Goal: Task Accomplishment & Management: Manage account settings

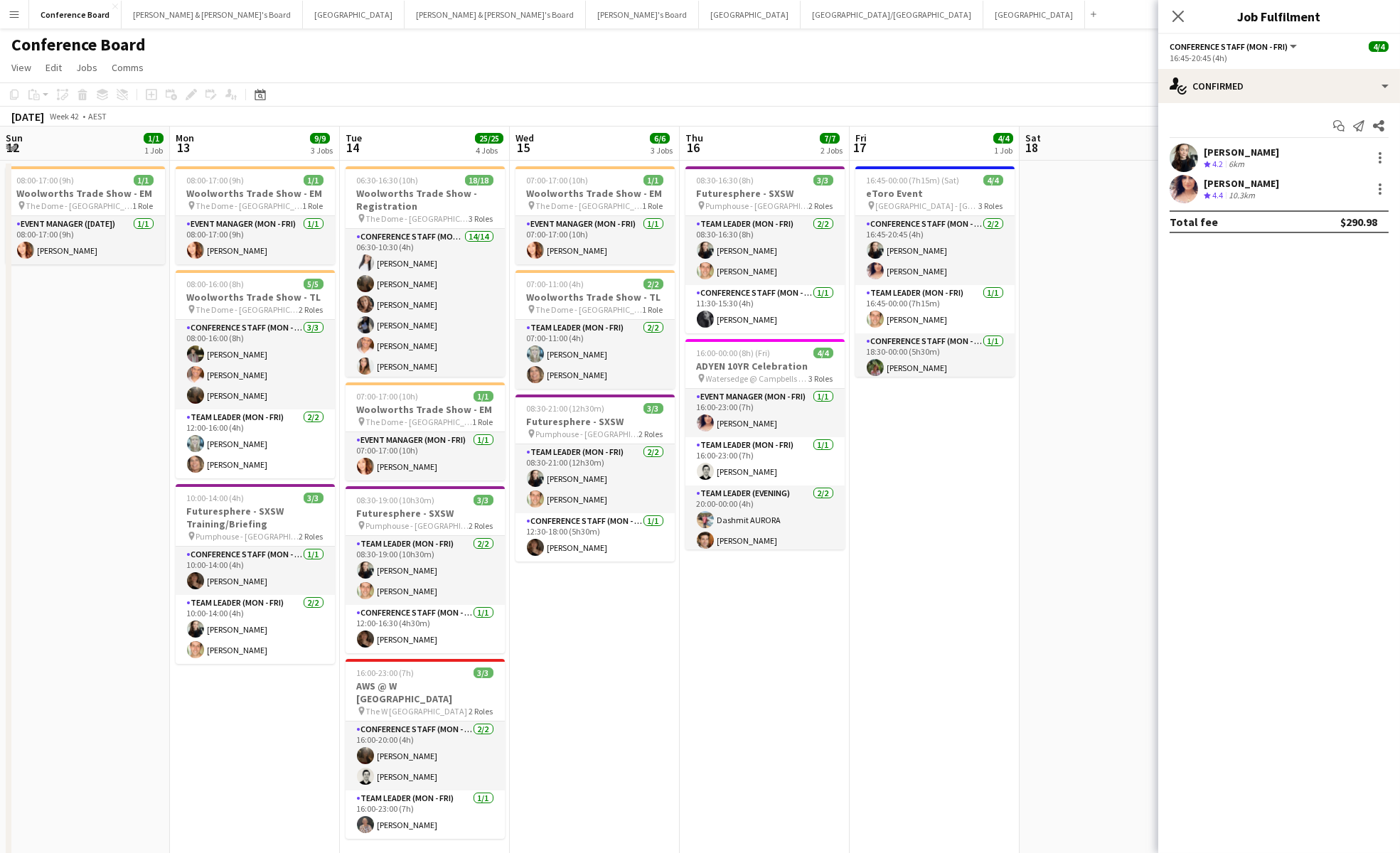
scroll to position [0, 365]
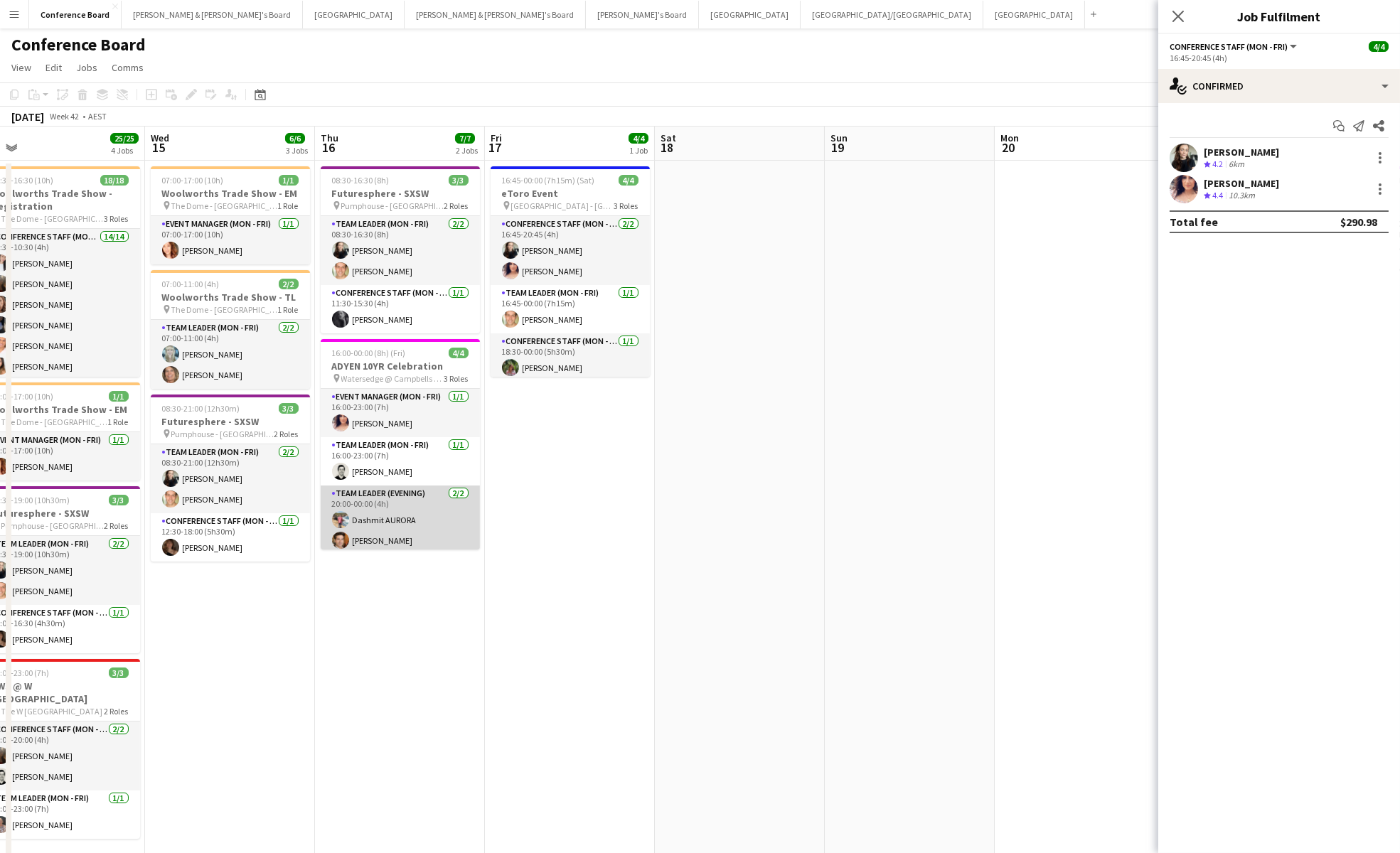
click at [391, 533] on app-card-role "Team Leader (Evening) [DATE] 20:00-00:00 (4h) [PERSON_NAME]" at bounding box center [400, 520] width 159 height 69
click at [396, 526] on app-card-role "Team Leader (Evening) [DATE] 20:00-00:00 (4h) [PERSON_NAME]" at bounding box center [400, 522] width 159 height 71
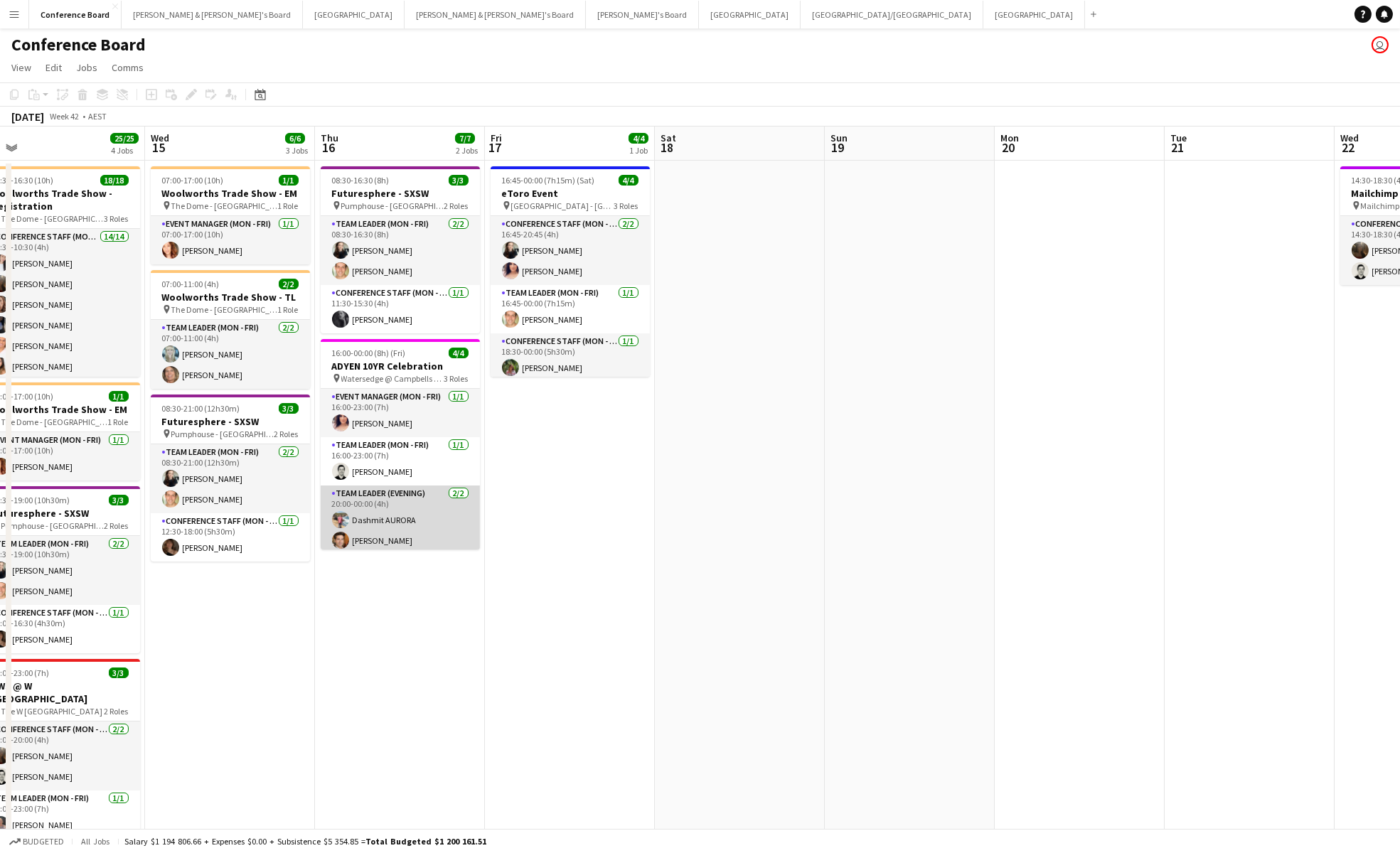
click at [396, 524] on app-card-role "Team Leader (Evening) [DATE] 20:00-00:00 (4h) [PERSON_NAME]" at bounding box center [400, 520] width 159 height 69
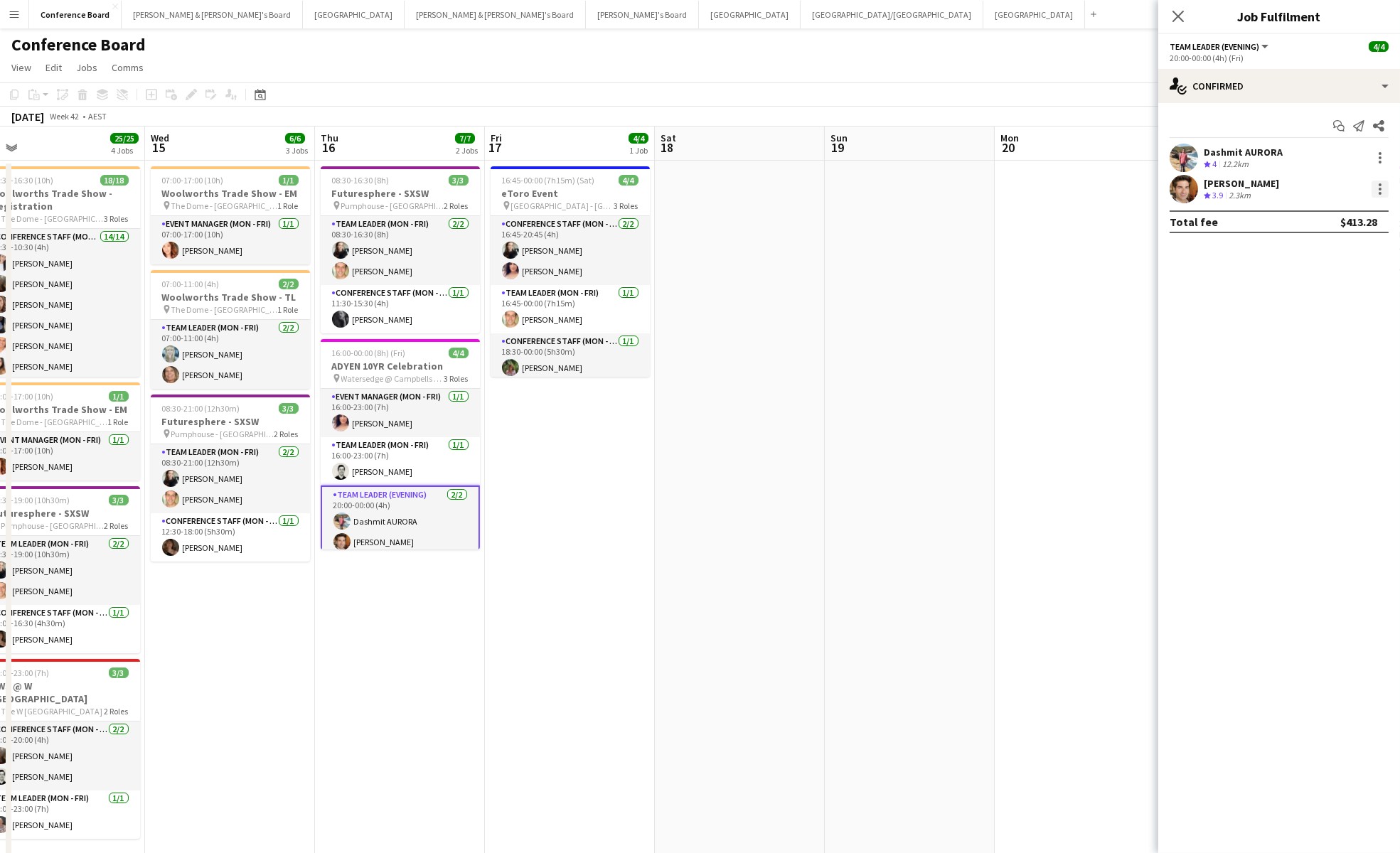
click at [1381, 189] on div at bounding box center [1381, 189] width 17 height 17
drag, startPoint x: 1325, startPoint y: 350, endPoint x: 1277, endPoint y: 345, distance: 48.3
click at [1324, 350] on span "Remove" at bounding box center [1311, 352] width 43 height 13
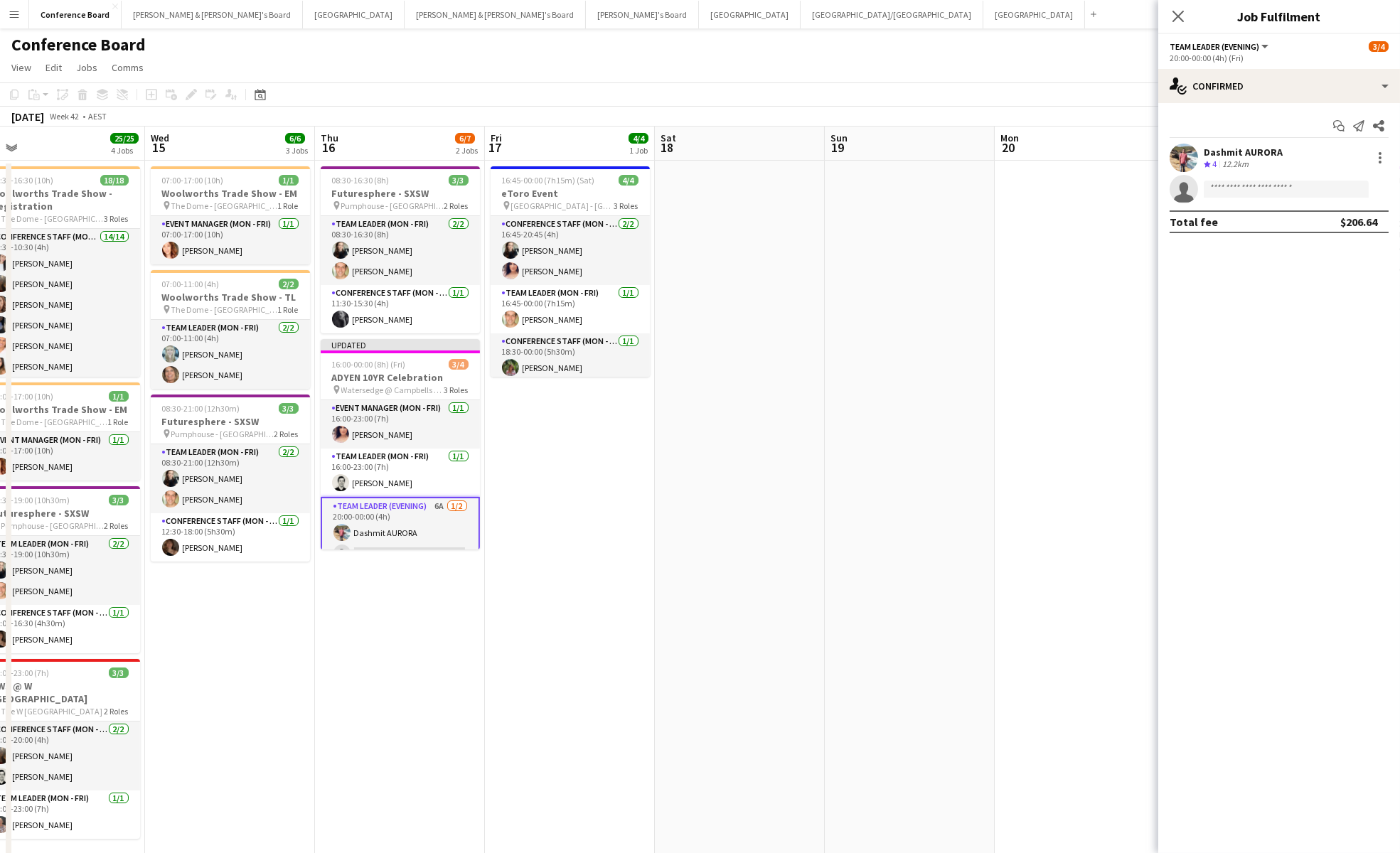
drag, startPoint x: 1042, startPoint y: 319, endPoint x: 1043, endPoint y: 307, distance: 12.0
click at [1042, 319] on app-date-cell at bounding box center [1080, 522] width 170 height 723
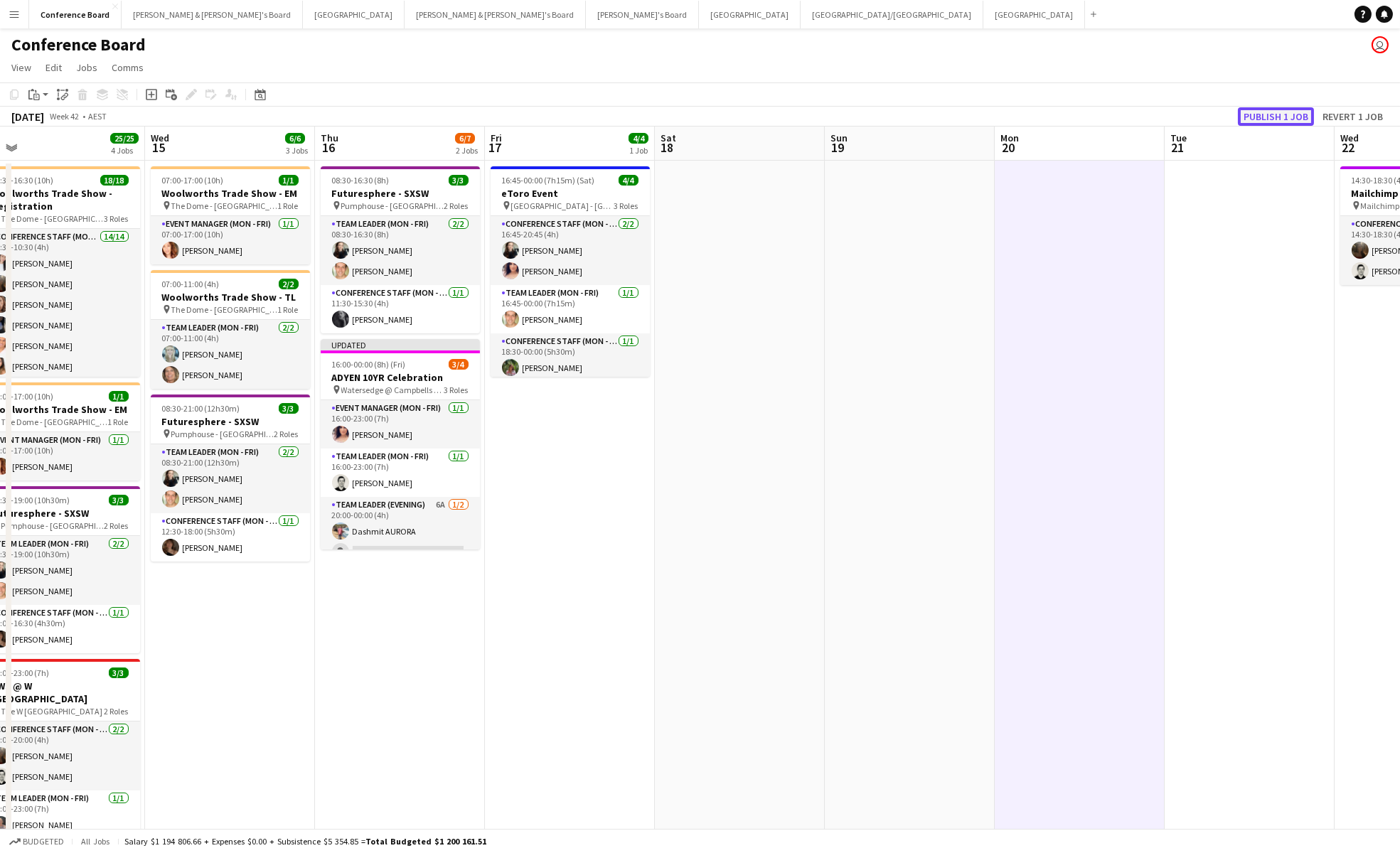
click at [1250, 114] on button "Publish 1 job" at bounding box center [1275, 116] width 76 height 18
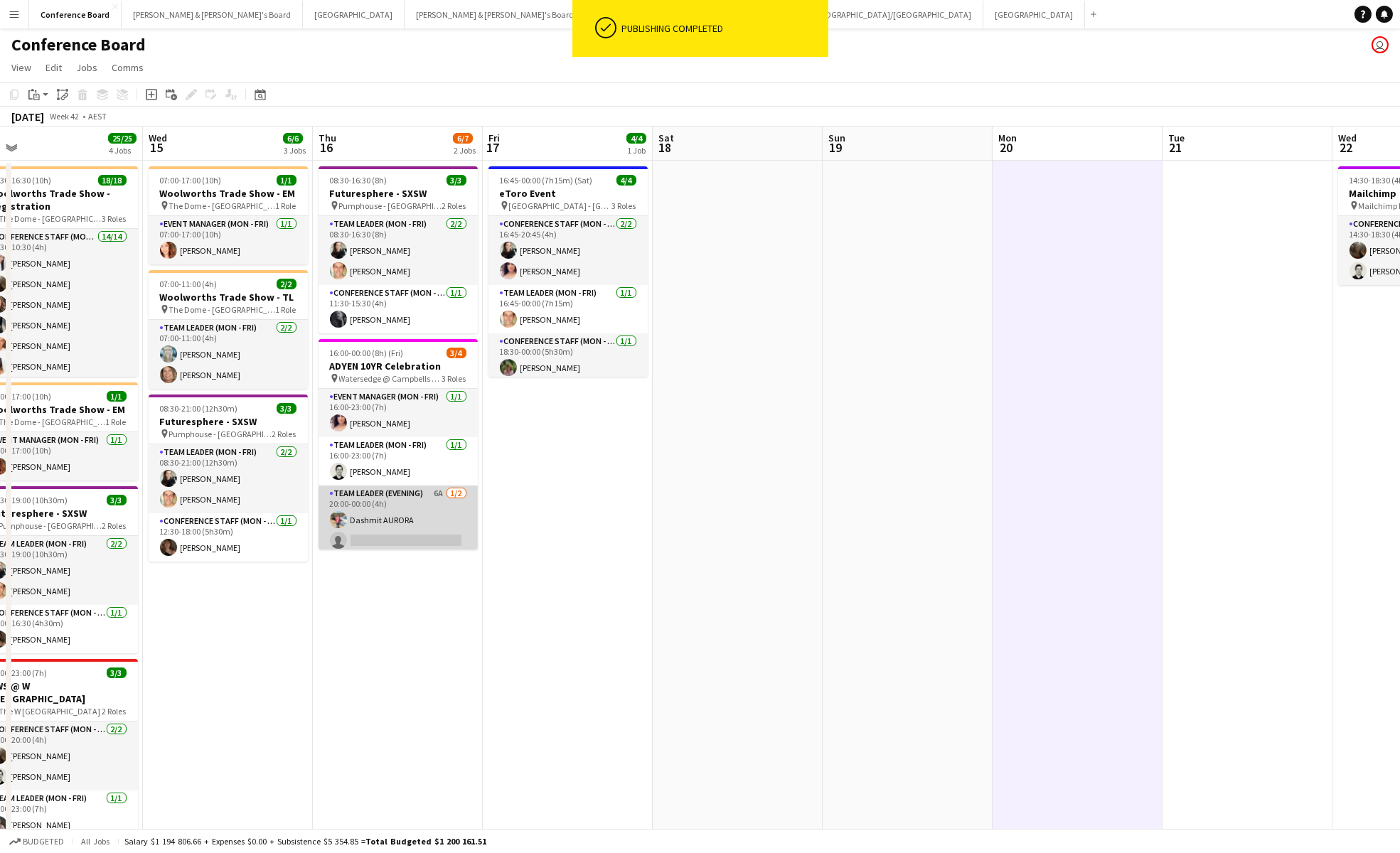
click at [421, 528] on app-card-role "Team Leader (Evening) 6A [DATE] 20:00-00:00 (4h) [PERSON_NAME] single-neutral-a…" at bounding box center [398, 520] width 159 height 69
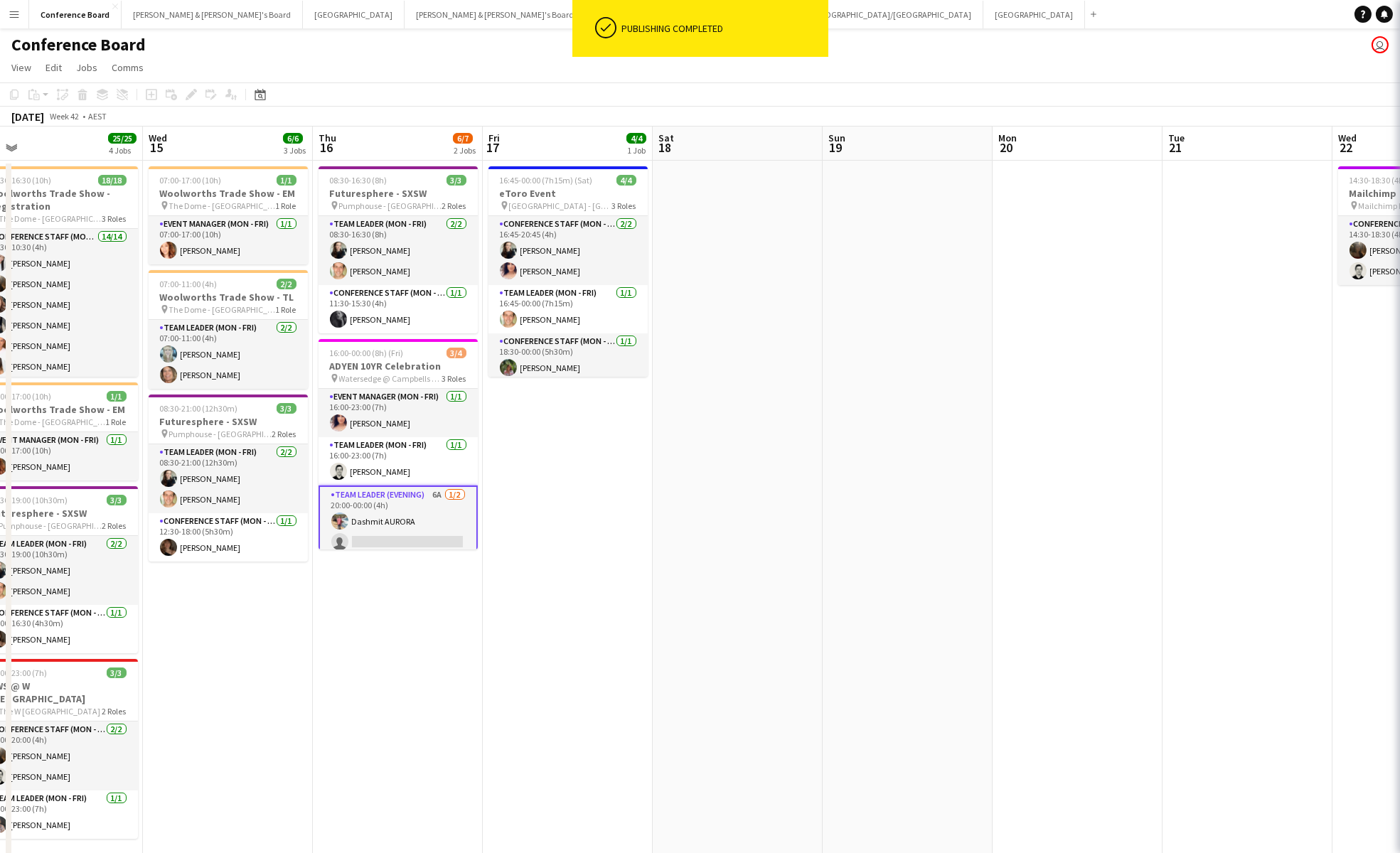
scroll to position [0, 364]
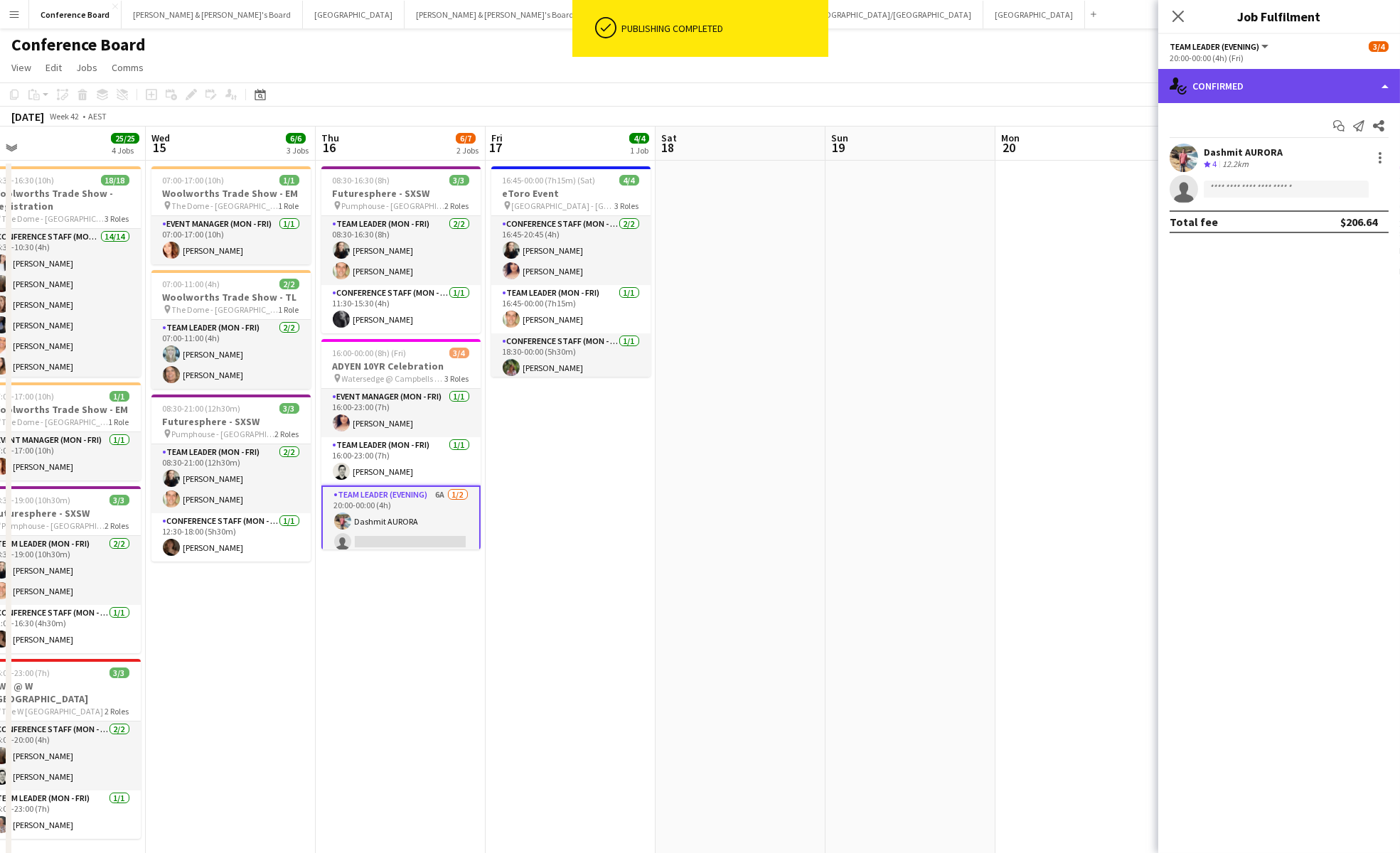
click at [1272, 96] on div "single-neutral-actions-check-2 Confirmed" at bounding box center [1279, 85] width 242 height 34
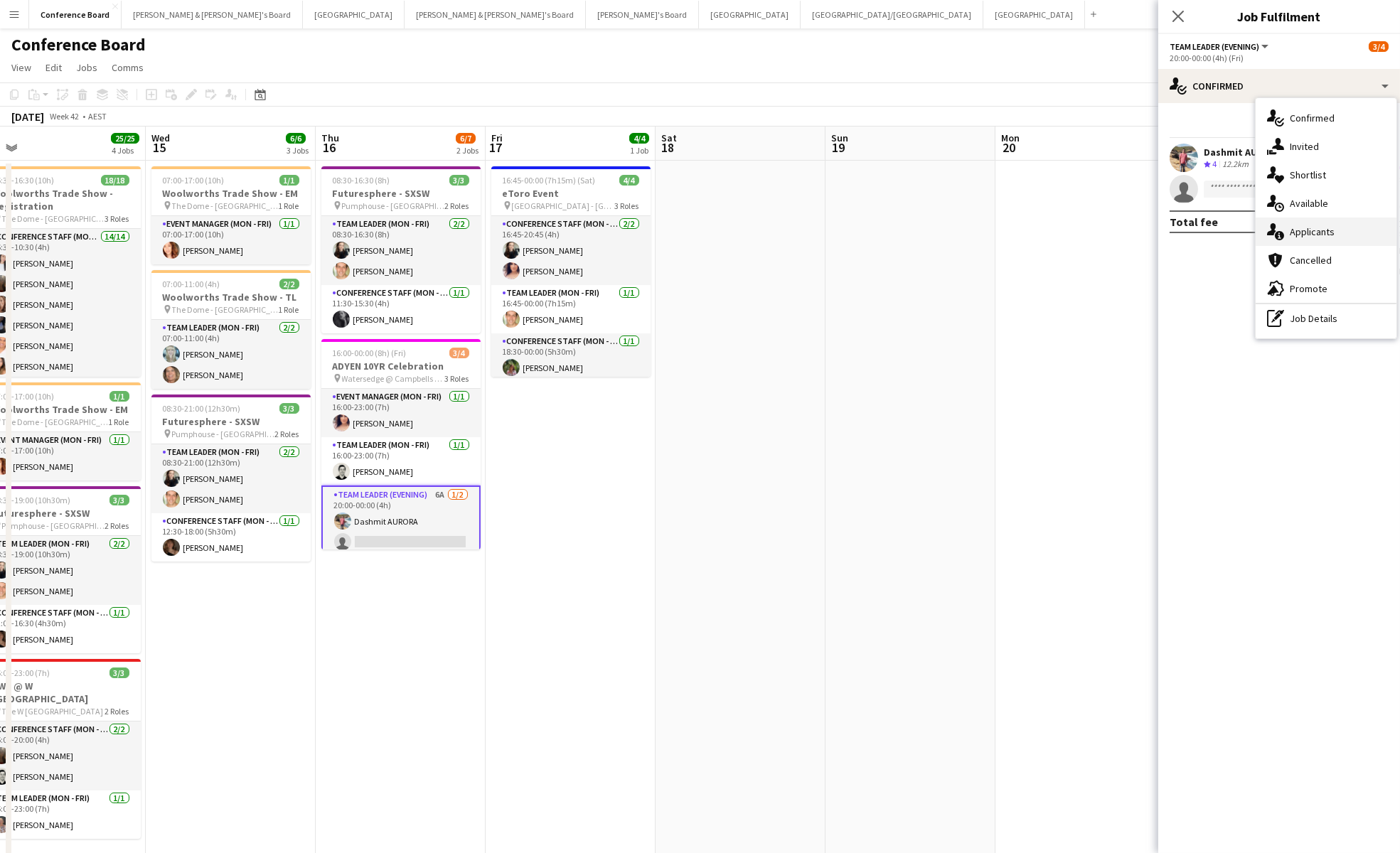
click at [1312, 229] on span "Applicants" at bounding box center [1312, 231] width 44 height 13
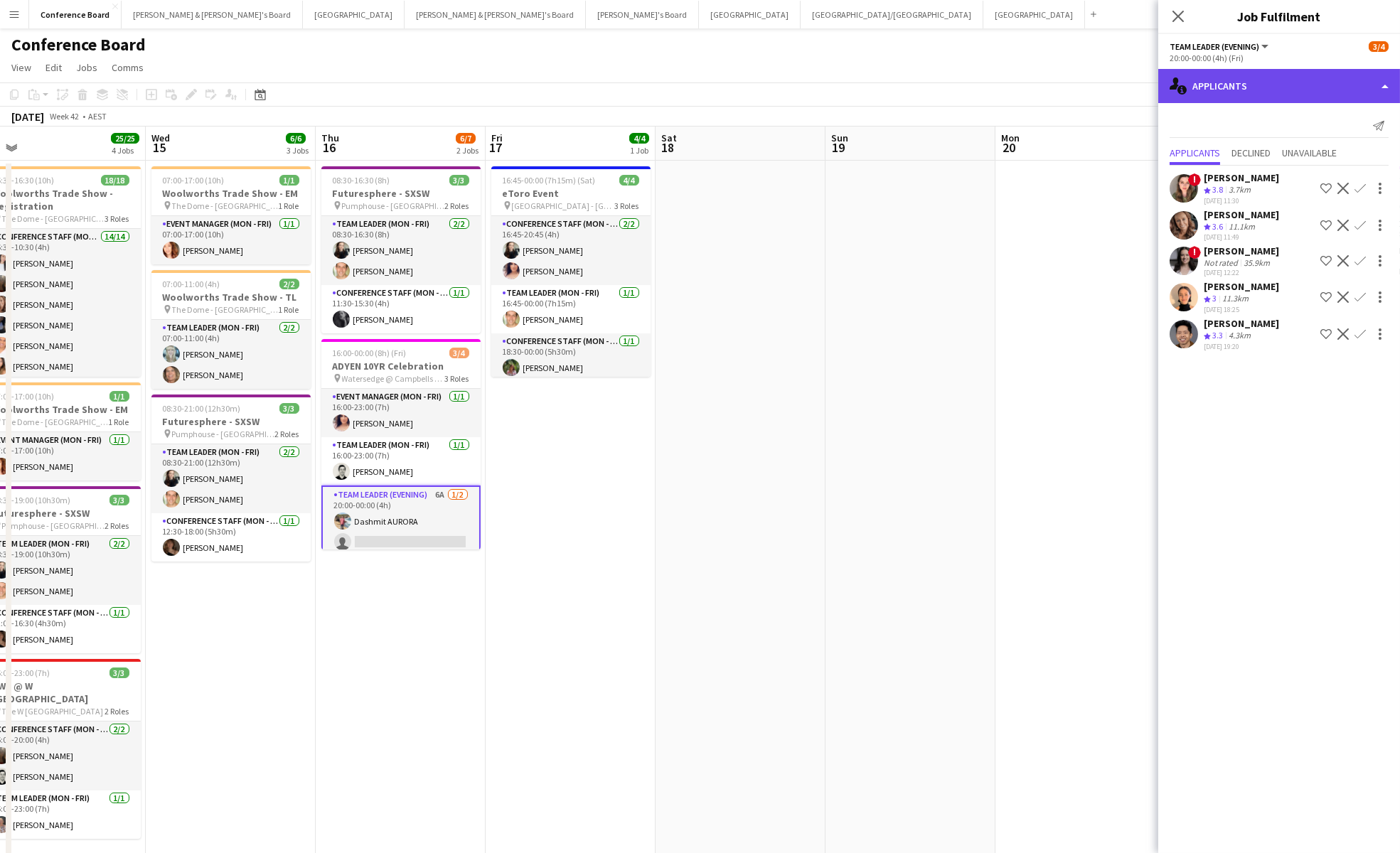
click at [1285, 83] on div "single-neutral-actions-information Applicants" at bounding box center [1279, 85] width 242 height 34
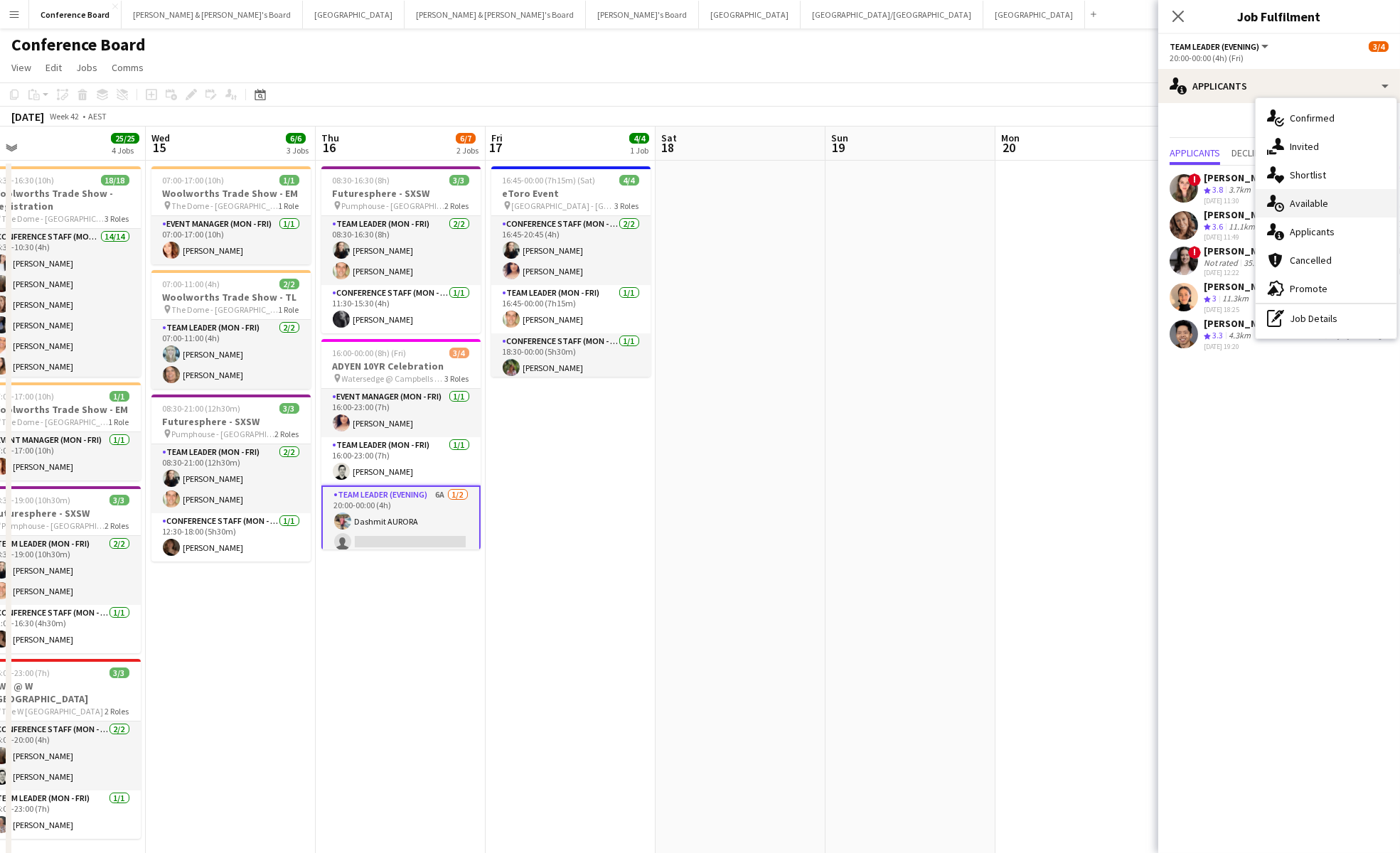
click at [1312, 203] on span "Available" at bounding box center [1309, 203] width 39 height 13
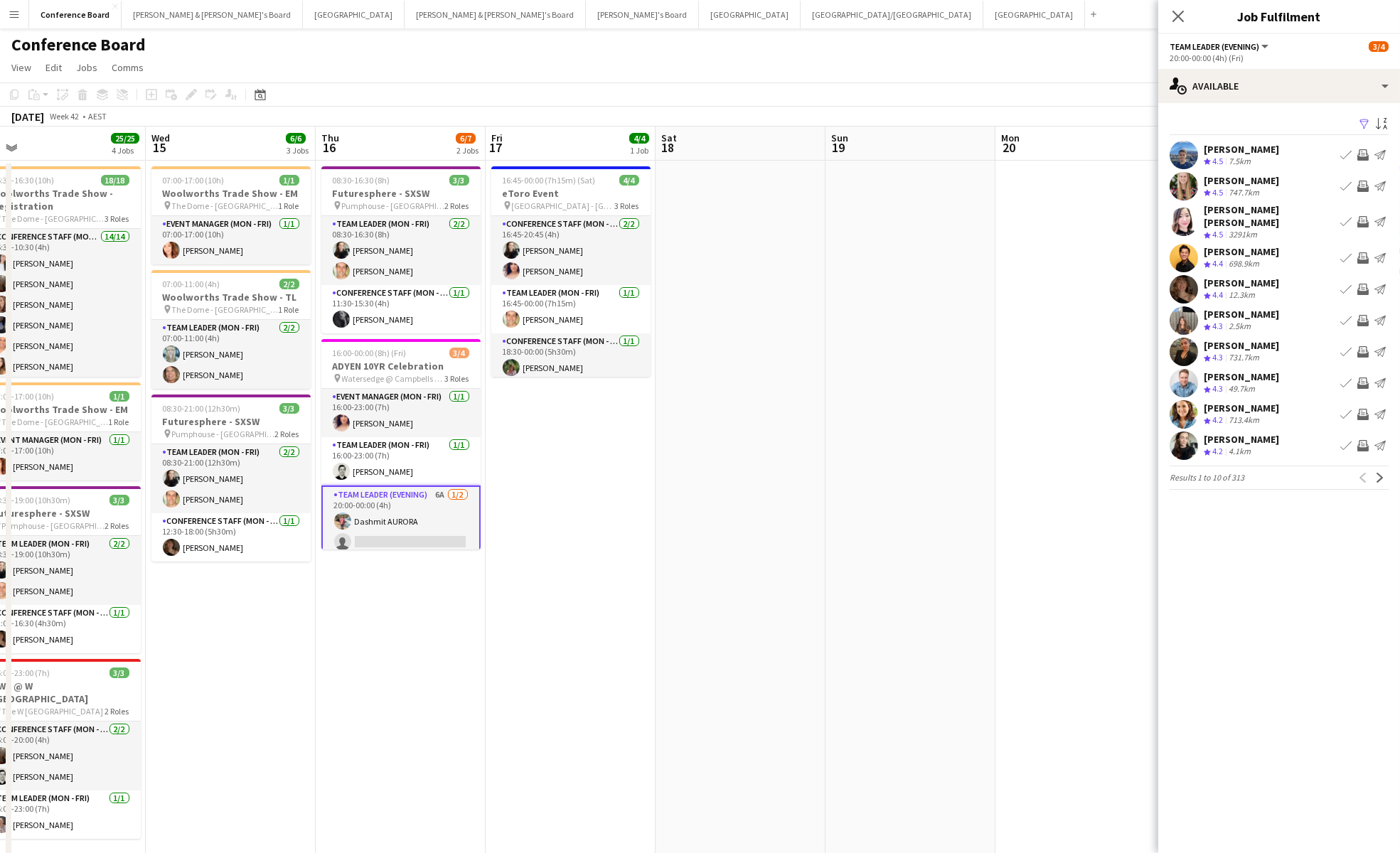
click at [1366, 120] on app-icon "Filter" at bounding box center [1364, 125] width 12 height 14
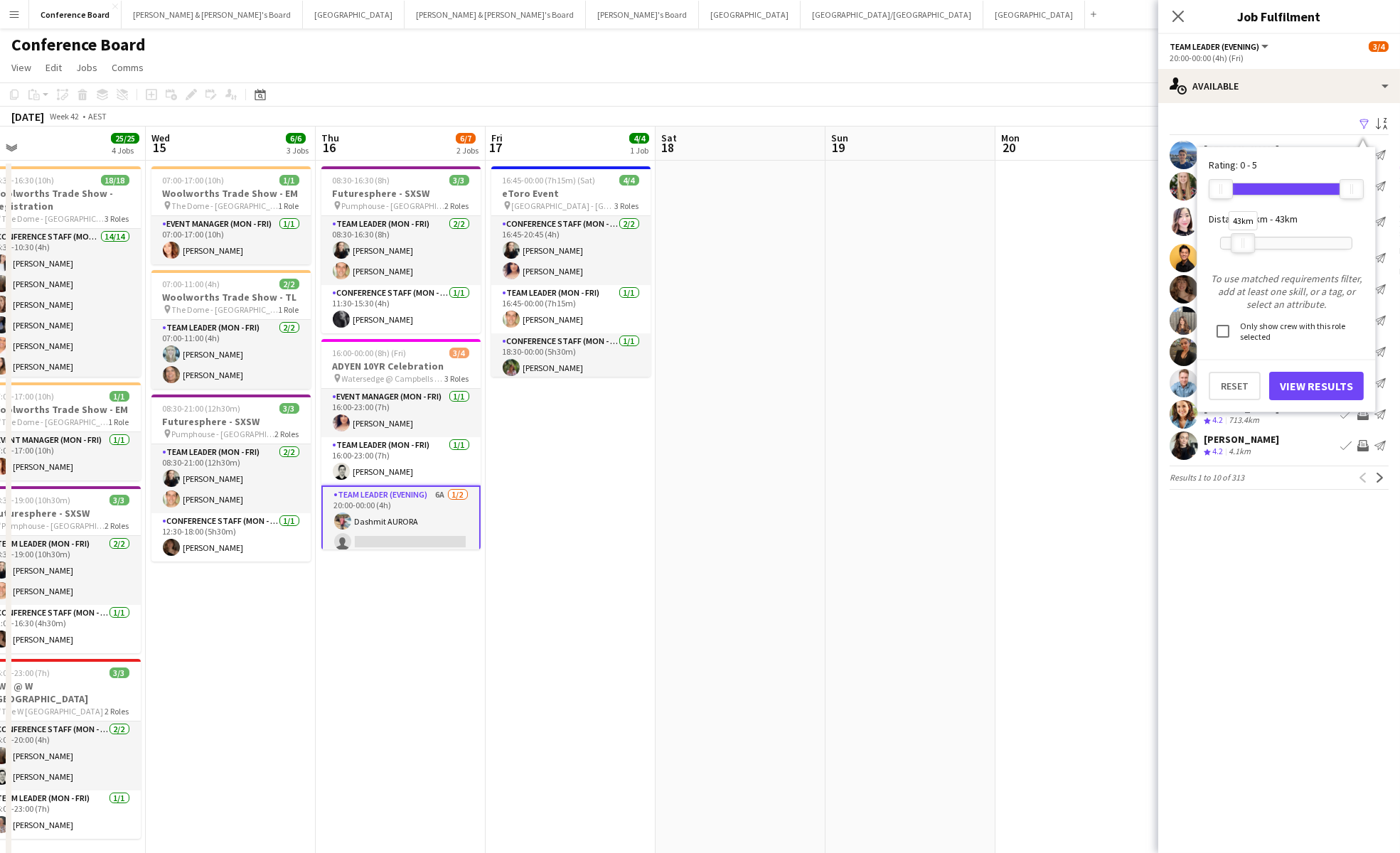
drag, startPoint x: 1357, startPoint y: 245, endPoint x: 1247, endPoint y: 243, distance: 110.0
click at [1247, 243] on div at bounding box center [1243, 242] width 23 height 18
click at [1294, 384] on button "View Results" at bounding box center [1317, 385] width 95 height 28
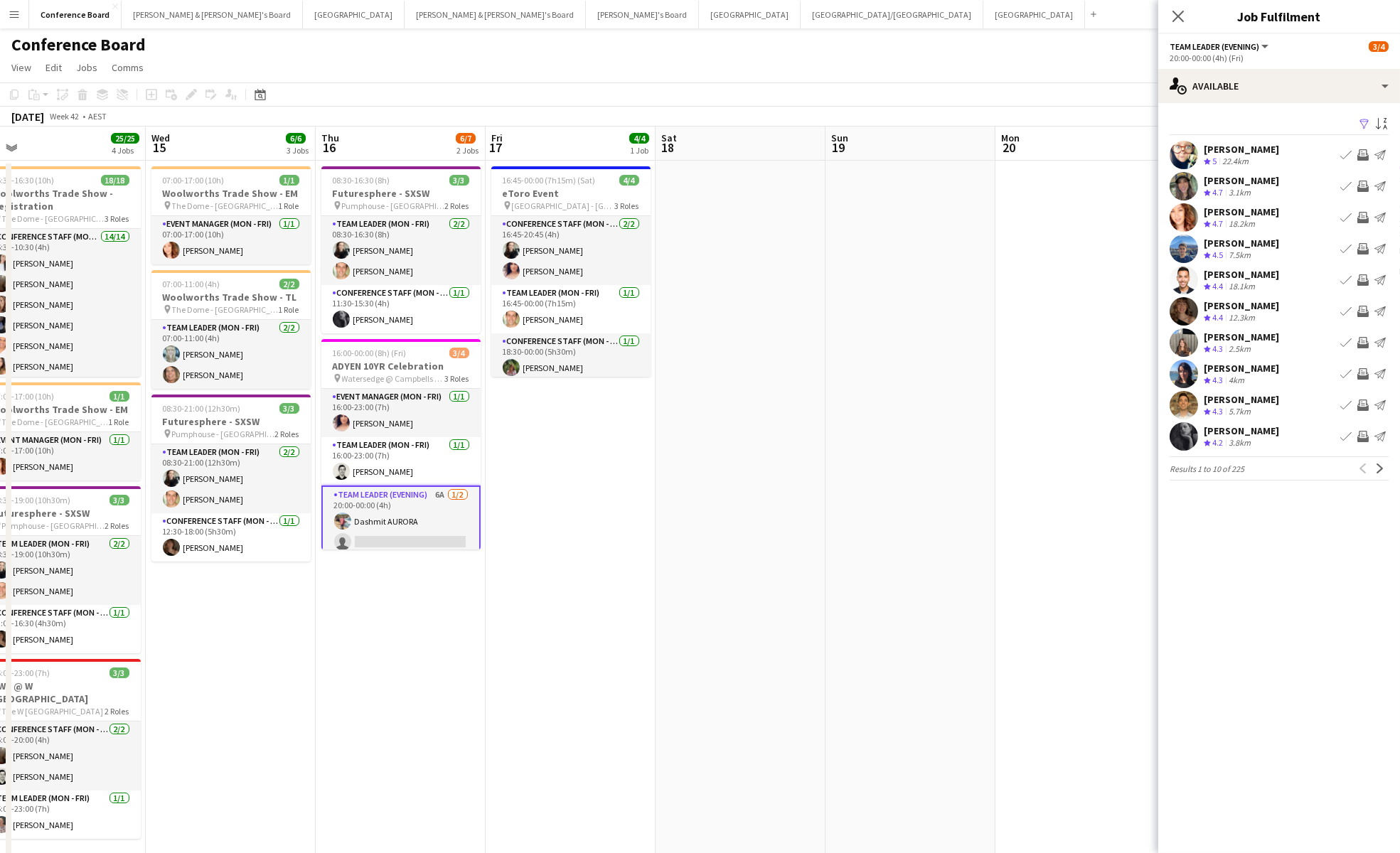
click at [1362, 403] on app-icon "Invite crew" at bounding box center [1363, 406] width 12 height 12
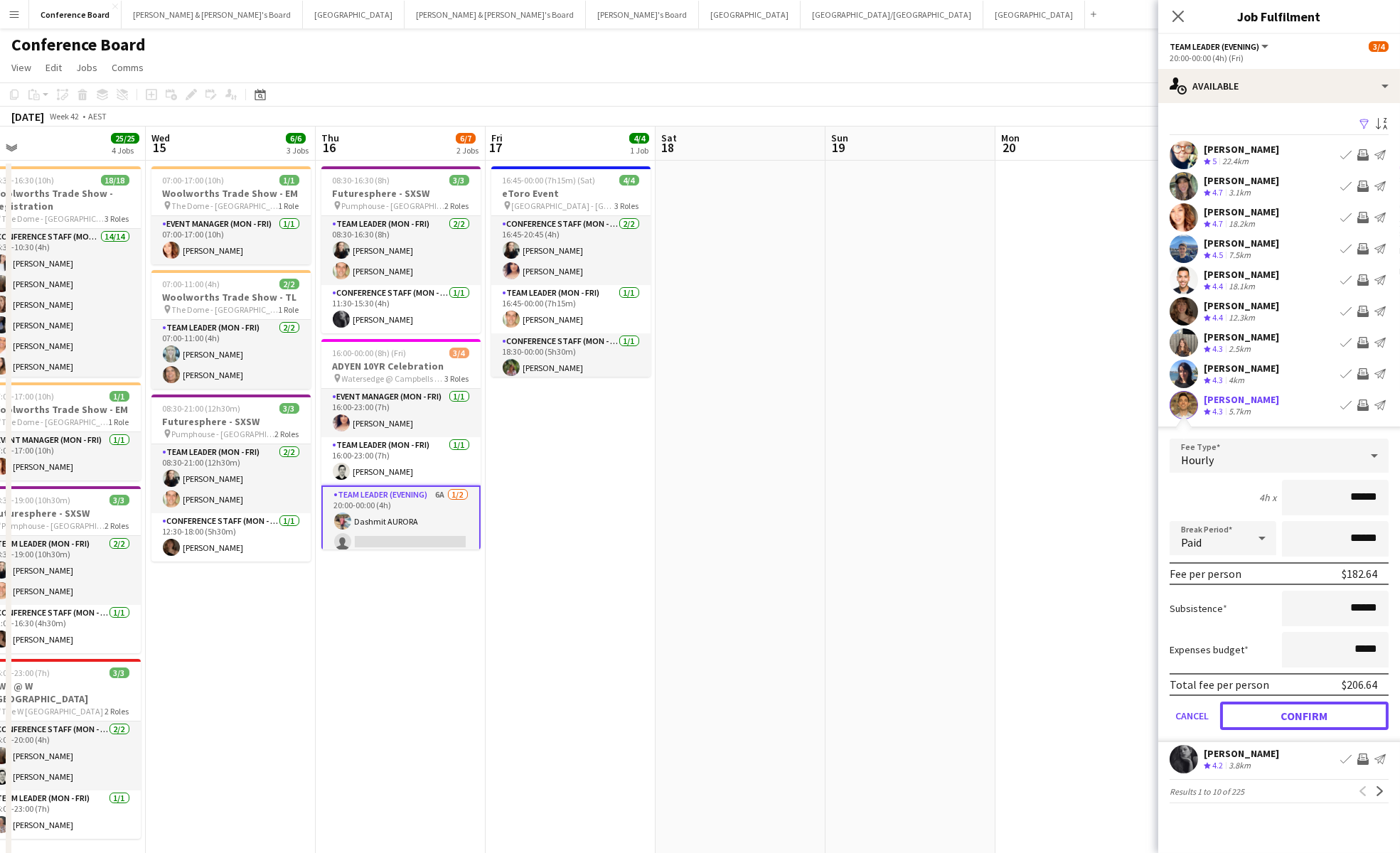
drag, startPoint x: 1336, startPoint y: 715, endPoint x: 1334, endPoint y: 696, distance: 19.1
click at [1336, 713] on button "Confirm" at bounding box center [1304, 715] width 168 height 28
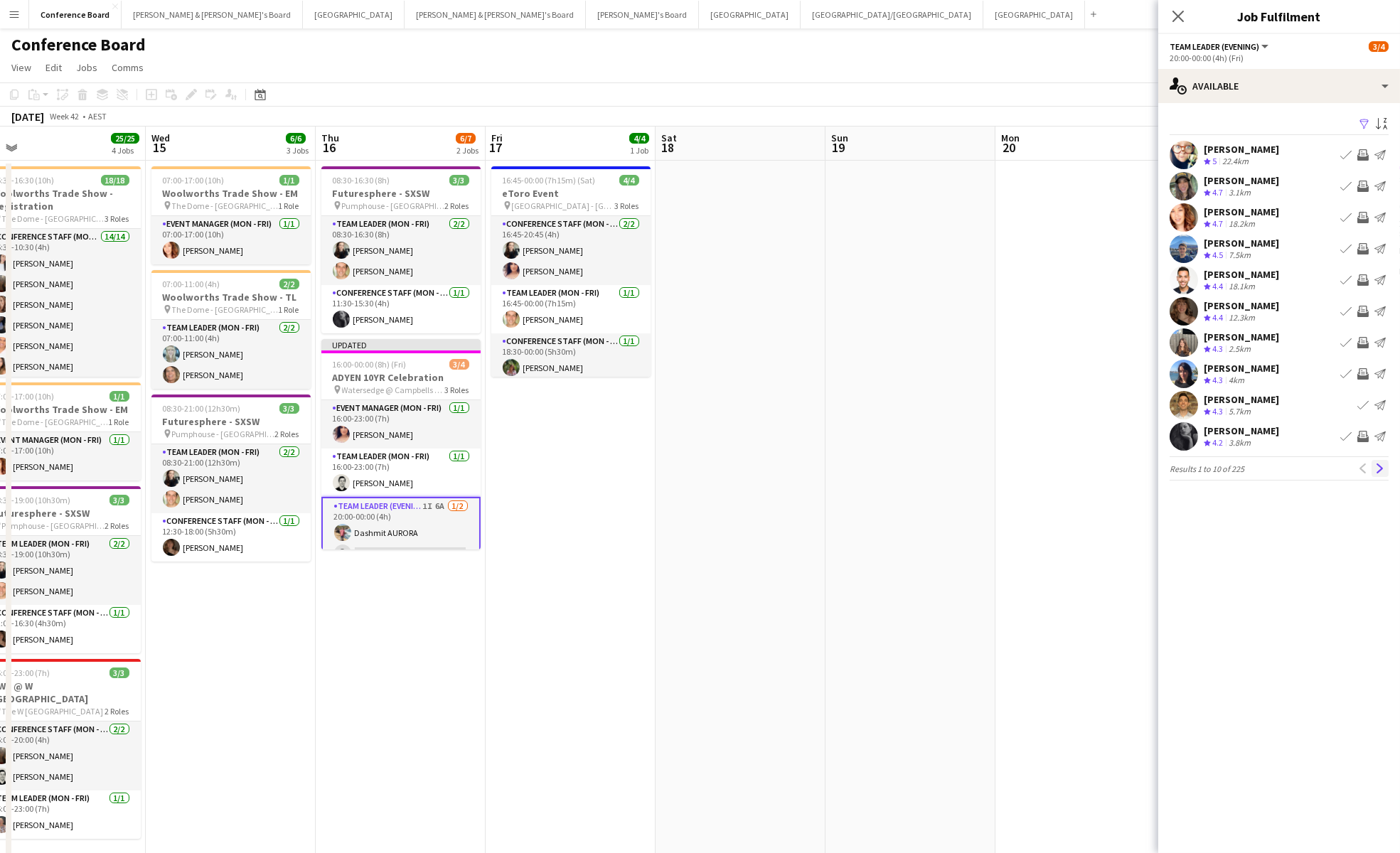
click at [1381, 468] on app-icon "Next" at bounding box center [1380, 469] width 10 height 10
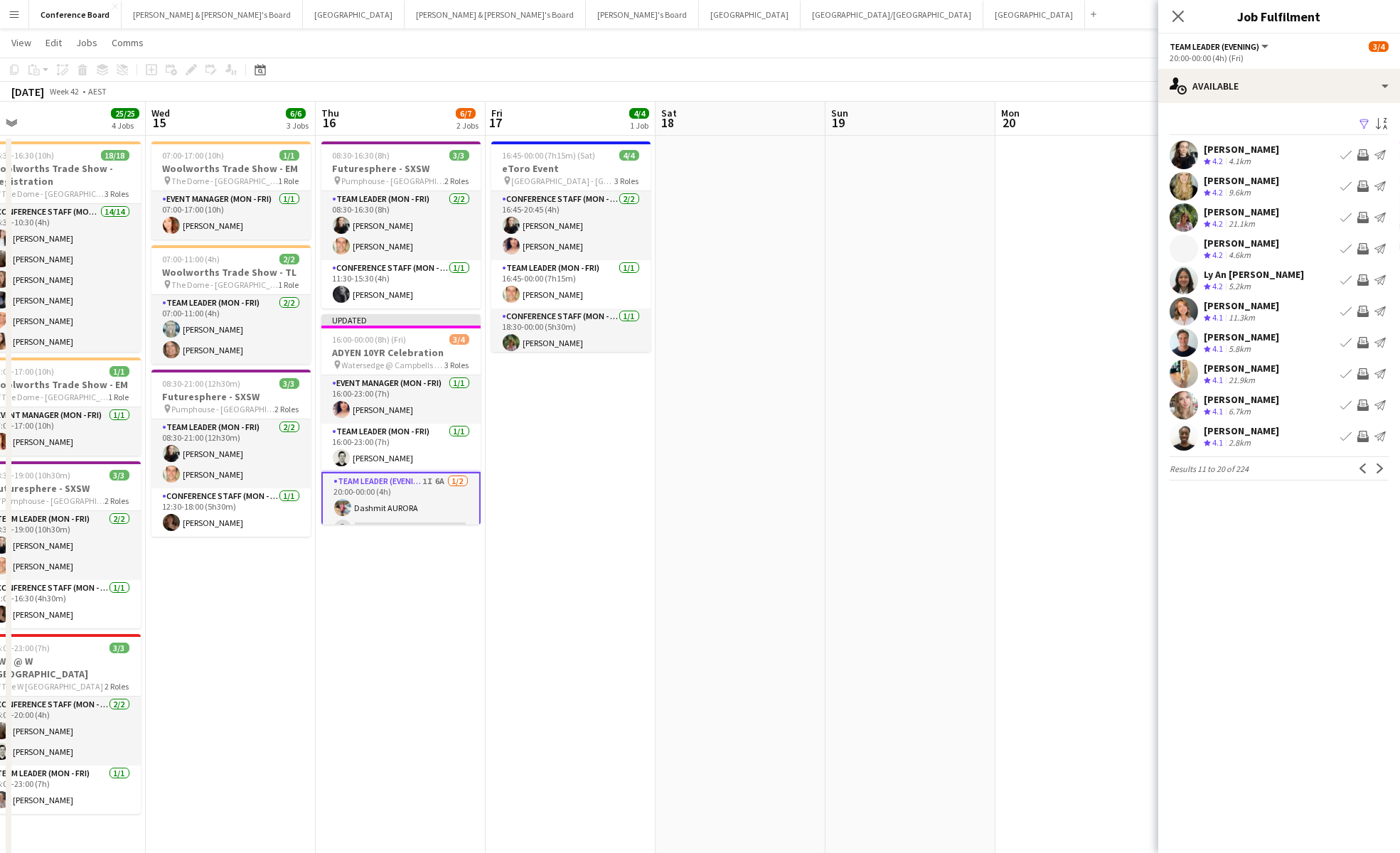
scroll to position [28, 0]
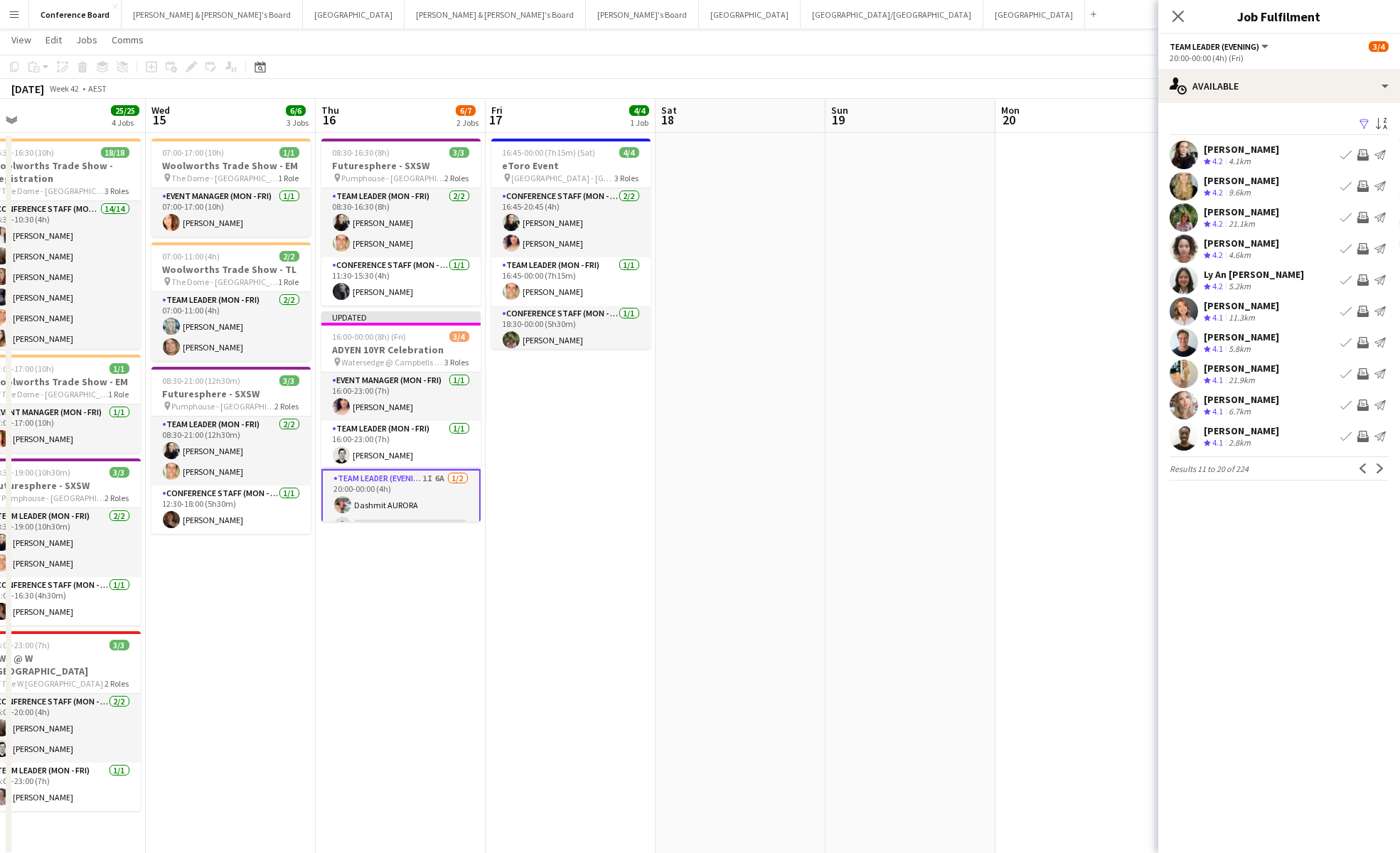
click at [1188, 434] on app-user-avatar at bounding box center [1184, 436] width 28 height 28
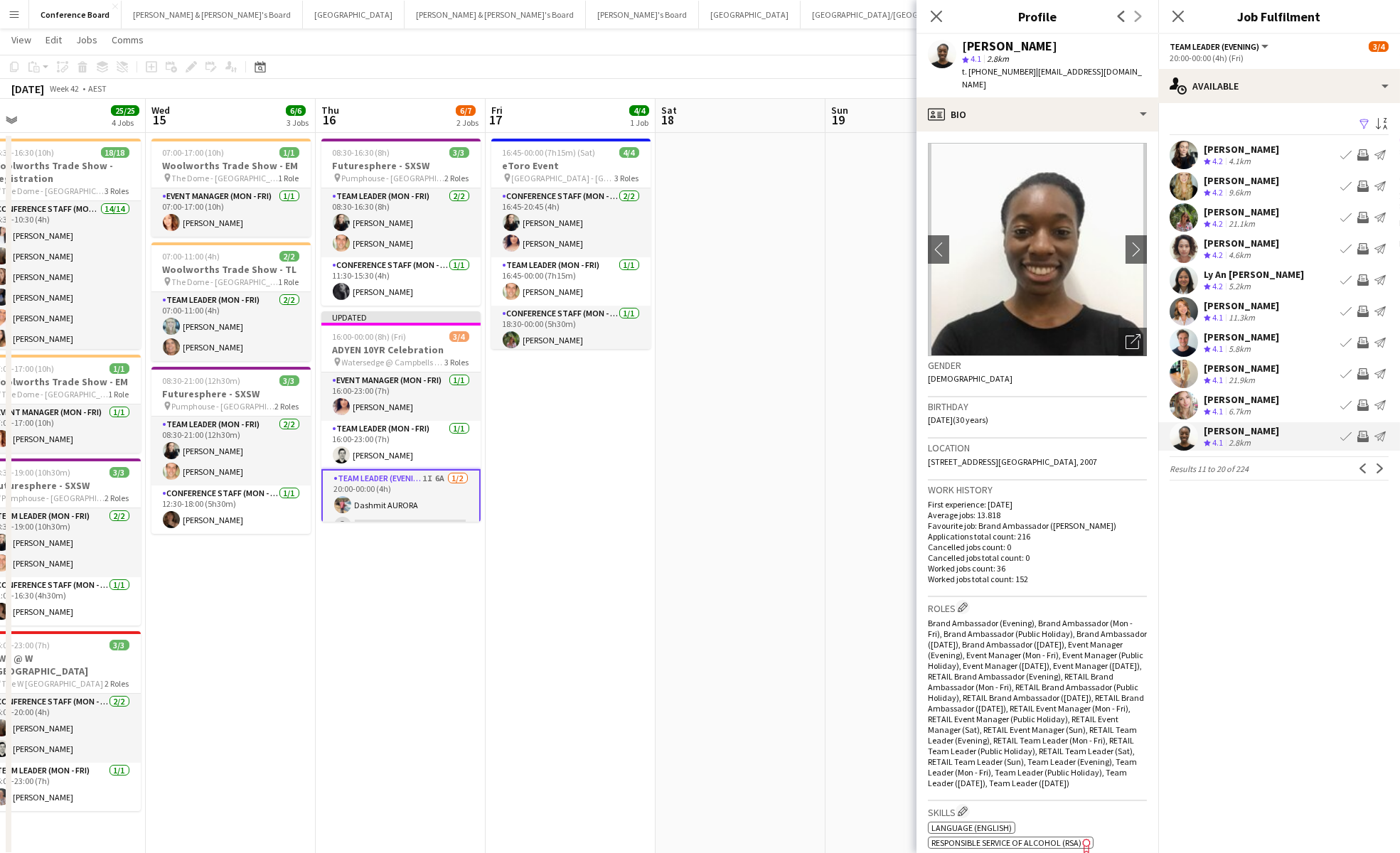
click at [1363, 433] on app-icon "Invite crew" at bounding box center [1363, 437] width 12 height 12
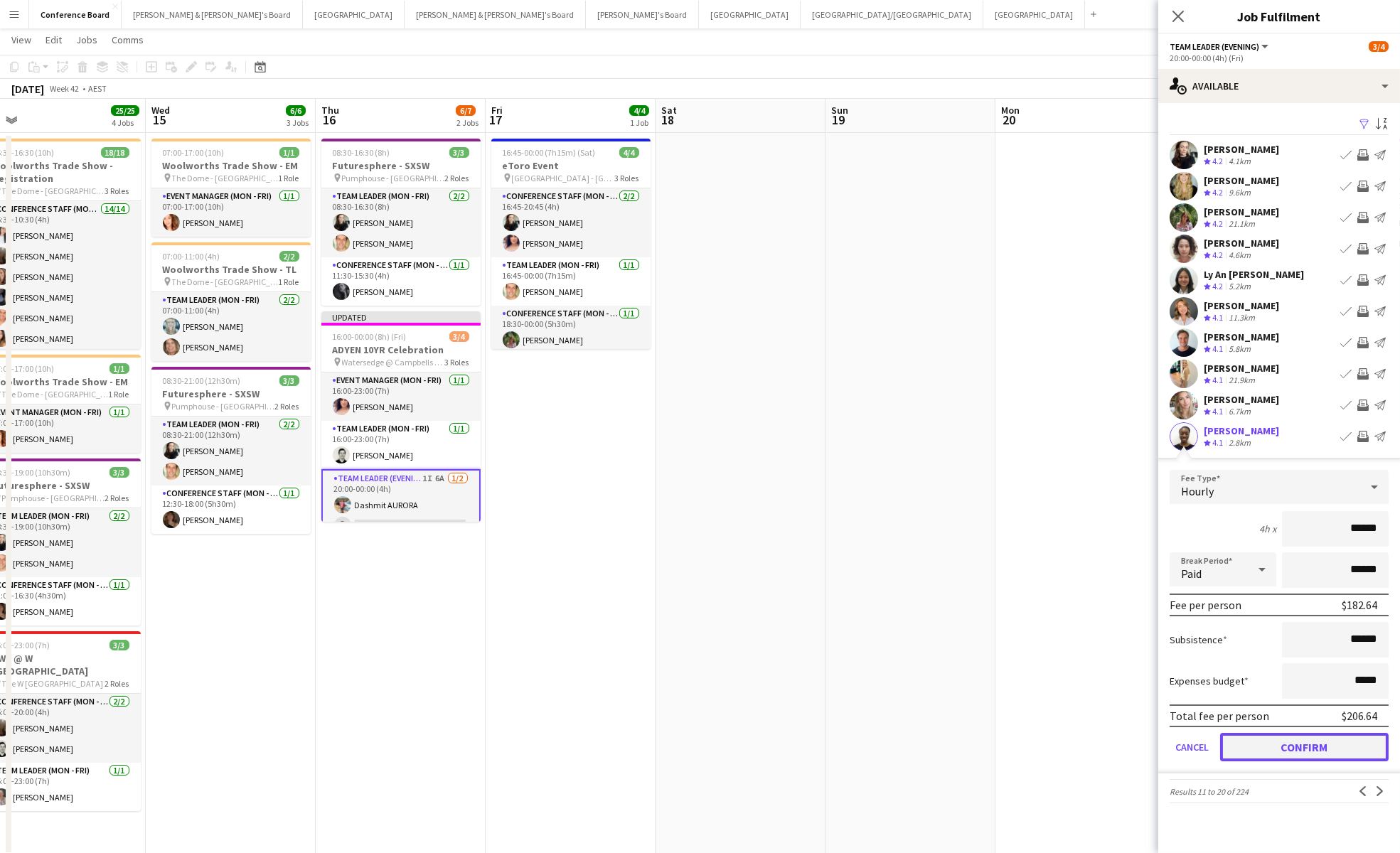
click at [1318, 747] on button "Confirm" at bounding box center [1304, 747] width 168 height 28
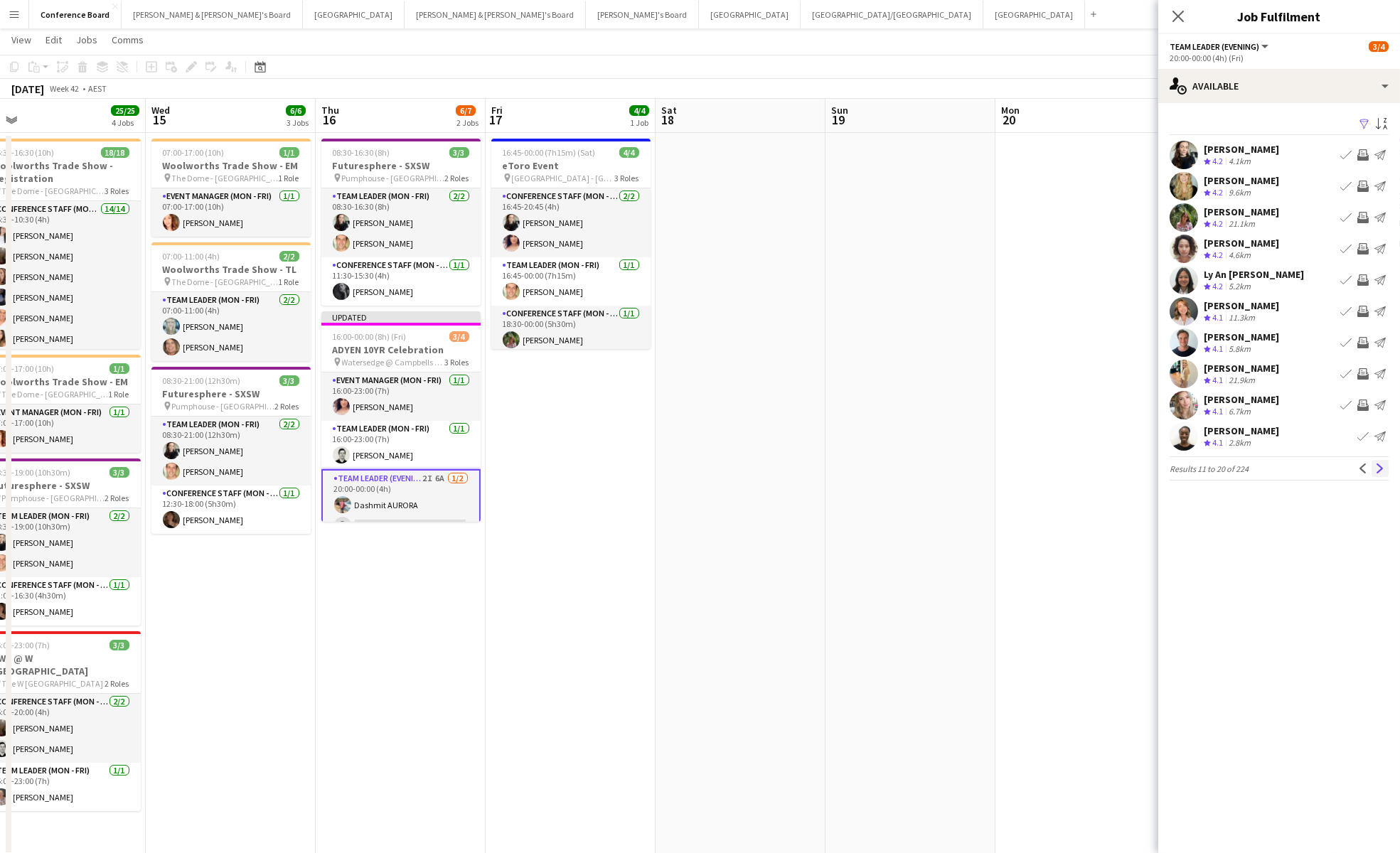
click at [1380, 468] on app-icon "Next" at bounding box center [1380, 469] width 10 height 10
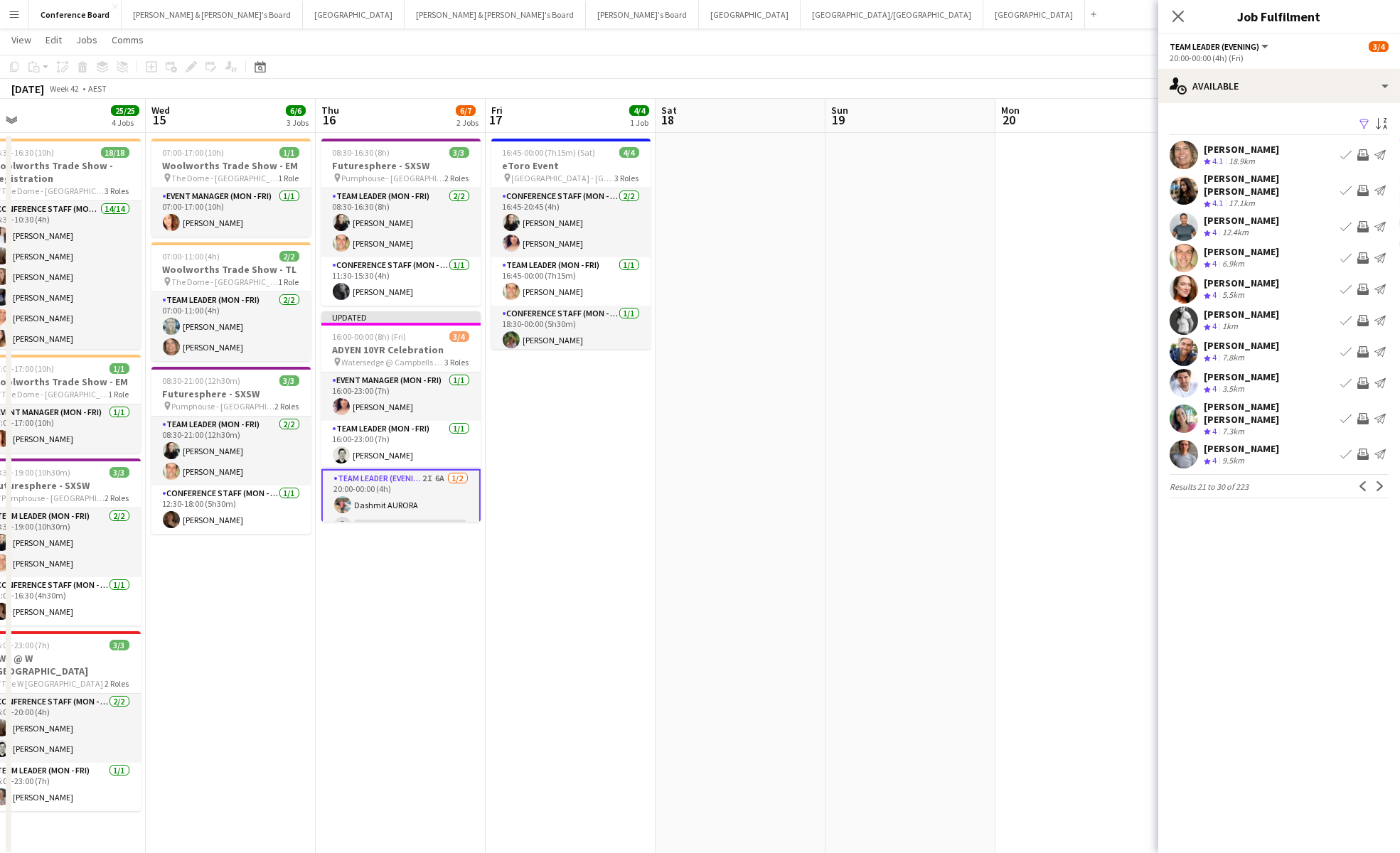
click at [1359, 252] on app-icon "Invite crew" at bounding box center [1363, 258] width 12 height 12
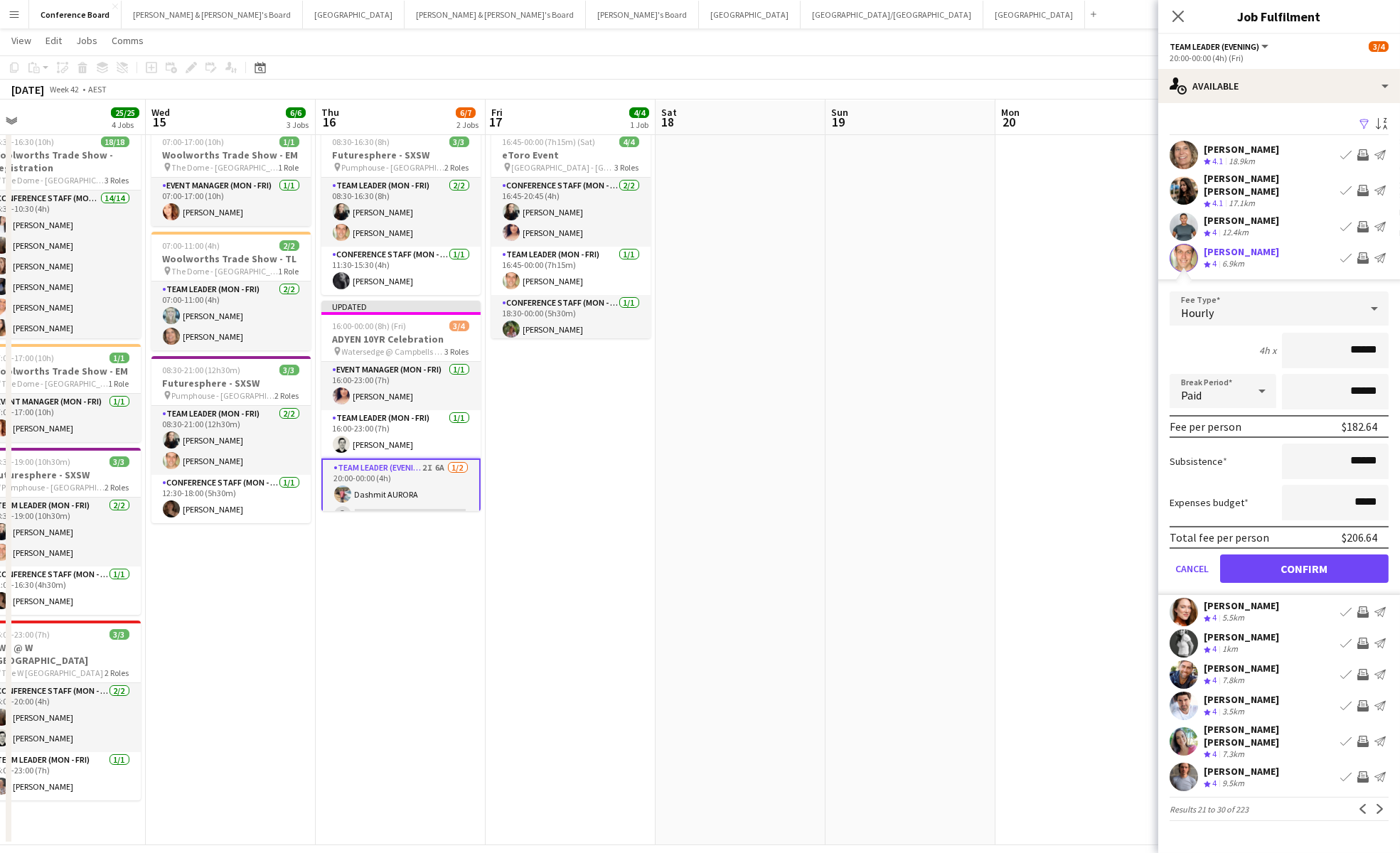
scroll to position [40, 0]
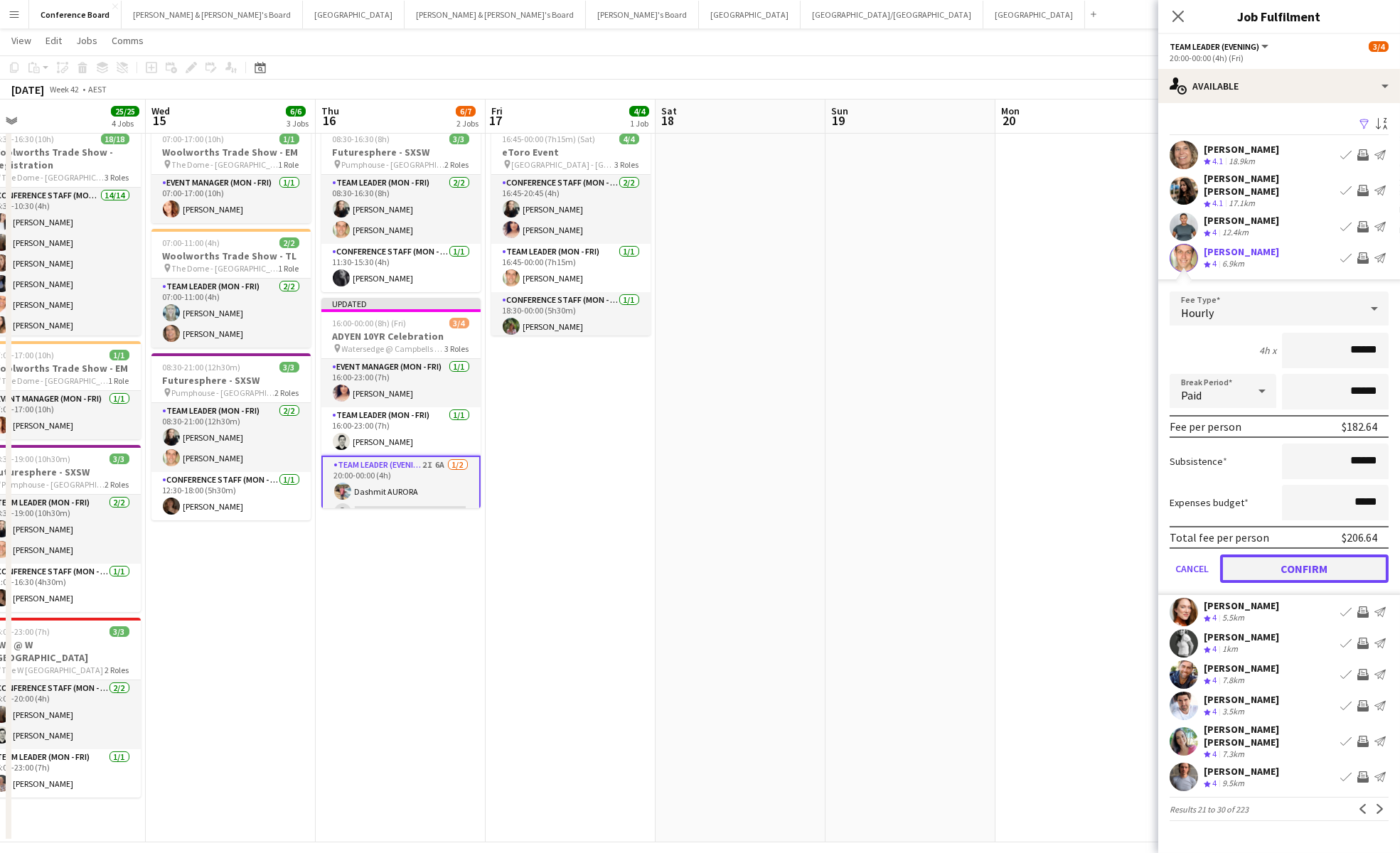
click at [1312, 555] on button "Confirm" at bounding box center [1304, 568] width 168 height 28
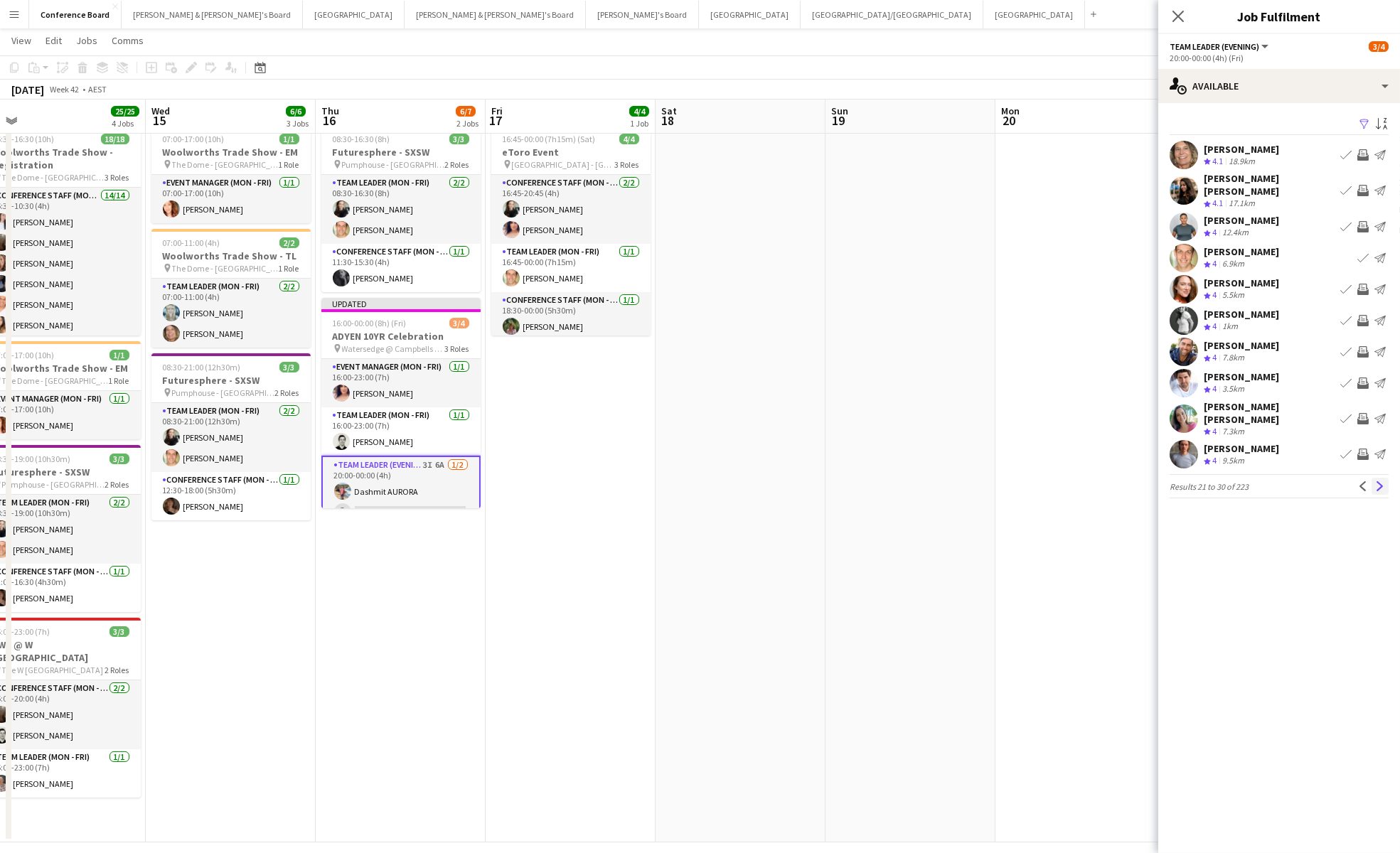
click at [1381, 481] on app-icon "Next" at bounding box center [1380, 486] width 10 height 10
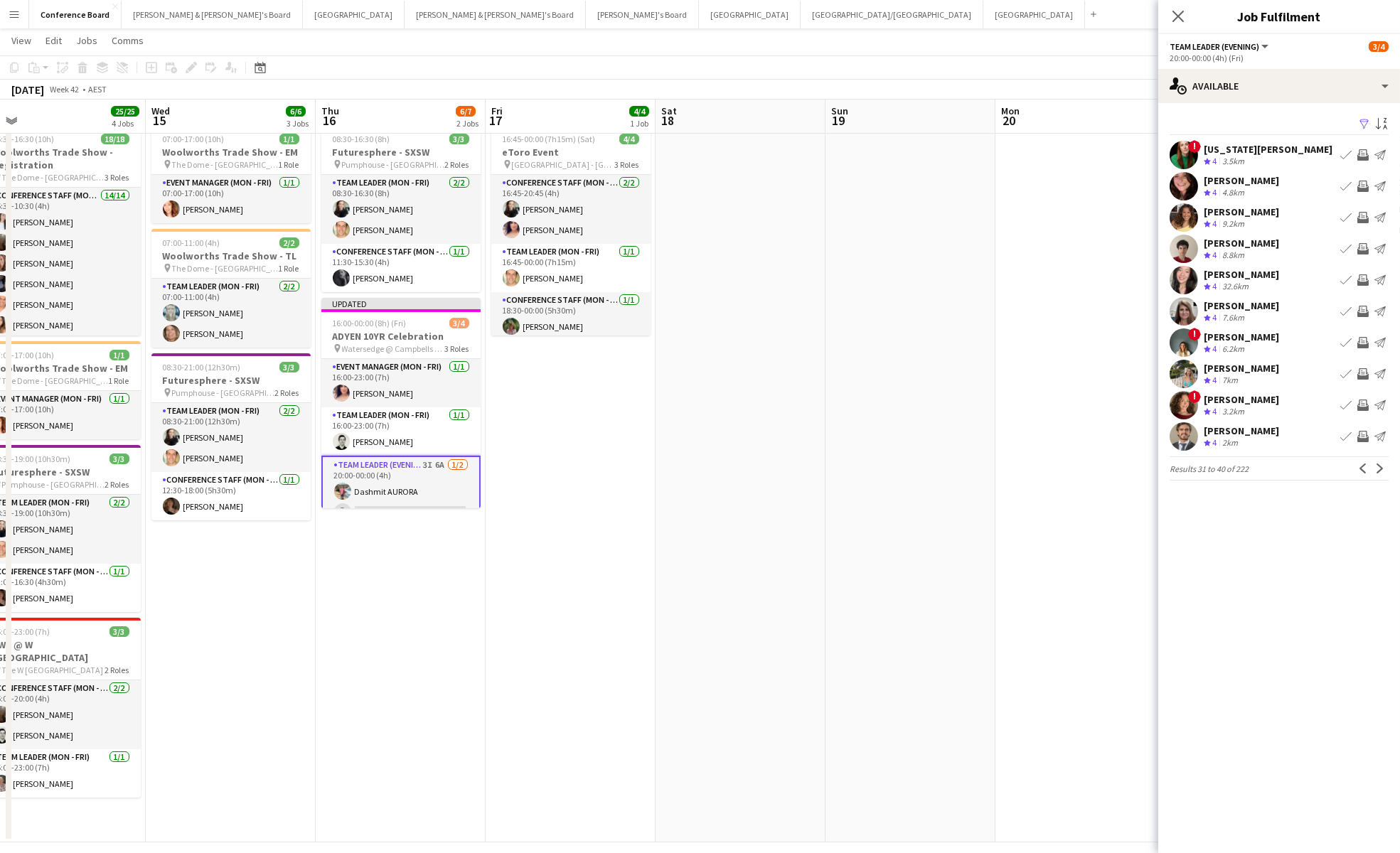
click at [1358, 432] on app-icon "Invite crew" at bounding box center [1363, 437] width 12 height 12
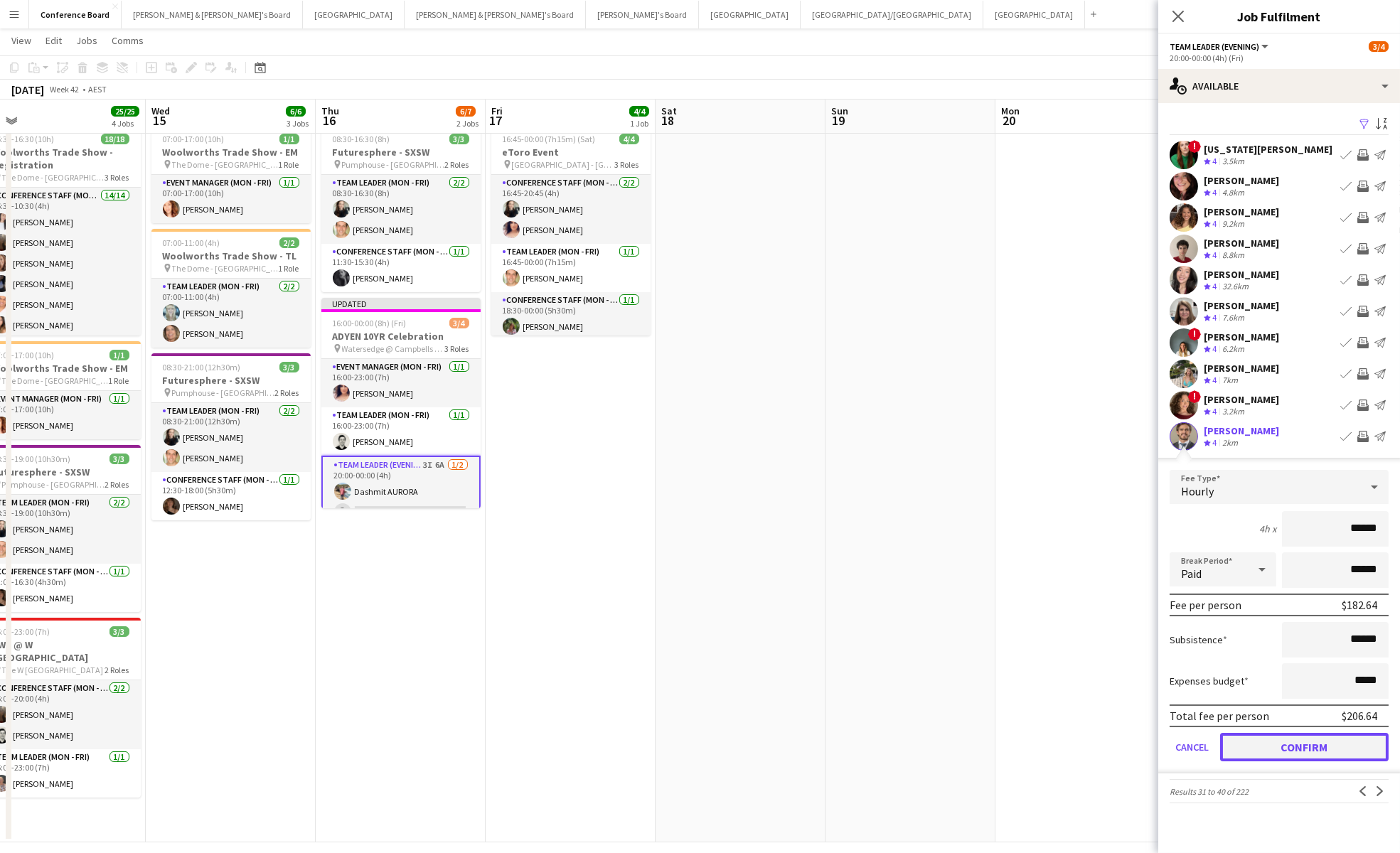
click at [1321, 747] on button "Confirm" at bounding box center [1304, 747] width 168 height 28
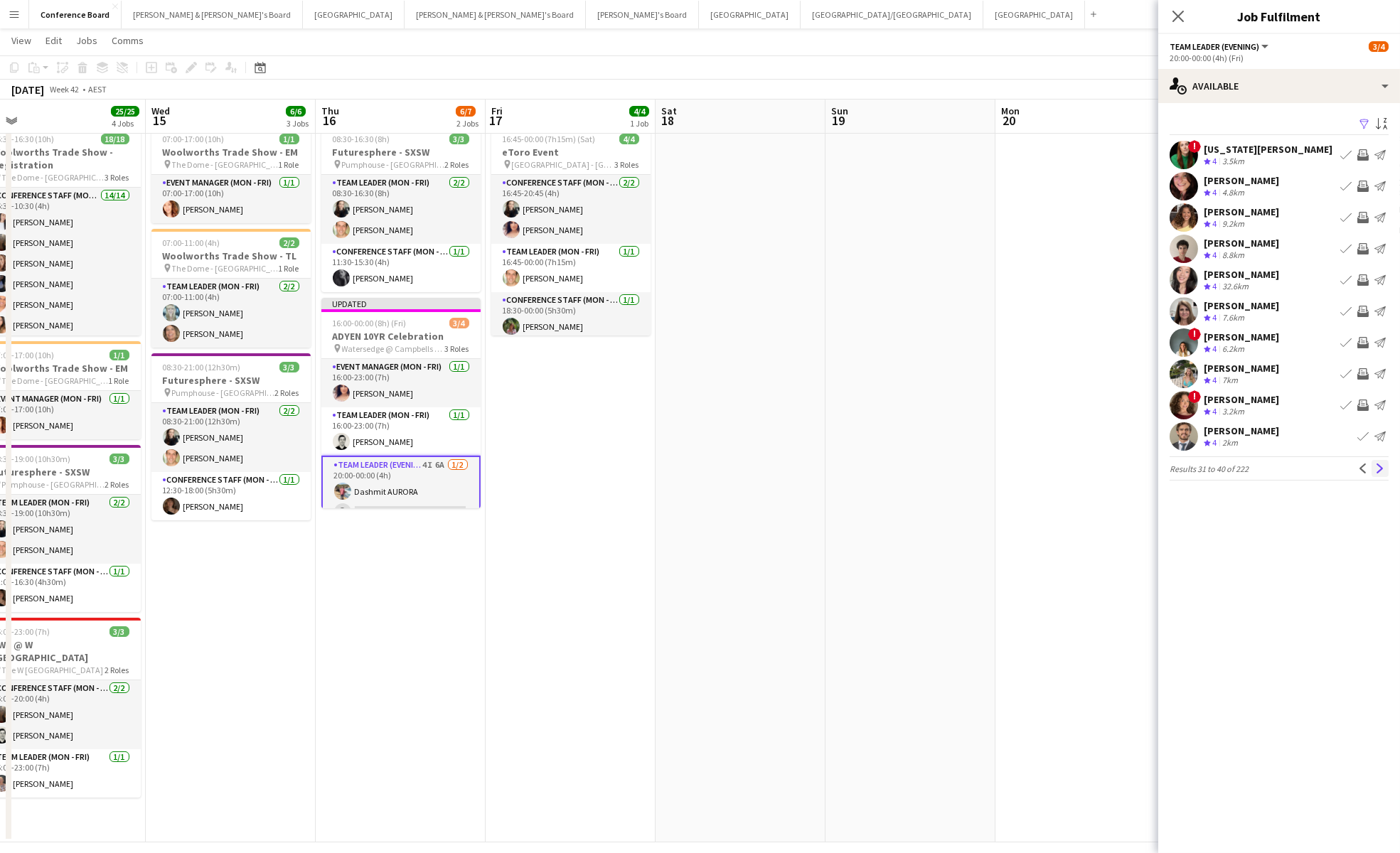
click at [1377, 461] on button "Next" at bounding box center [1381, 469] width 17 height 17
click at [1380, 467] on app-icon "Next" at bounding box center [1380, 469] width 10 height 10
click at [1365, 125] on app-icon "Filter" at bounding box center [1364, 125] width 12 height 14
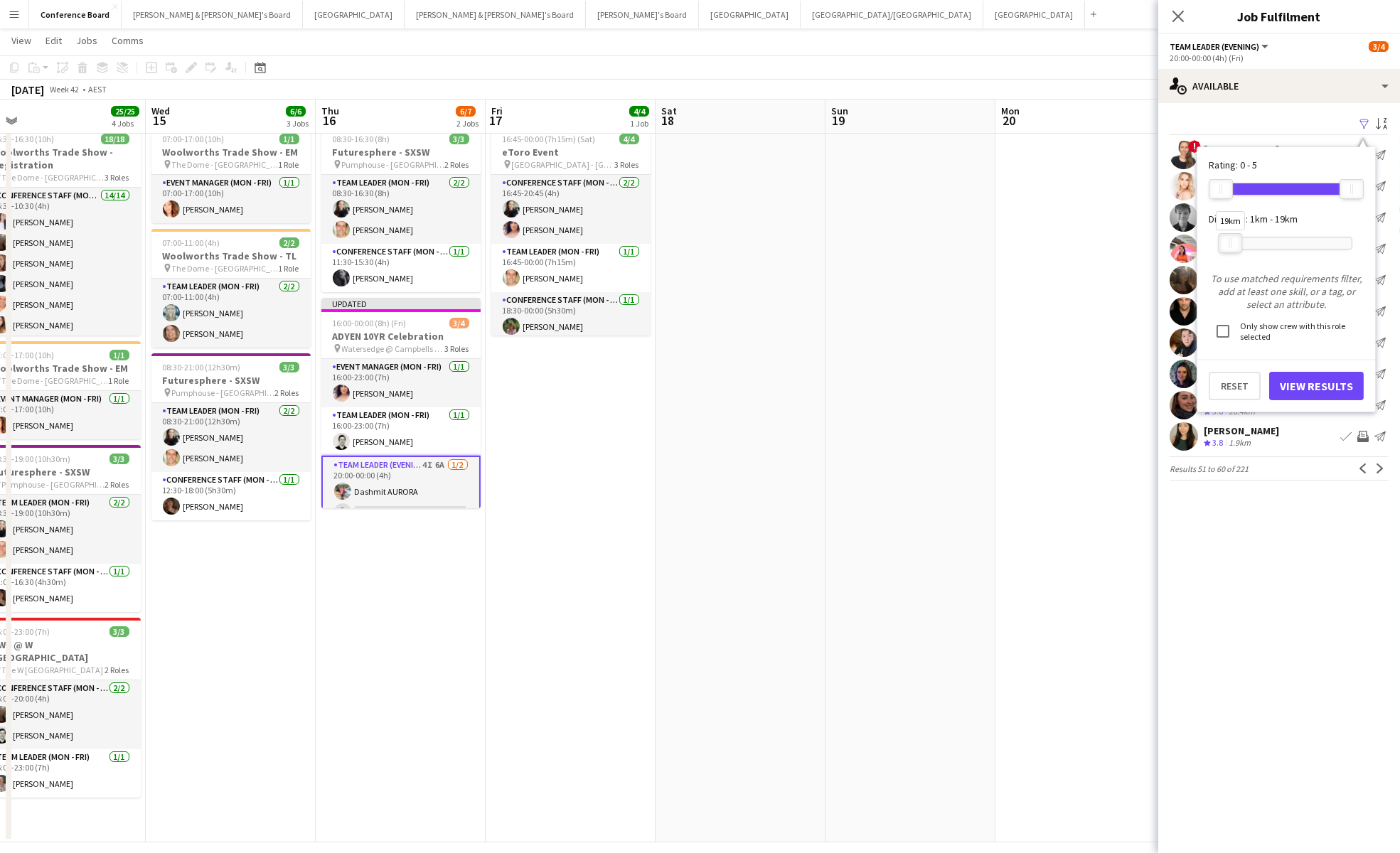
drag, startPoint x: 1245, startPoint y: 241, endPoint x: 1232, endPoint y: 241, distance: 13.0
click at [1232, 241] on div at bounding box center [1230, 242] width 23 height 18
click at [1315, 384] on button "View Results" at bounding box center [1317, 385] width 95 height 28
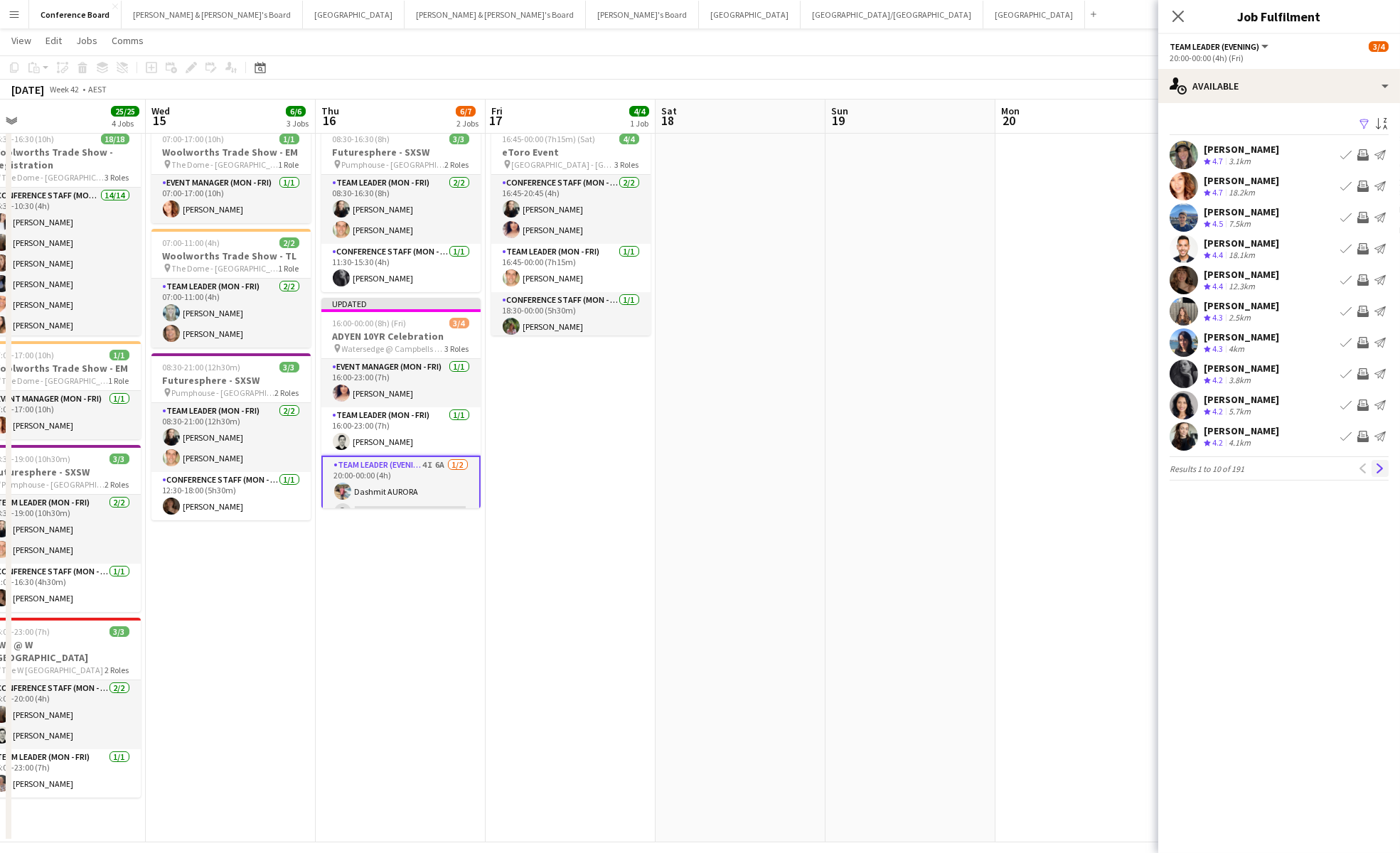
click at [1384, 470] on app-icon "Next" at bounding box center [1380, 469] width 10 height 10
click at [1381, 472] on app-icon "Next" at bounding box center [1380, 477] width 10 height 10
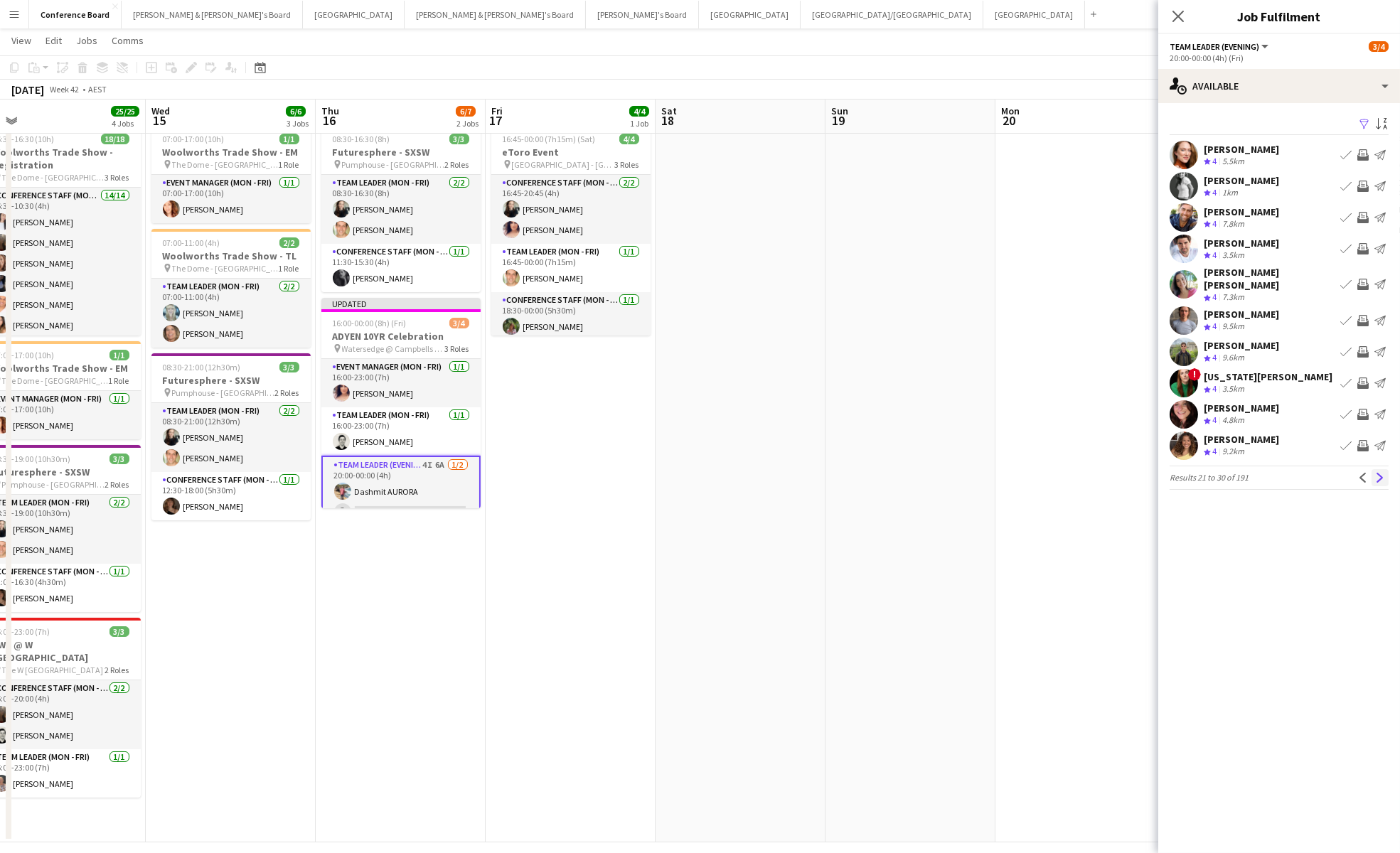
click at [1381, 472] on app-icon "Next" at bounding box center [1380, 477] width 10 height 10
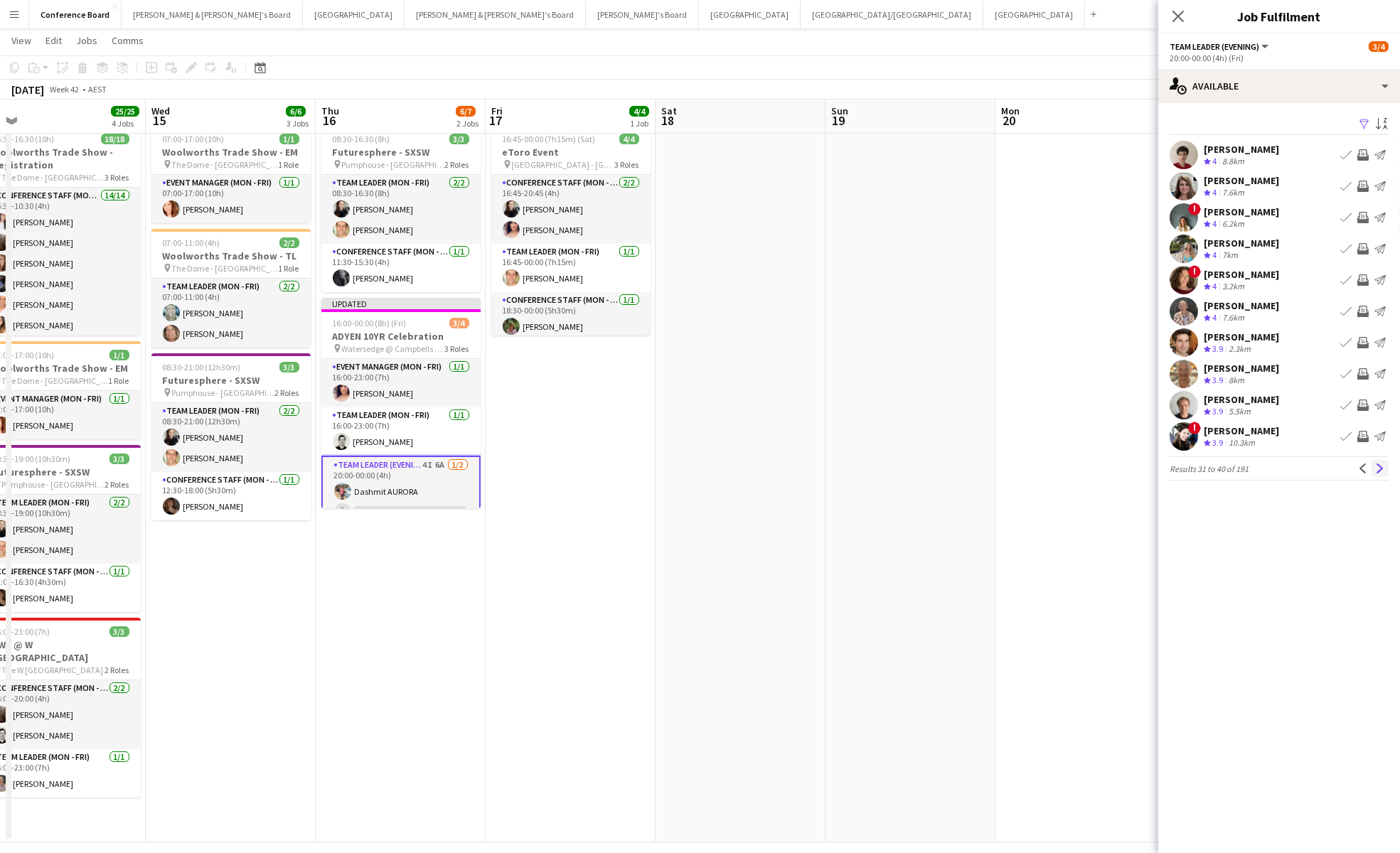
click at [1380, 466] on app-icon "Next" at bounding box center [1380, 469] width 10 height 10
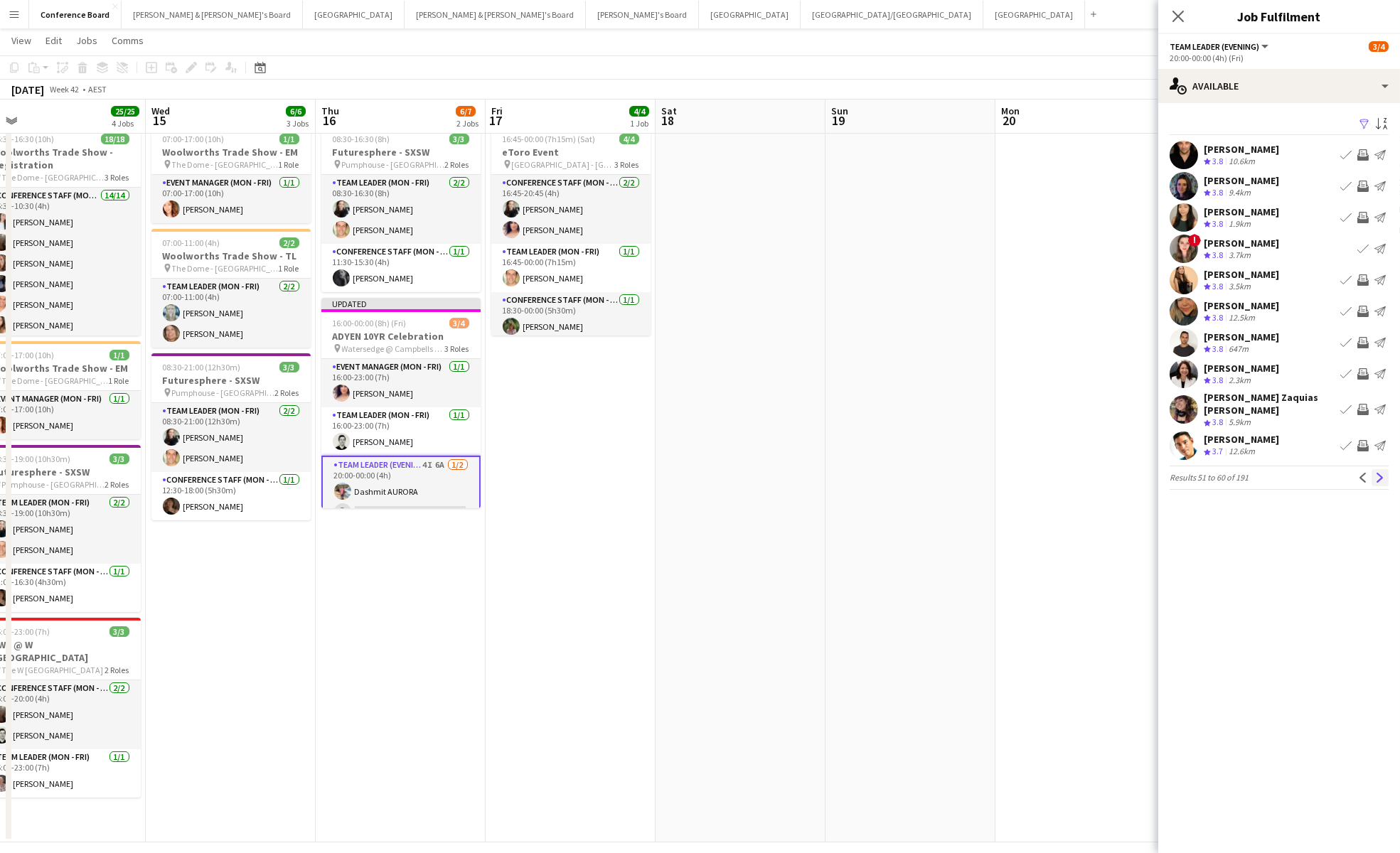
click at [1380, 472] on app-icon "Next" at bounding box center [1380, 477] width 10 height 10
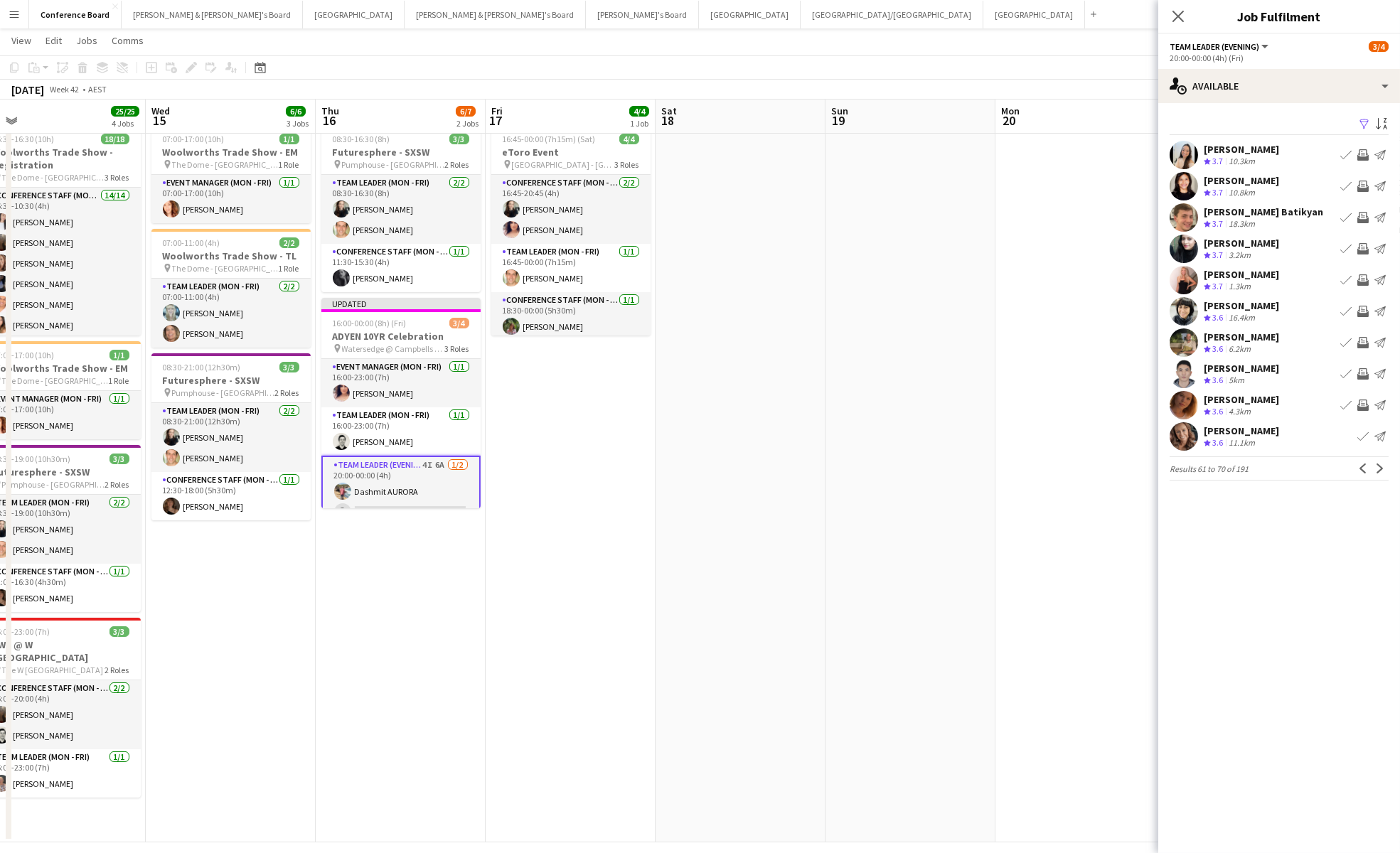
click at [1380, 467] on app-icon "Next" at bounding box center [1380, 469] width 10 height 10
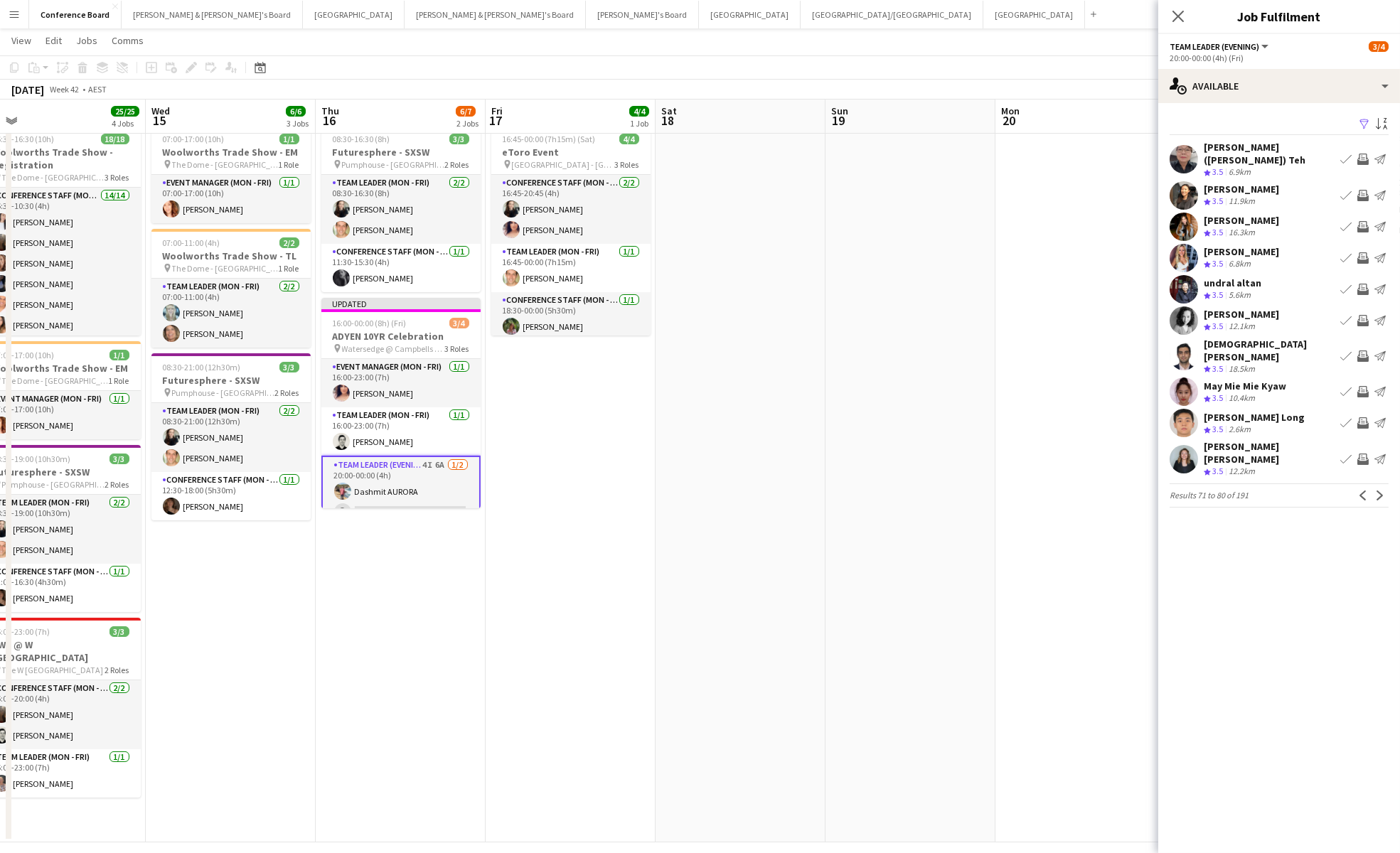
click at [1380, 491] on app-icon "Next" at bounding box center [1380, 496] width 10 height 10
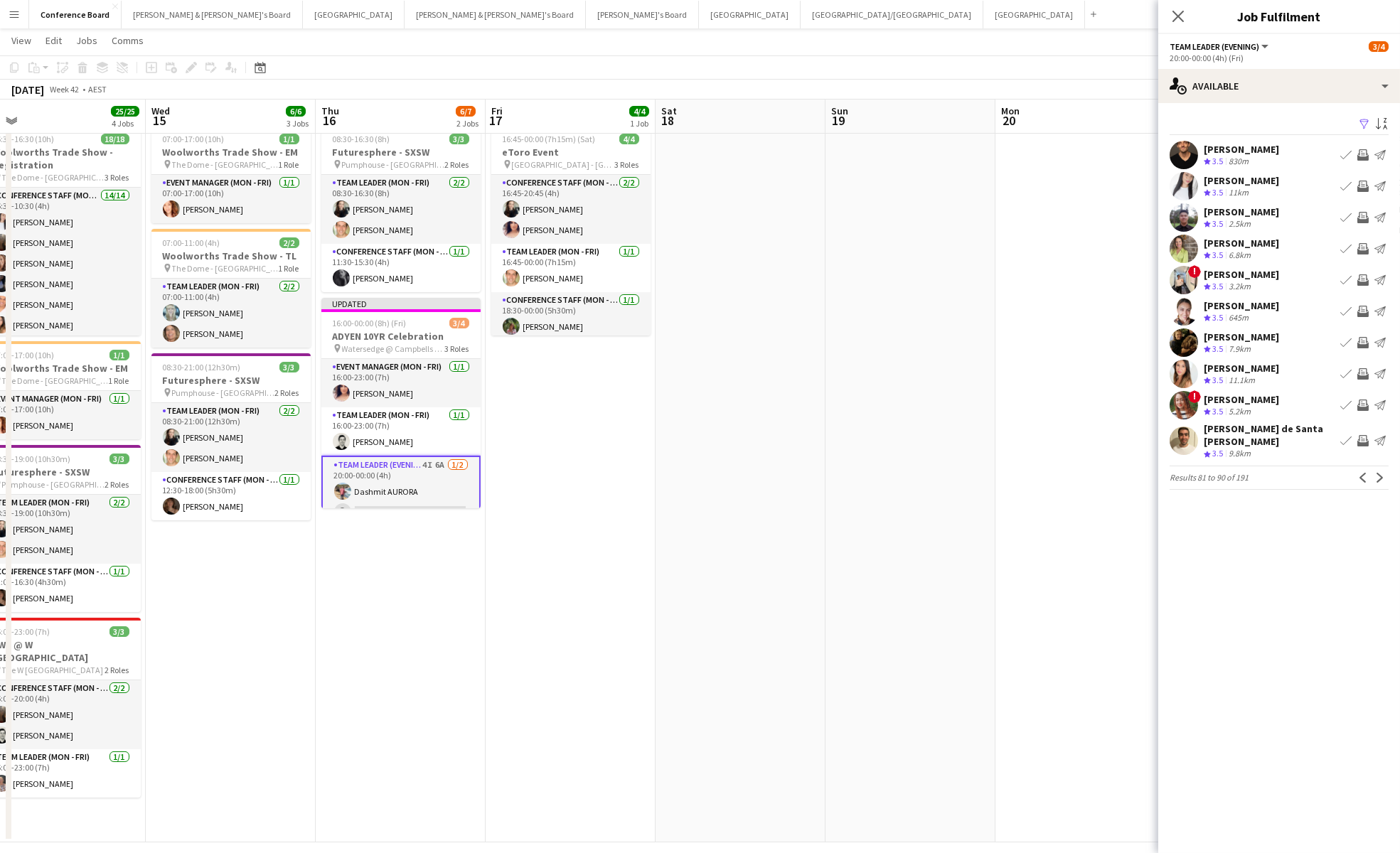
click at [1380, 472] on app-icon "Next" at bounding box center [1380, 477] width 10 height 10
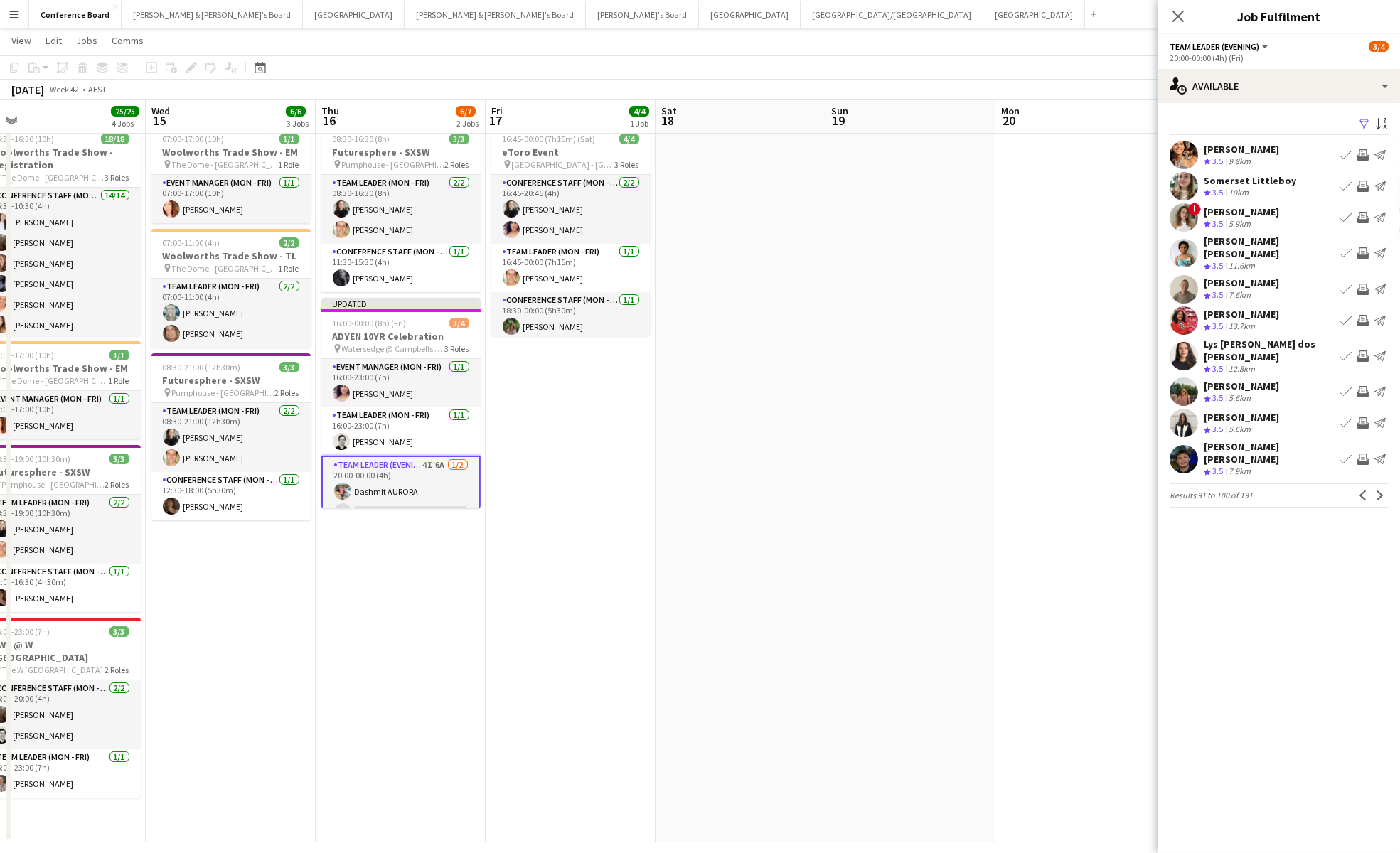
click at [1380, 491] on app-icon "Next" at bounding box center [1380, 496] width 10 height 10
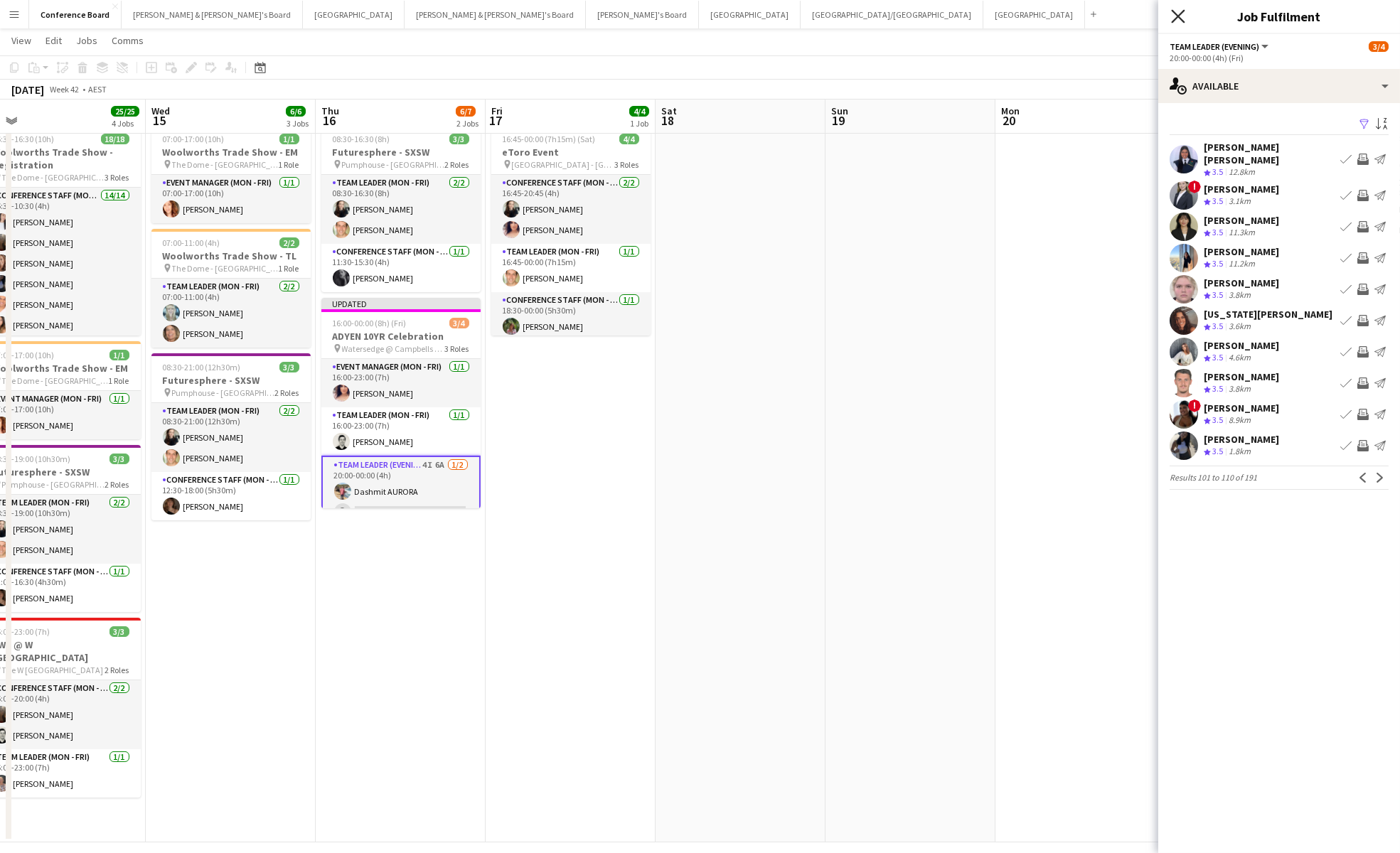
click at [1181, 10] on icon "Close pop-in" at bounding box center [1178, 16] width 14 height 14
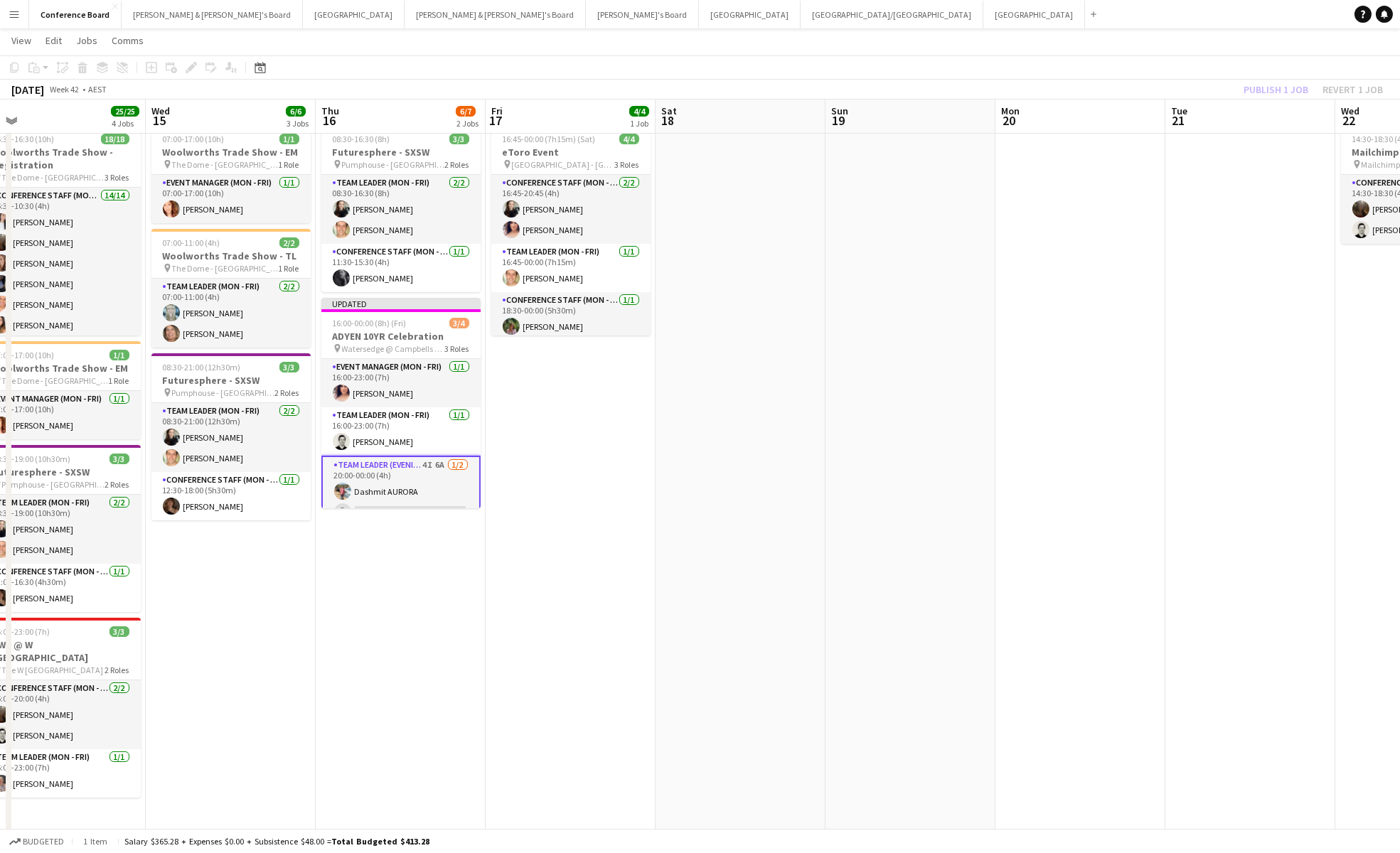
click at [409, 484] on app-card-role "Team Leader (Evening) 4I 6A [DATE] 20:00-00:00 (4h) [PERSON_NAME] single-neutra…" at bounding box center [401, 492] width 159 height 71
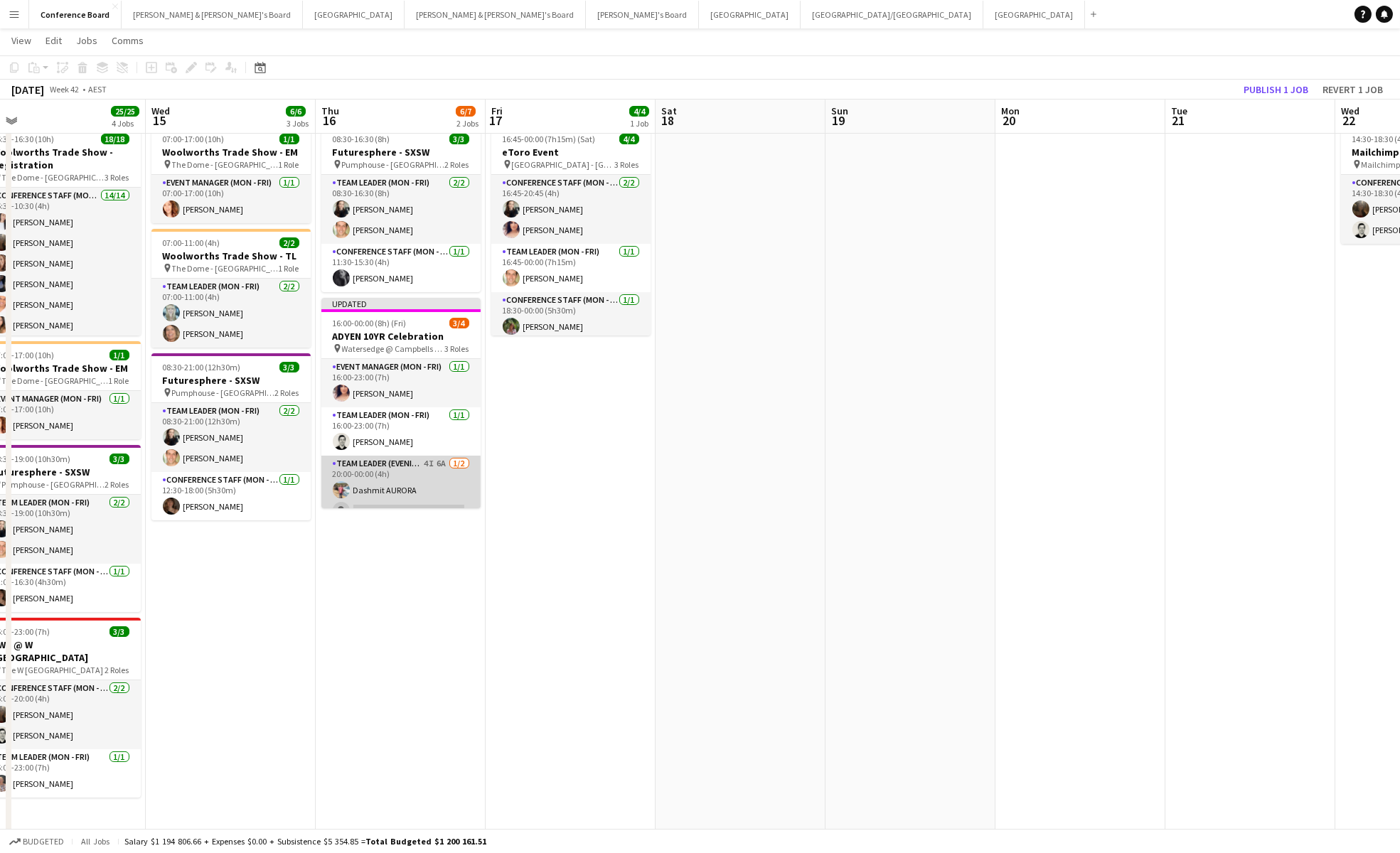
click at [409, 484] on app-card-role "Team Leader (Evening) 4I 6A [DATE] 20:00-00:00 (4h) [PERSON_NAME] single-neutra…" at bounding box center [401, 490] width 159 height 69
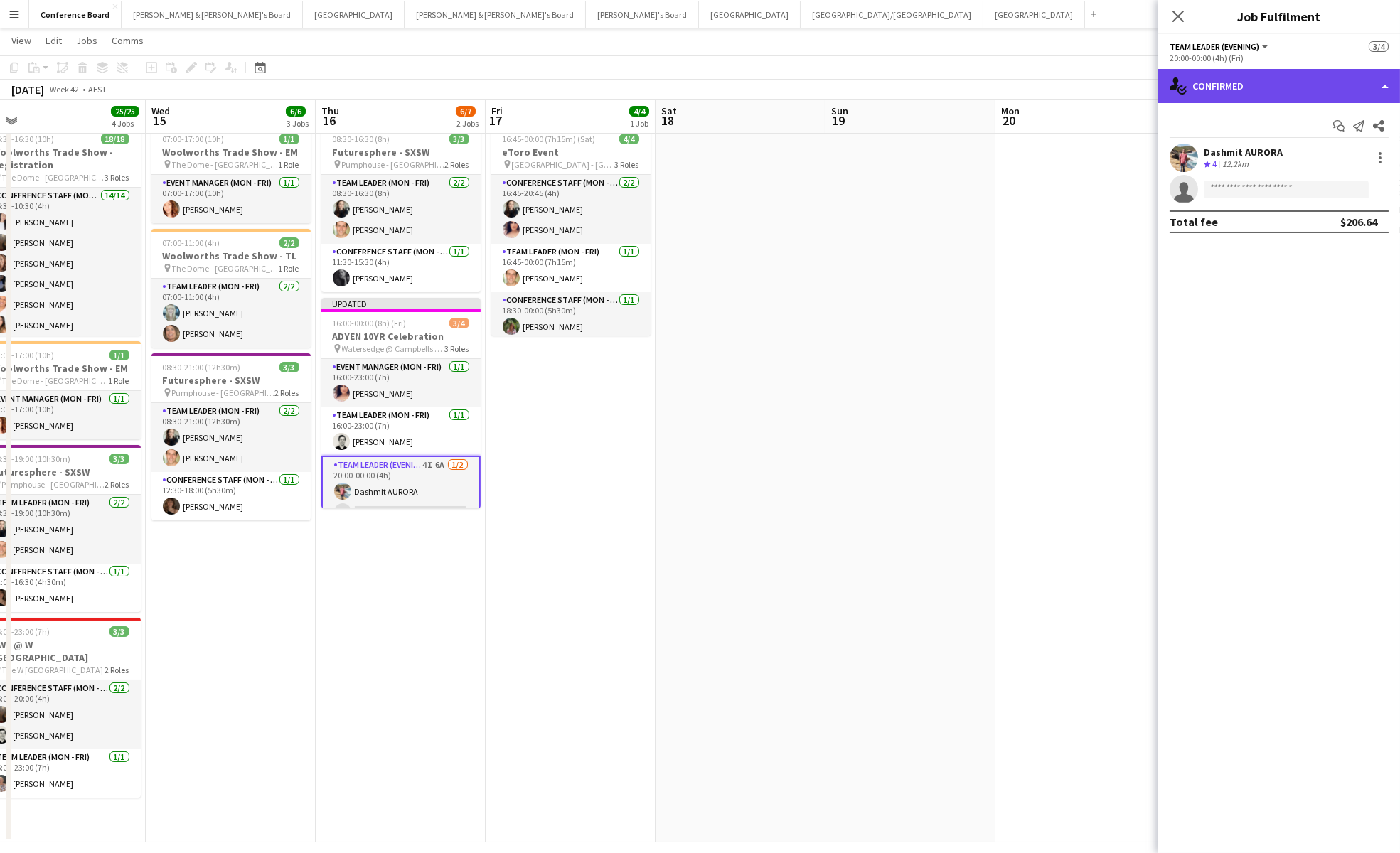
click at [1223, 90] on div "single-neutral-actions-check-2 Confirmed" at bounding box center [1279, 85] width 242 height 34
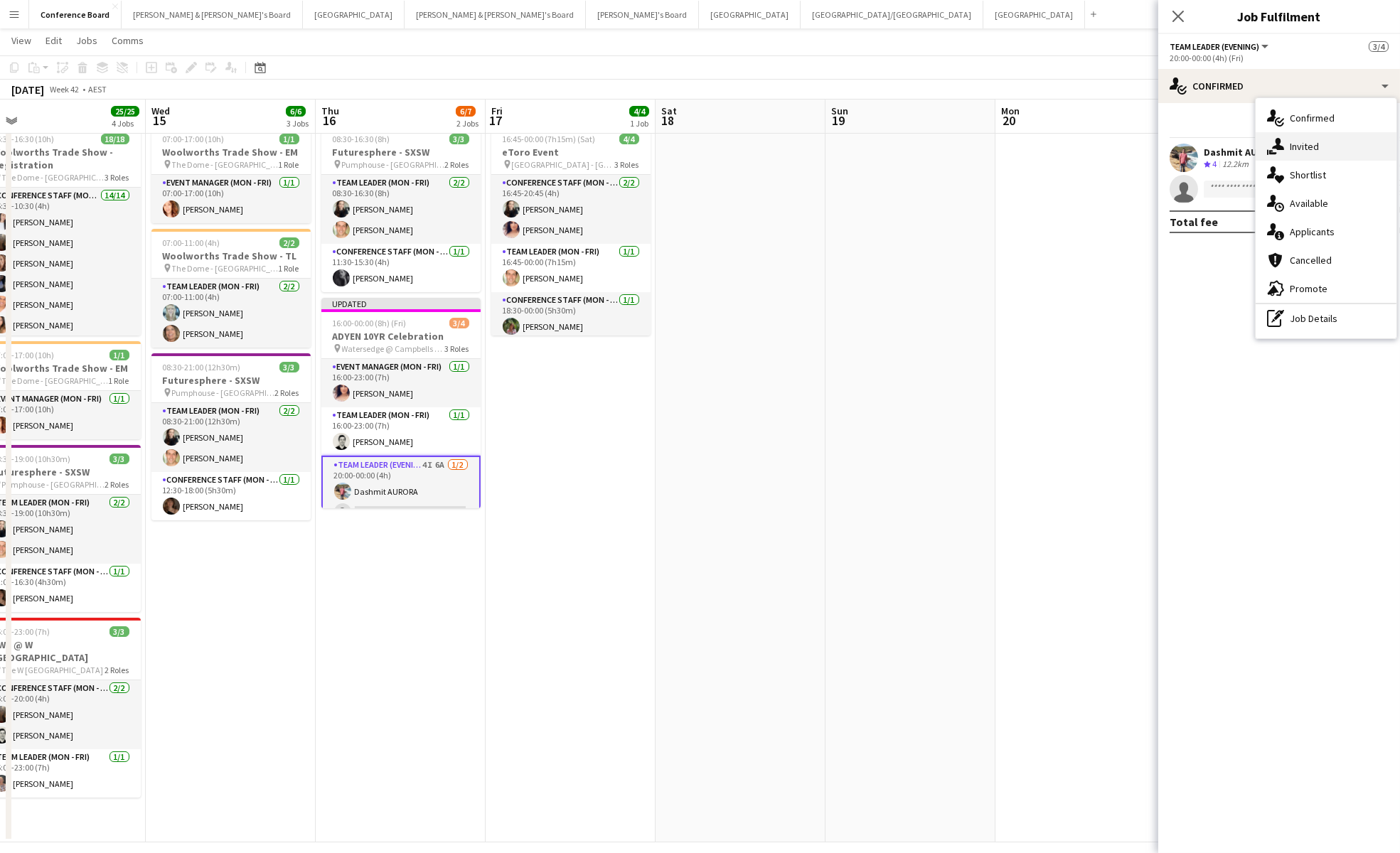
click at [1288, 141] on div "single-neutral-actions-share-1 Invited" at bounding box center [1327, 146] width 141 height 28
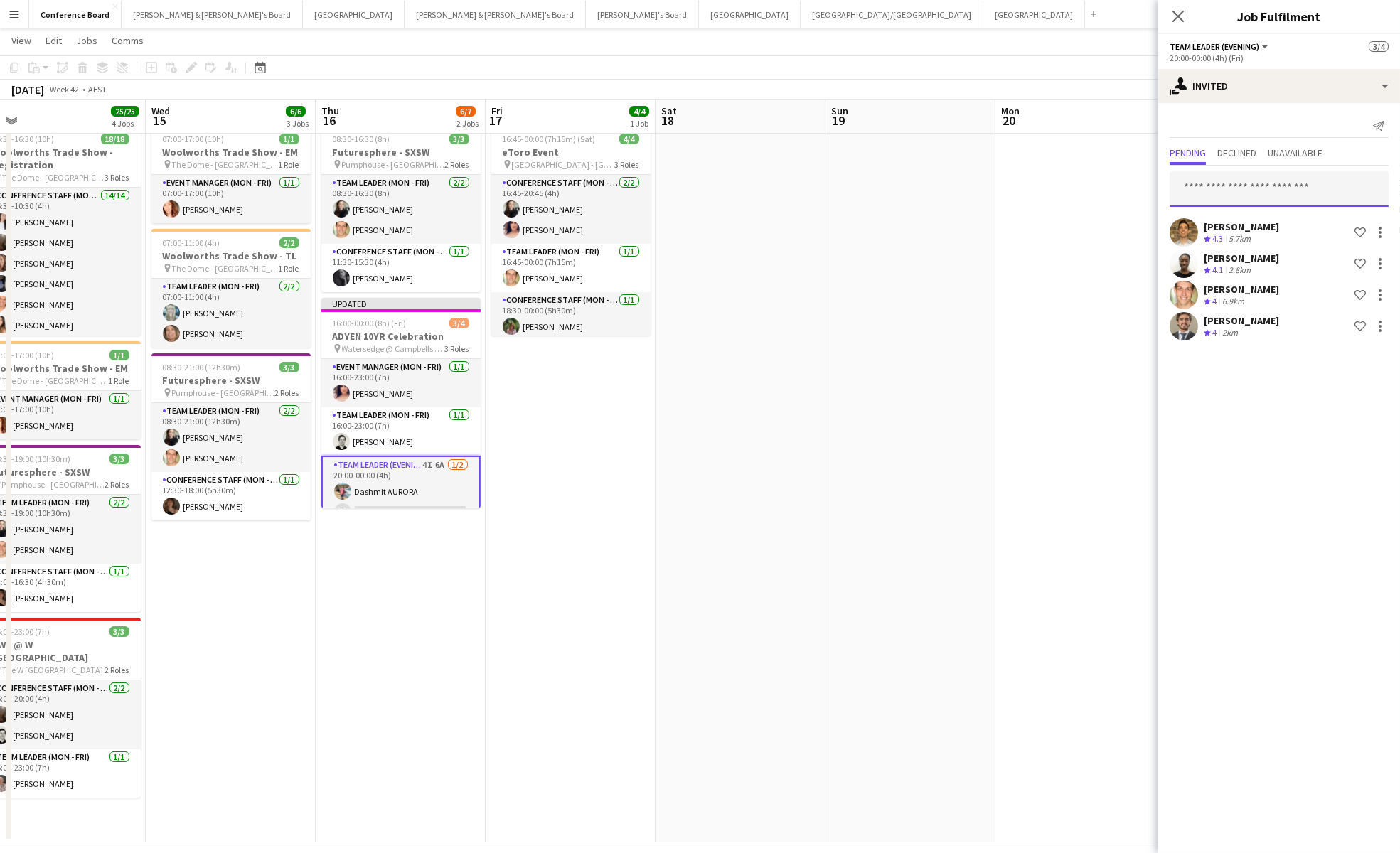
click at [1191, 185] on input "text" at bounding box center [1279, 188] width 219 height 36
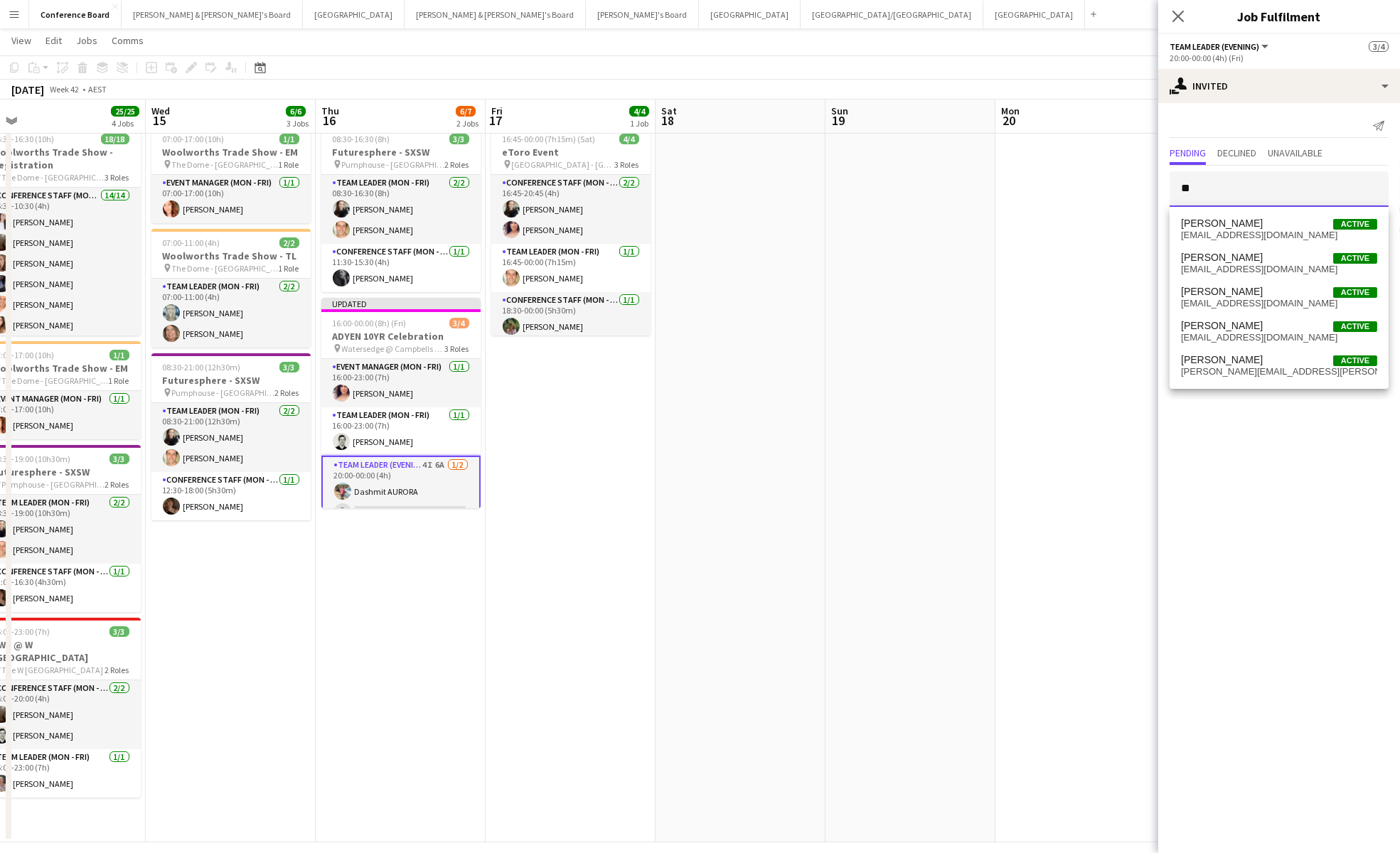
type input "*"
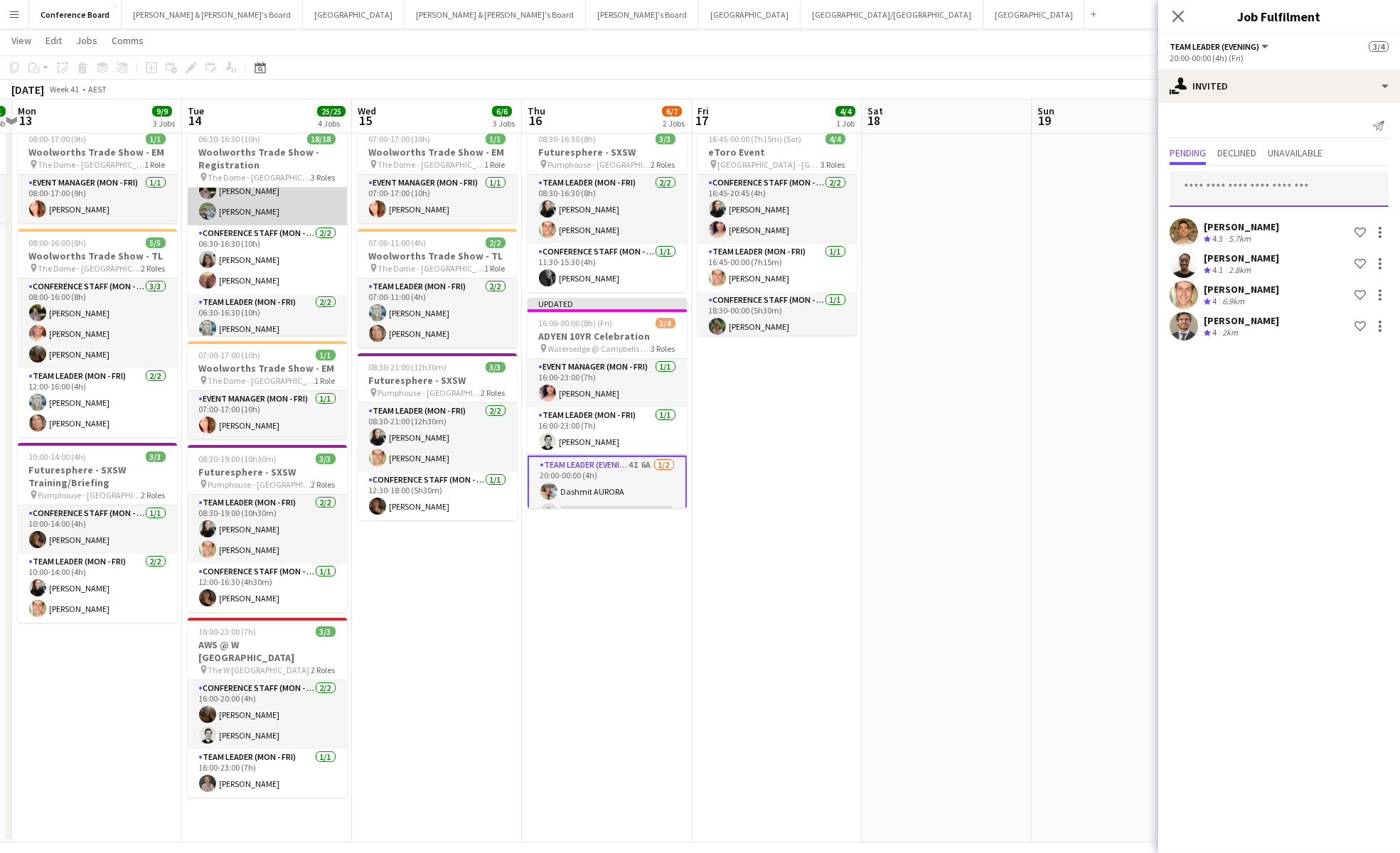
scroll to position [305, 0]
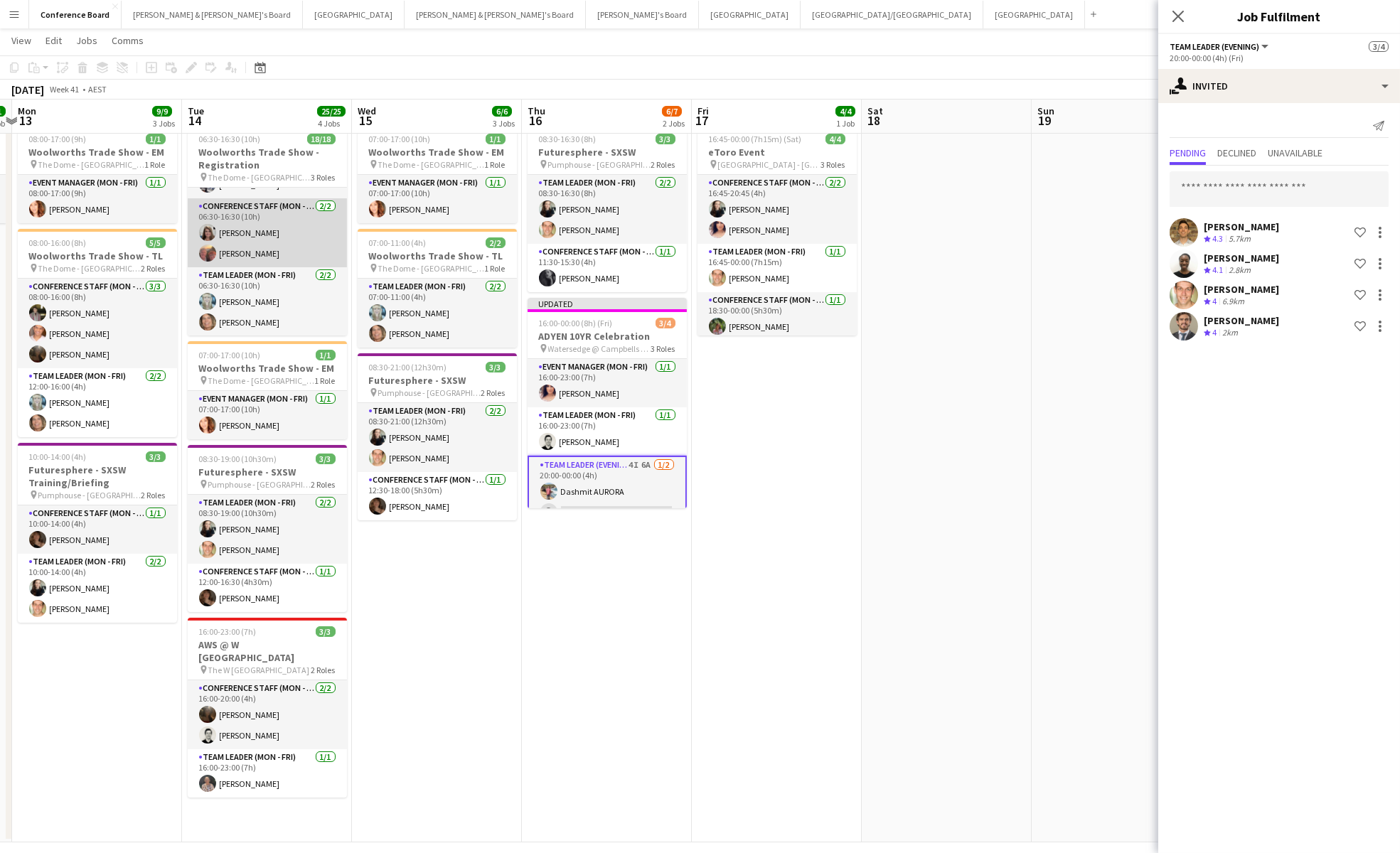
click at [265, 243] on app-card-role "Conference Staff (Mon - Fri) [DATE] 06:30-16:30 (10h) [PERSON_NAME] [PERSON_NAM…" at bounding box center [267, 232] width 159 height 69
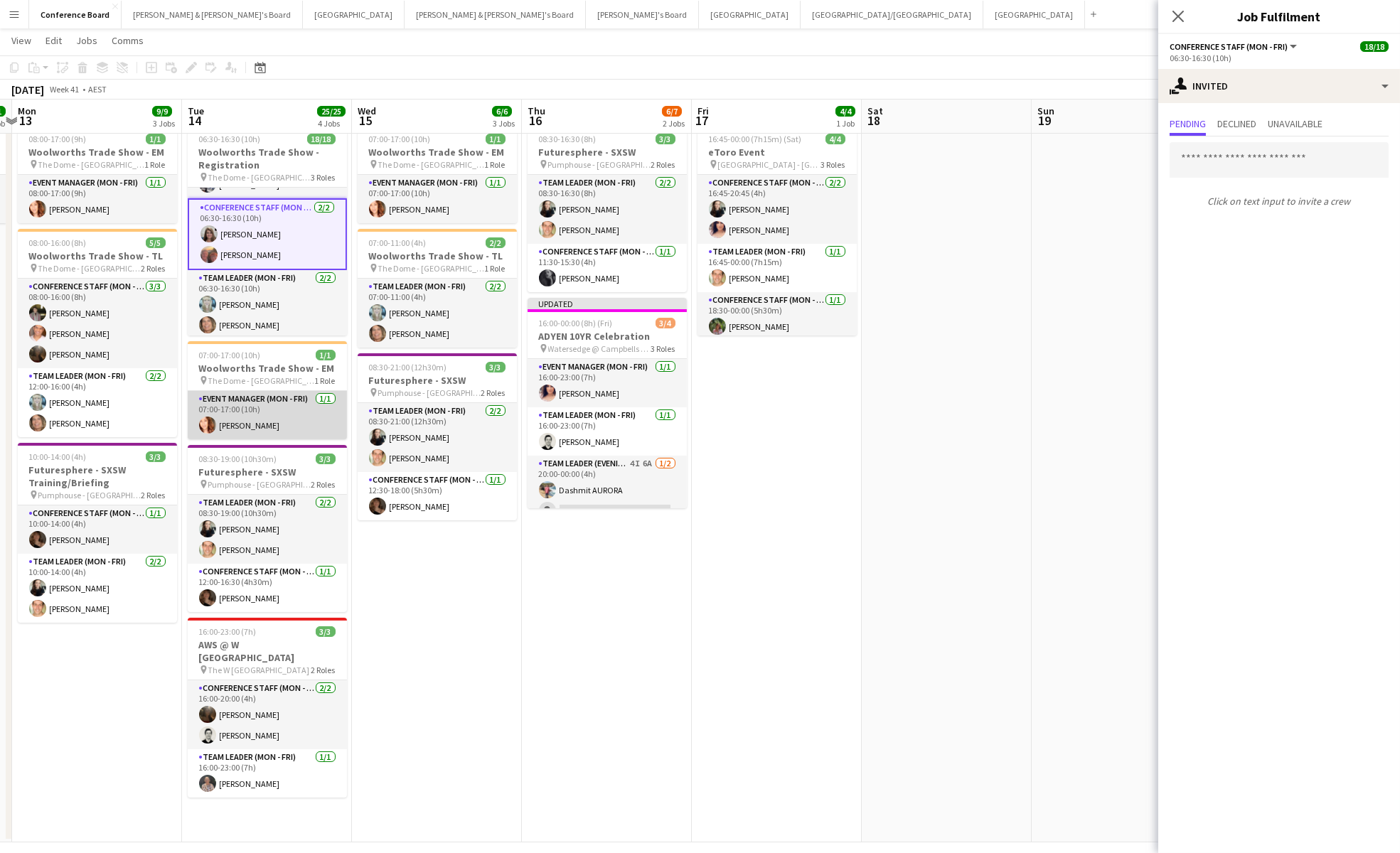
click at [248, 415] on app-card-role "Event Manager (Mon - Fri) [DATE] 07:00-17:00 (10h) [PERSON_NAME]" at bounding box center [267, 415] width 159 height 48
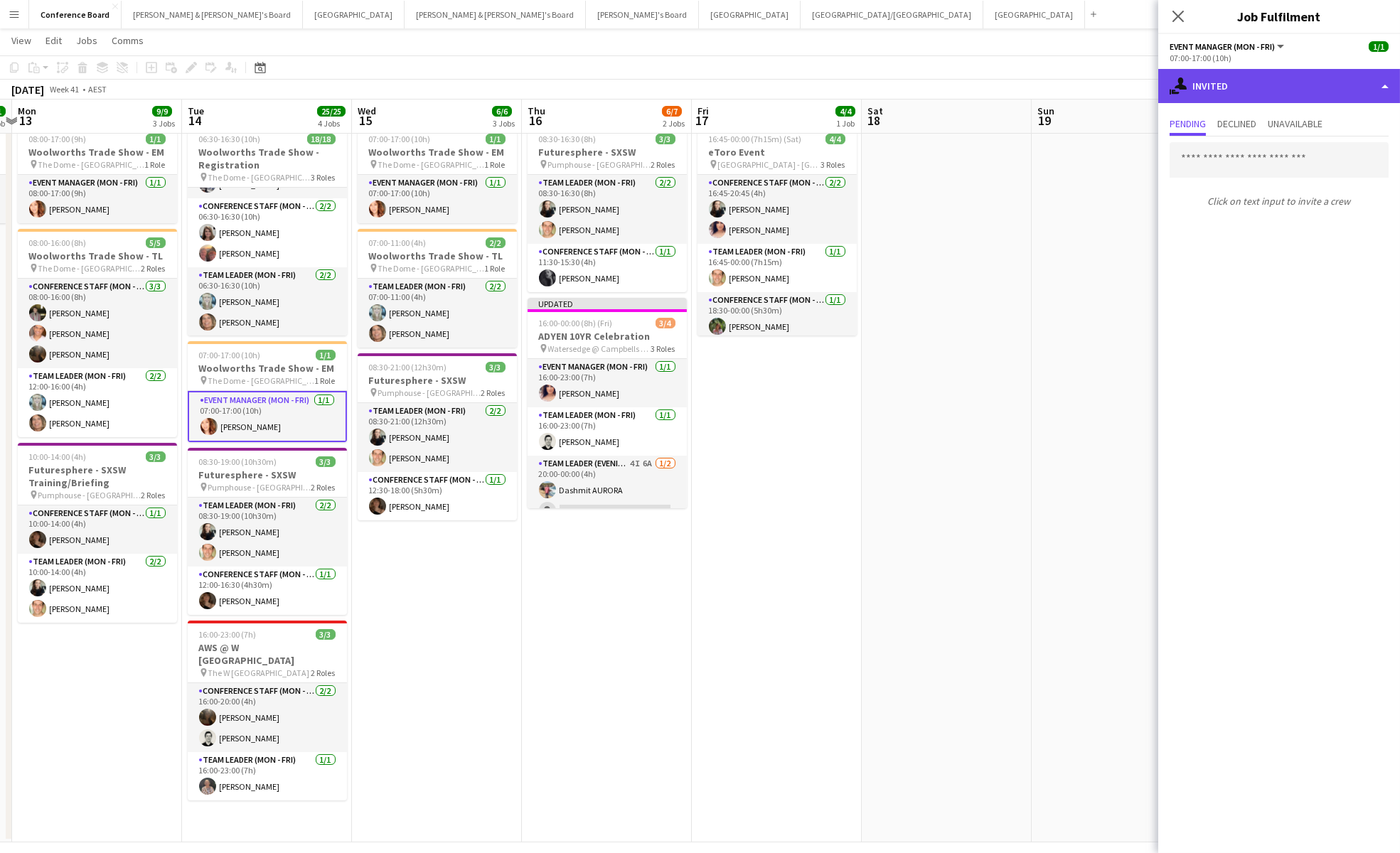
click at [1193, 93] on div "single-neutral-actions-share-1 Invited" at bounding box center [1279, 85] width 242 height 34
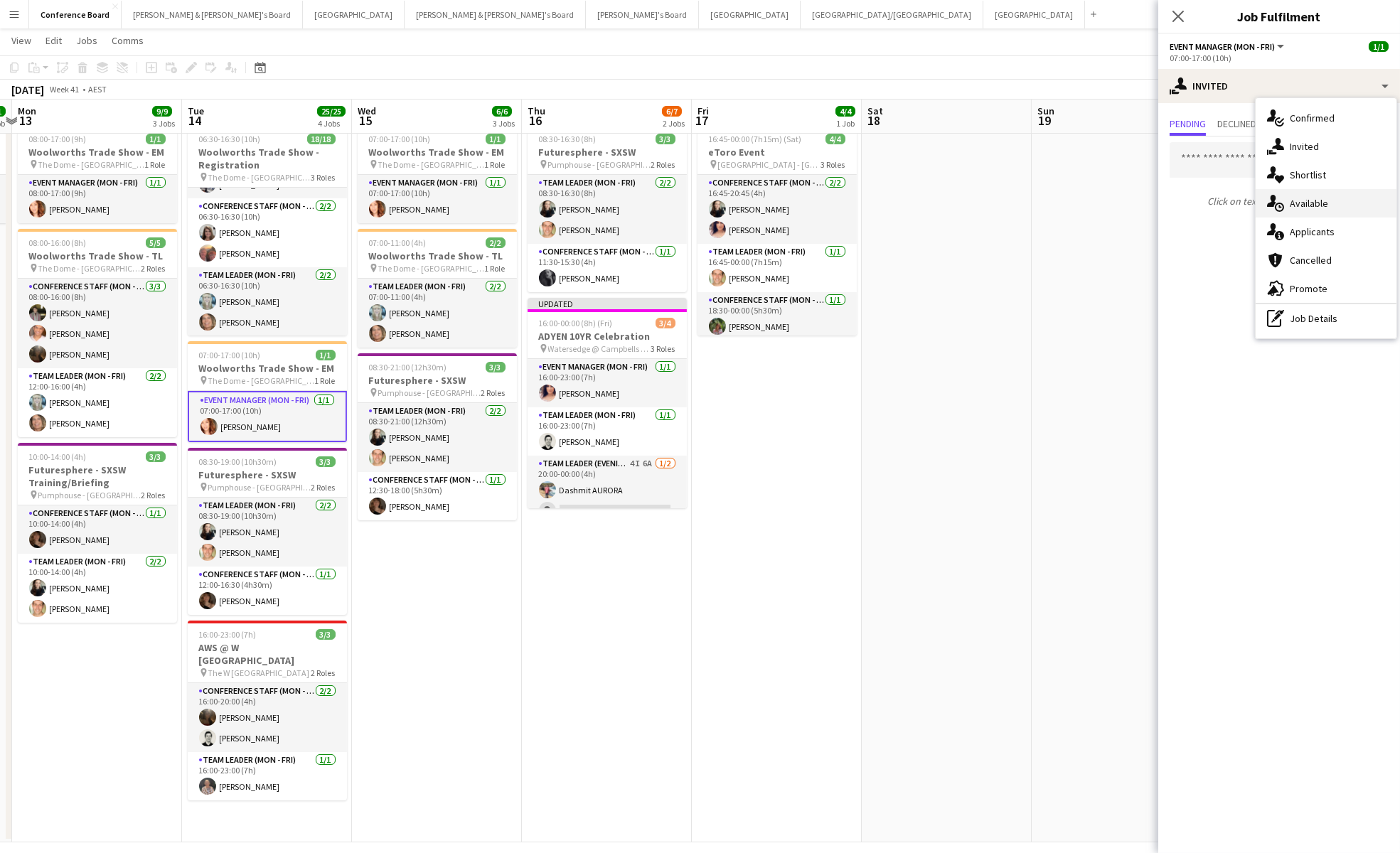
click at [1311, 210] on div "single-neutral-actions-upload Available" at bounding box center [1327, 203] width 141 height 28
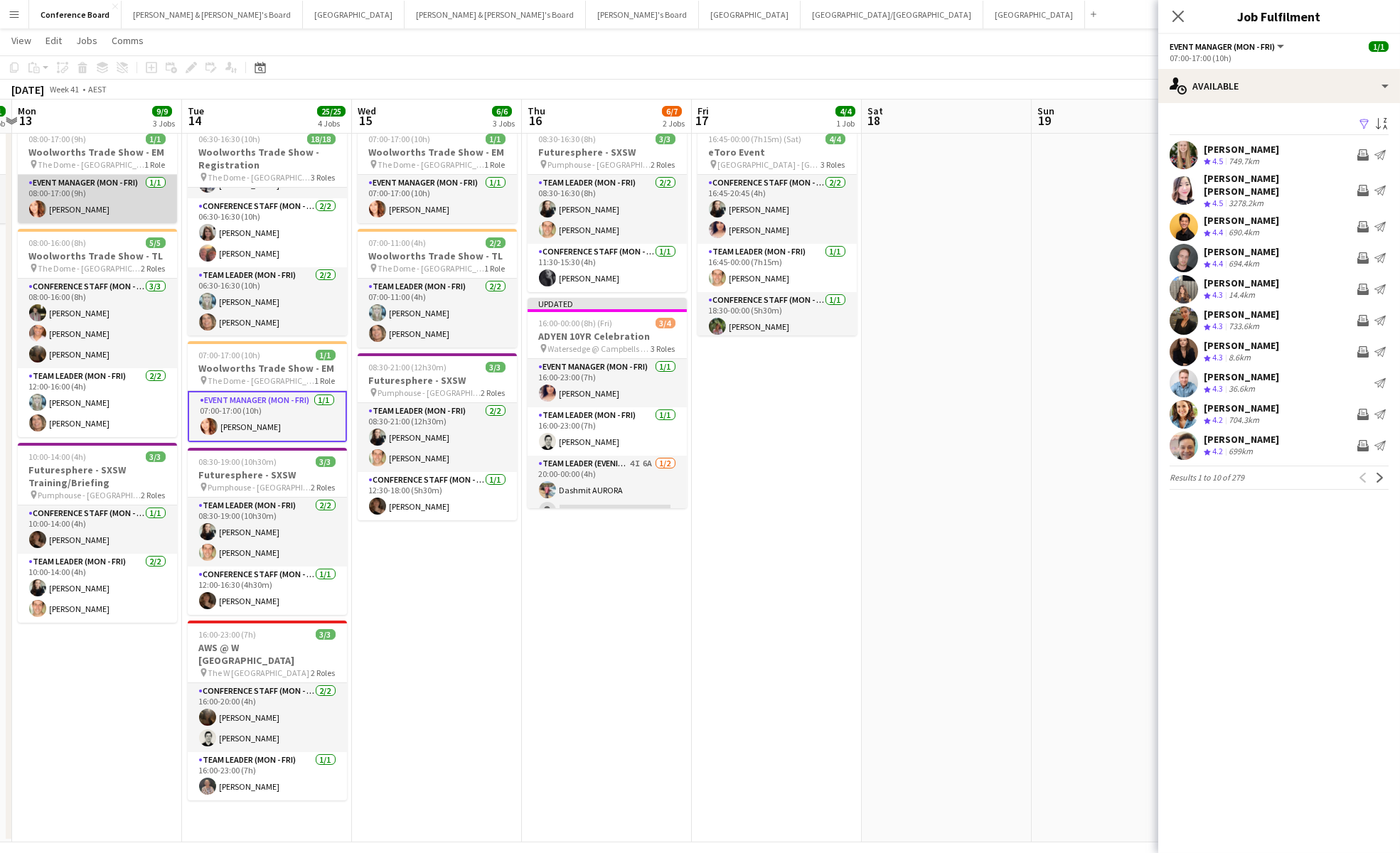
click at [103, 202] on app-card-role "Event Manager (Mon - Fri) [DATE] 08:00-17:00 (9h) [PERSON_NAME]" at bounding box center [97, 199] width 159 height 48
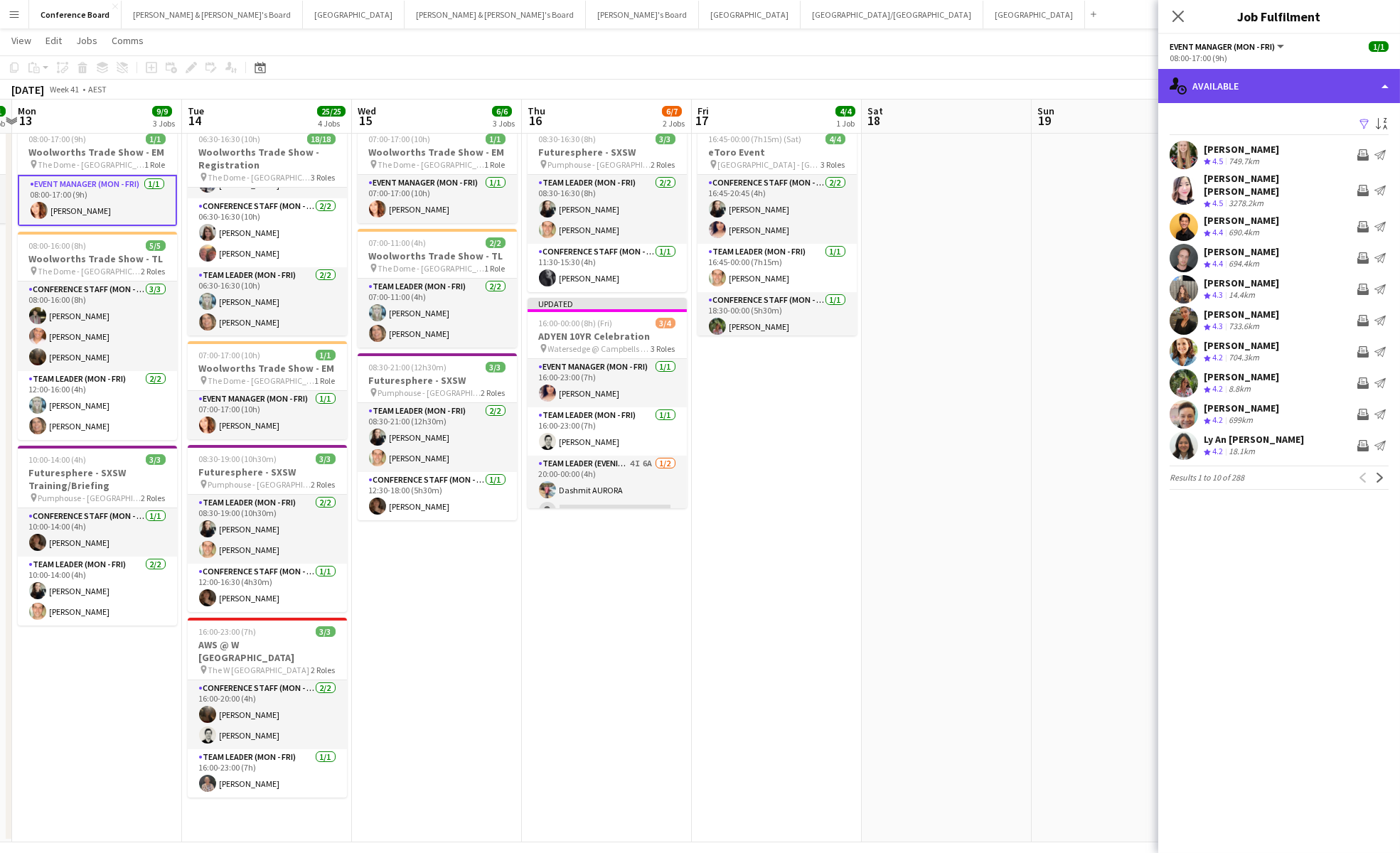
click at [1294, 98] on div "single-neutral-actions-upload Available" at bounding box center [1279, 85] width 242 height 34
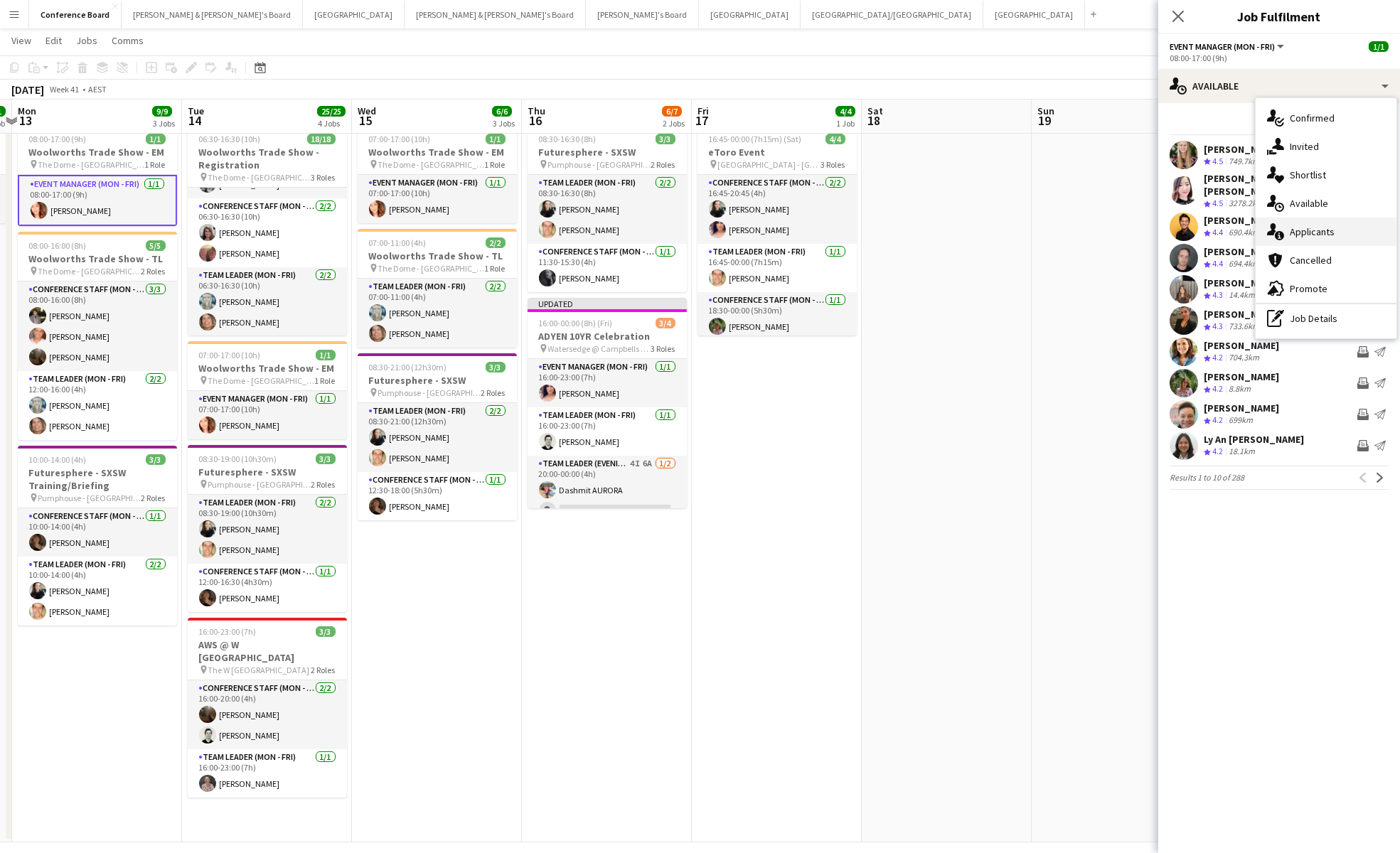
click at [1311, 228] on span "Applicants" at bounding box center [1312, 231] width 44 height 13
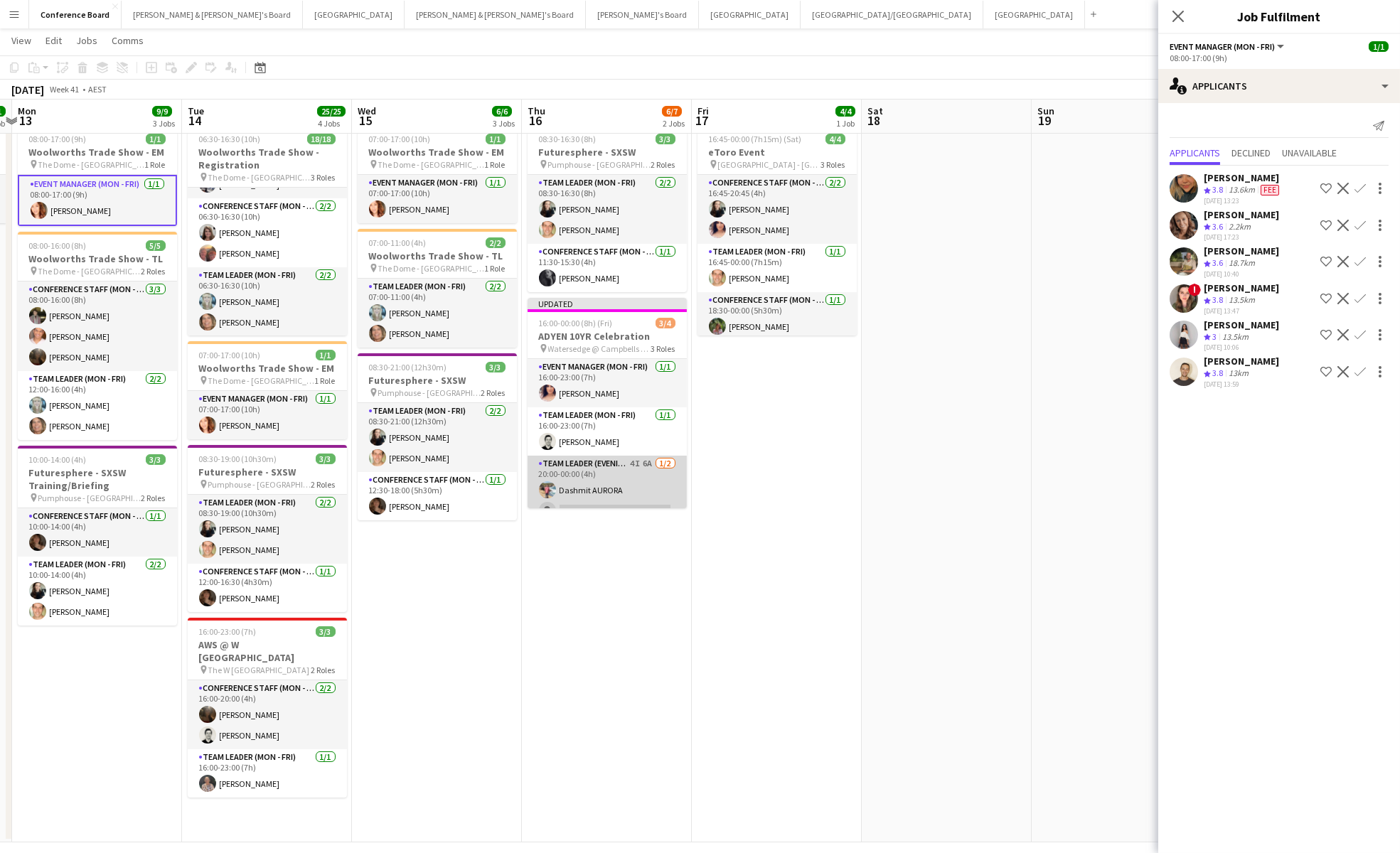
click at [643, 487] on app-card-role "Team Leader (Evening) 4I 6A [DATE] 20:00-00:00 (4h) [PERSON_NAME] single-neutra…" at bounding box center [607, 490] width 159 height 69
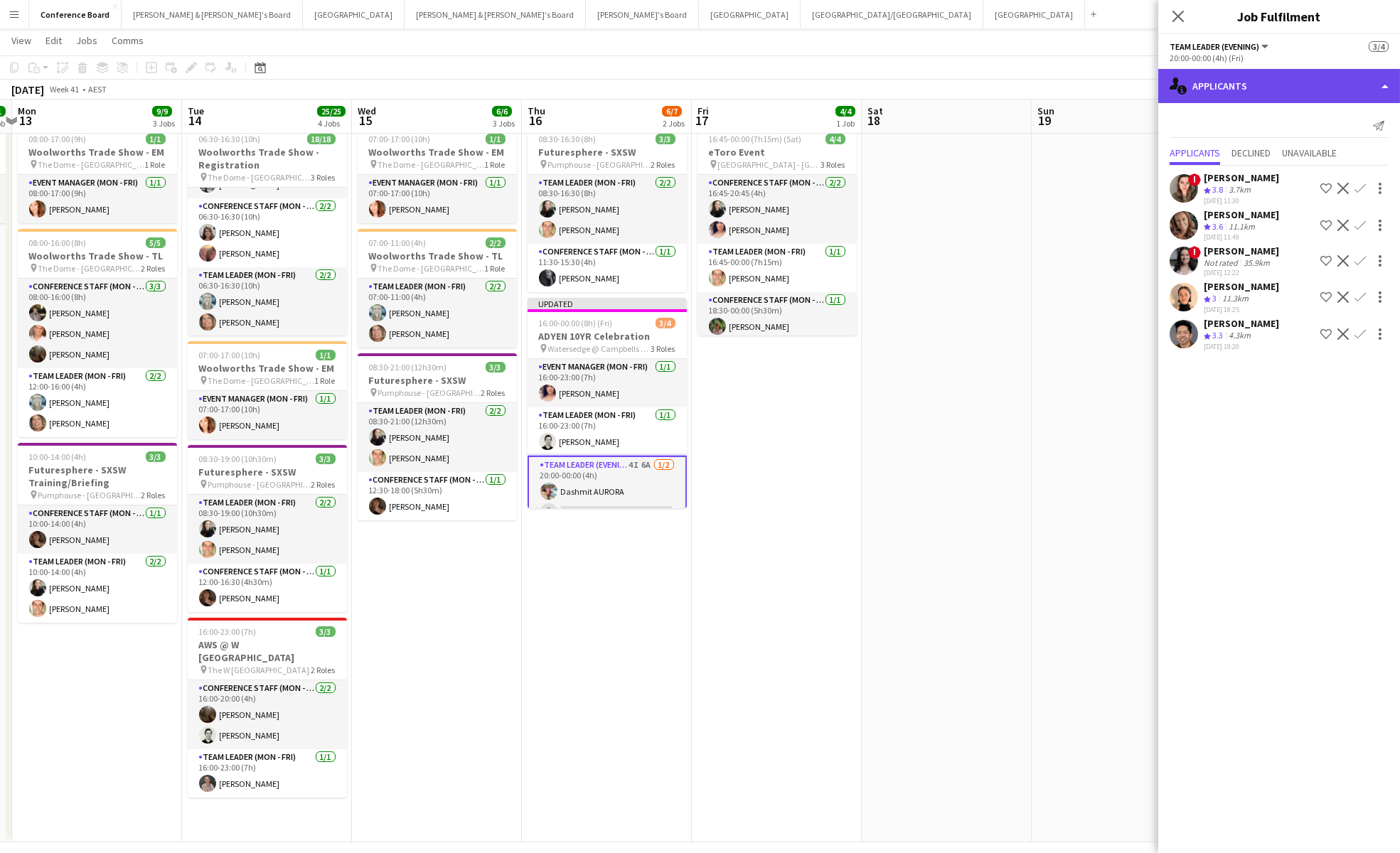
click at [1253, 99] on div "single-neutral-actions-information Applicants" at bounding box center [1279, 85] width 242 height 34
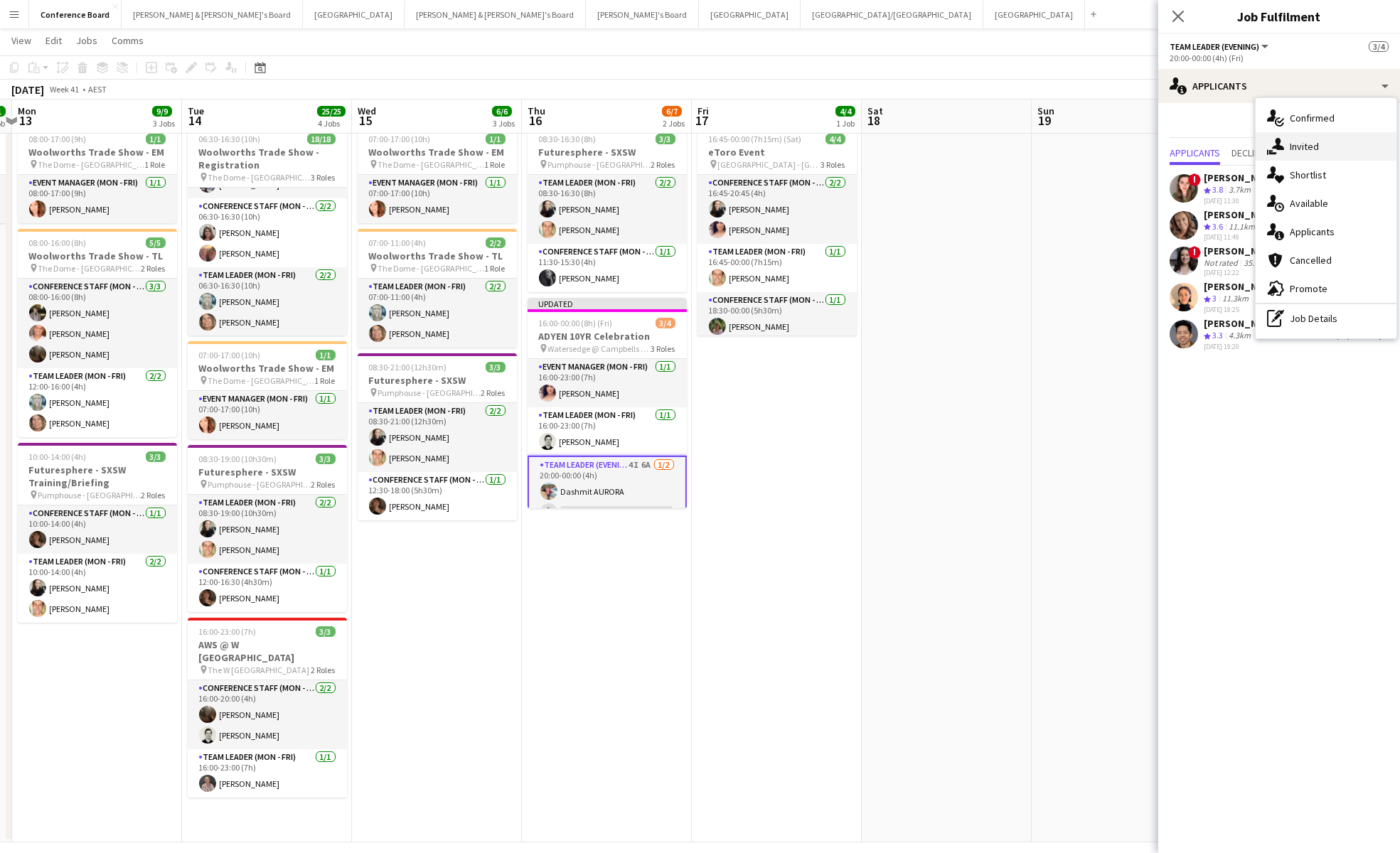
click at [1283, 155] on icon "single-neutral-actions-share-1" at bounding box center [1275, 147] width 17 height 17
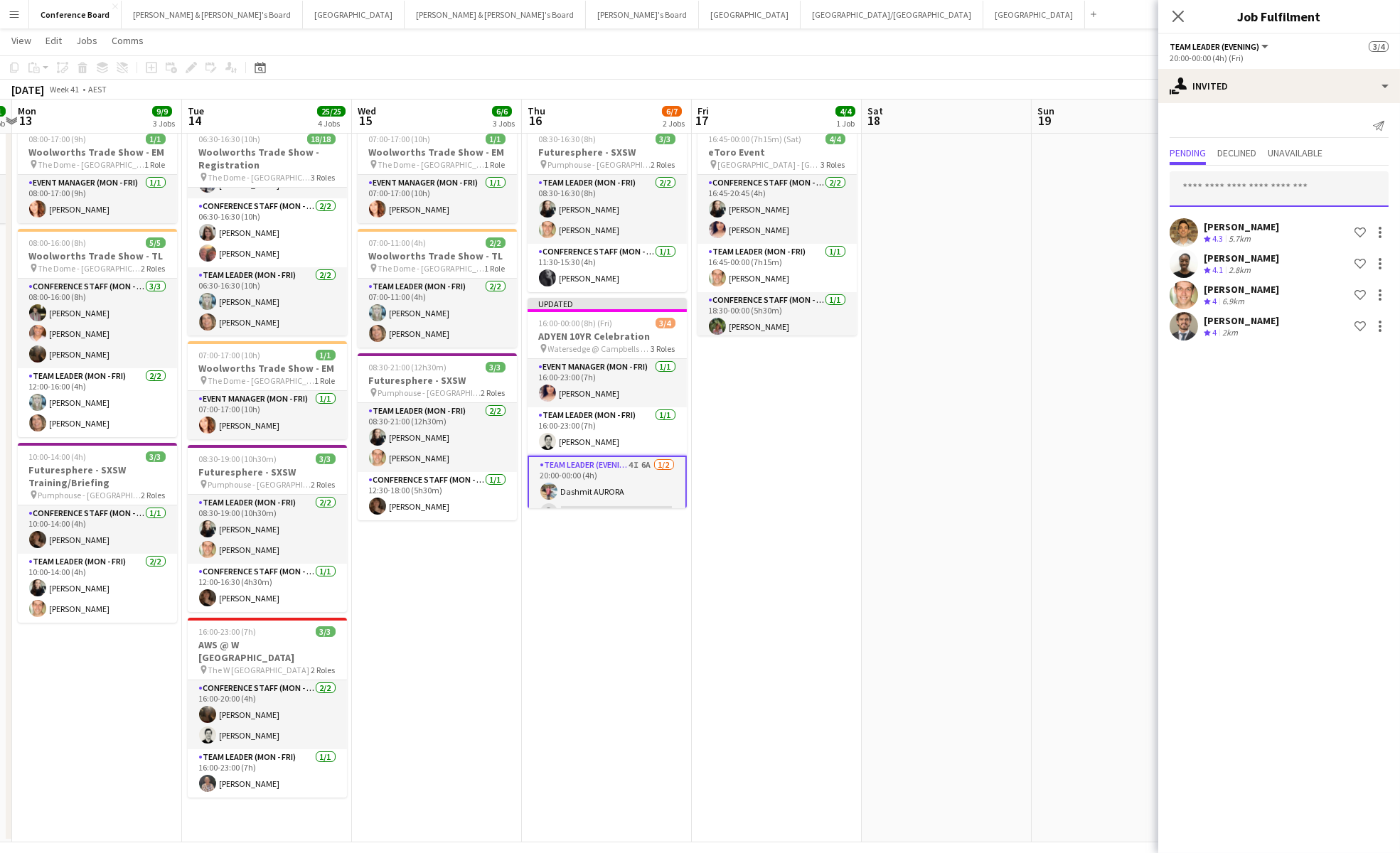
click at [1207, 192] on input "text" at bounding box center [1279, 188] width 219 height 36
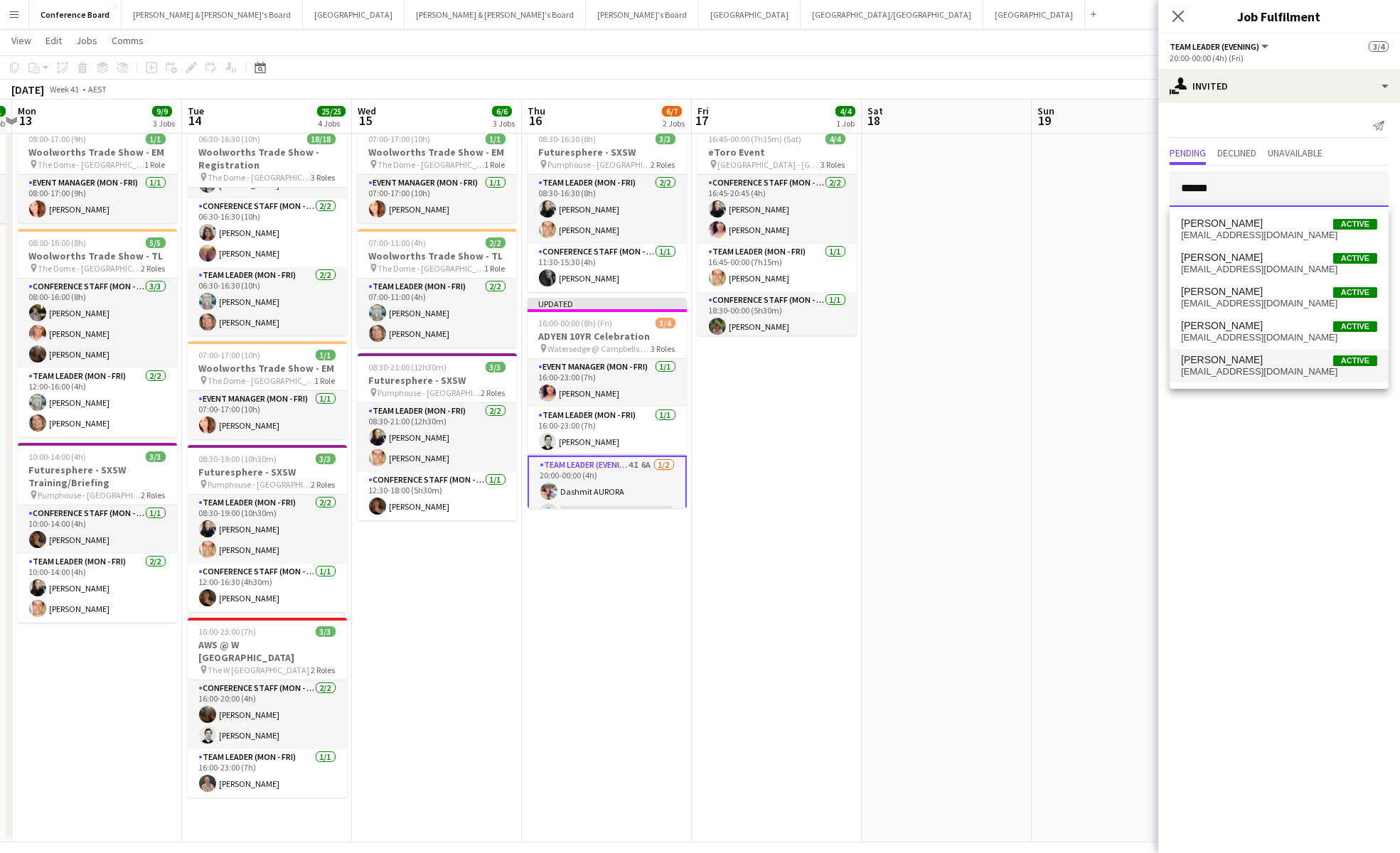
type input "******"
click at [1222, 371] on span "[PERSON_NAME] Active [EMAIL_ADDRESS][DOMAIN_NAME]" at bounding box center [1278, 365] width 196 height 23
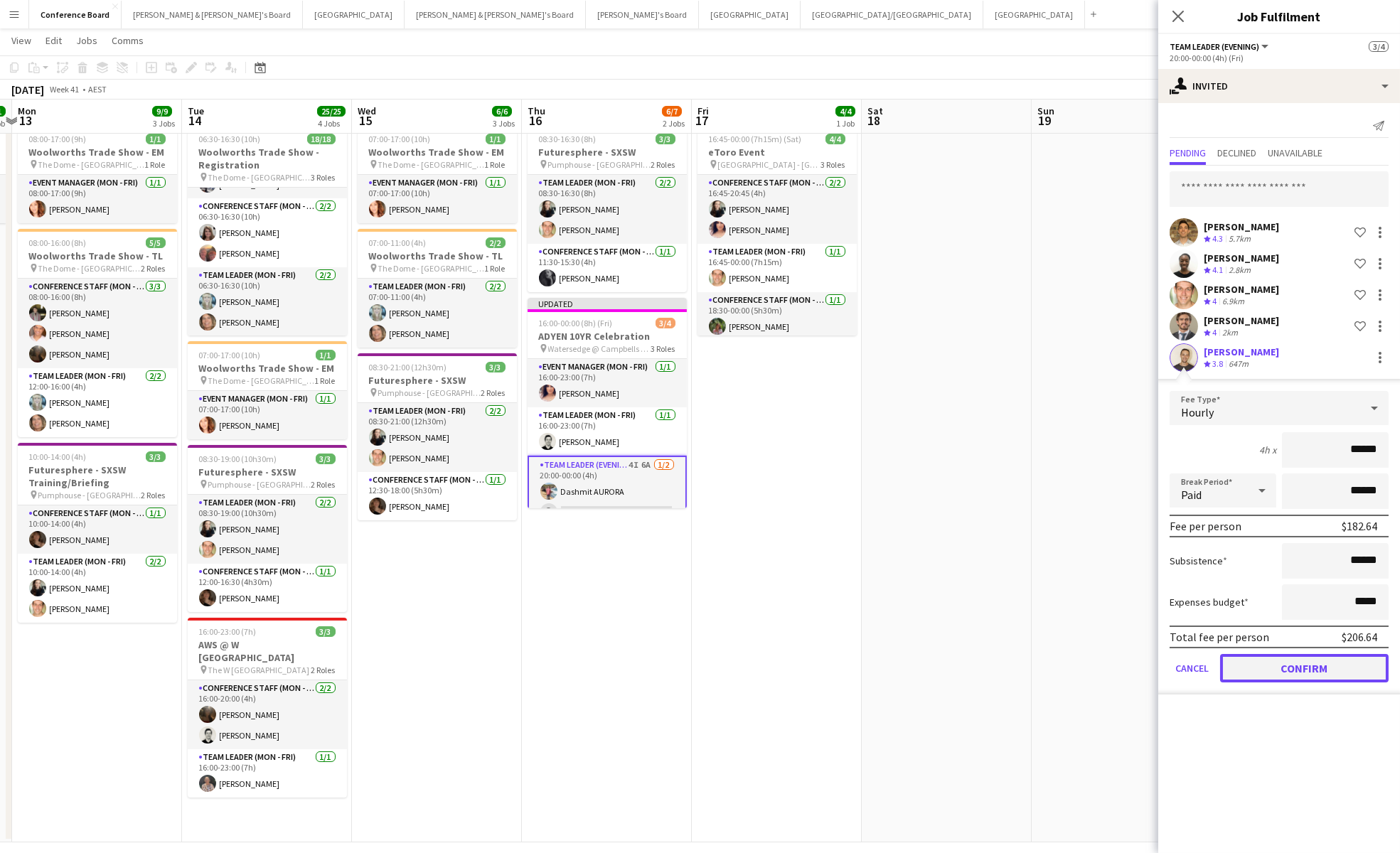
click at [1308, 667] on button "Confirm" at bounding box center [1304, 668] width 168 height 28
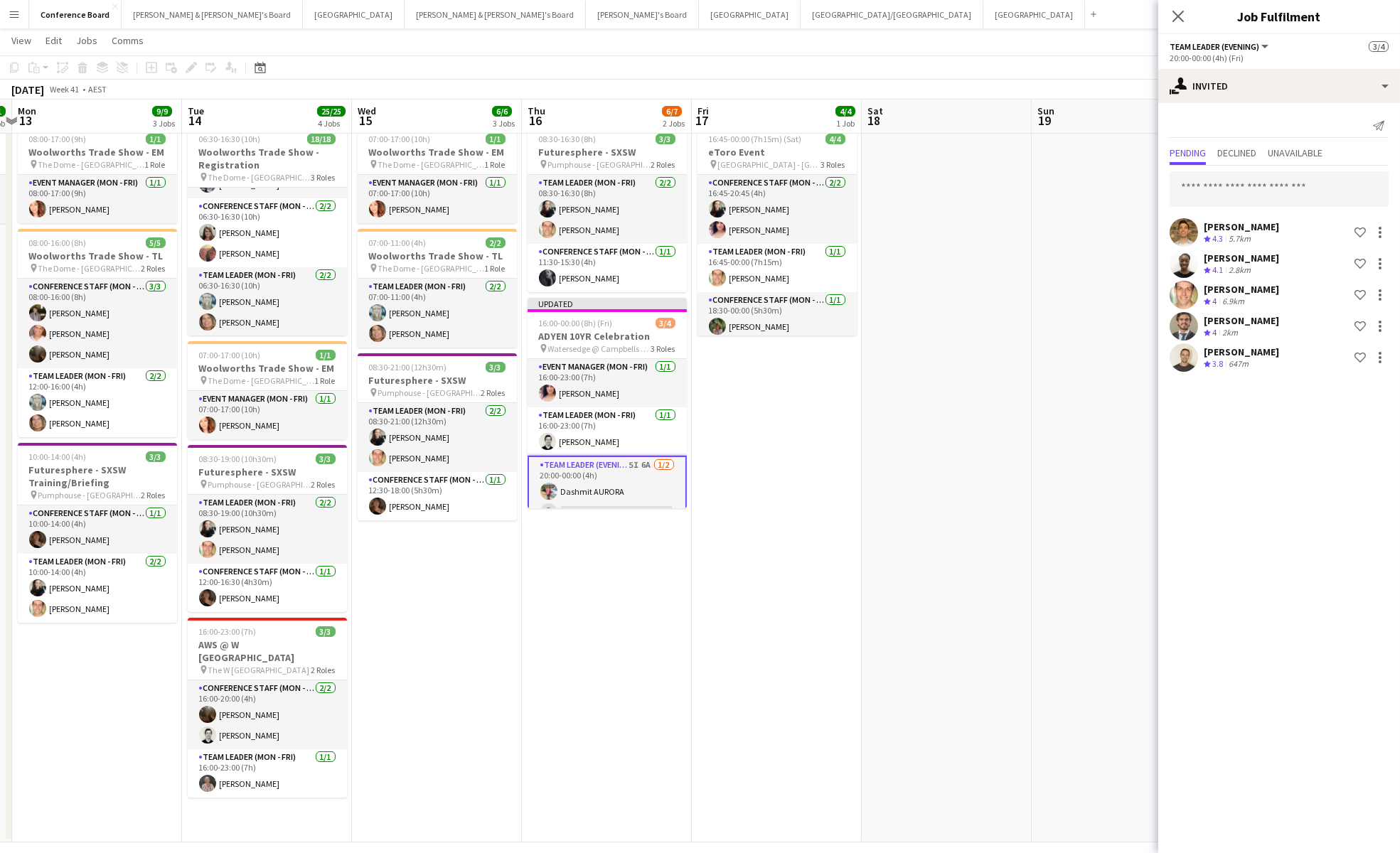
click at [955, 446] on app-date-cell at bounding box center [947, 481] width 170 height 723
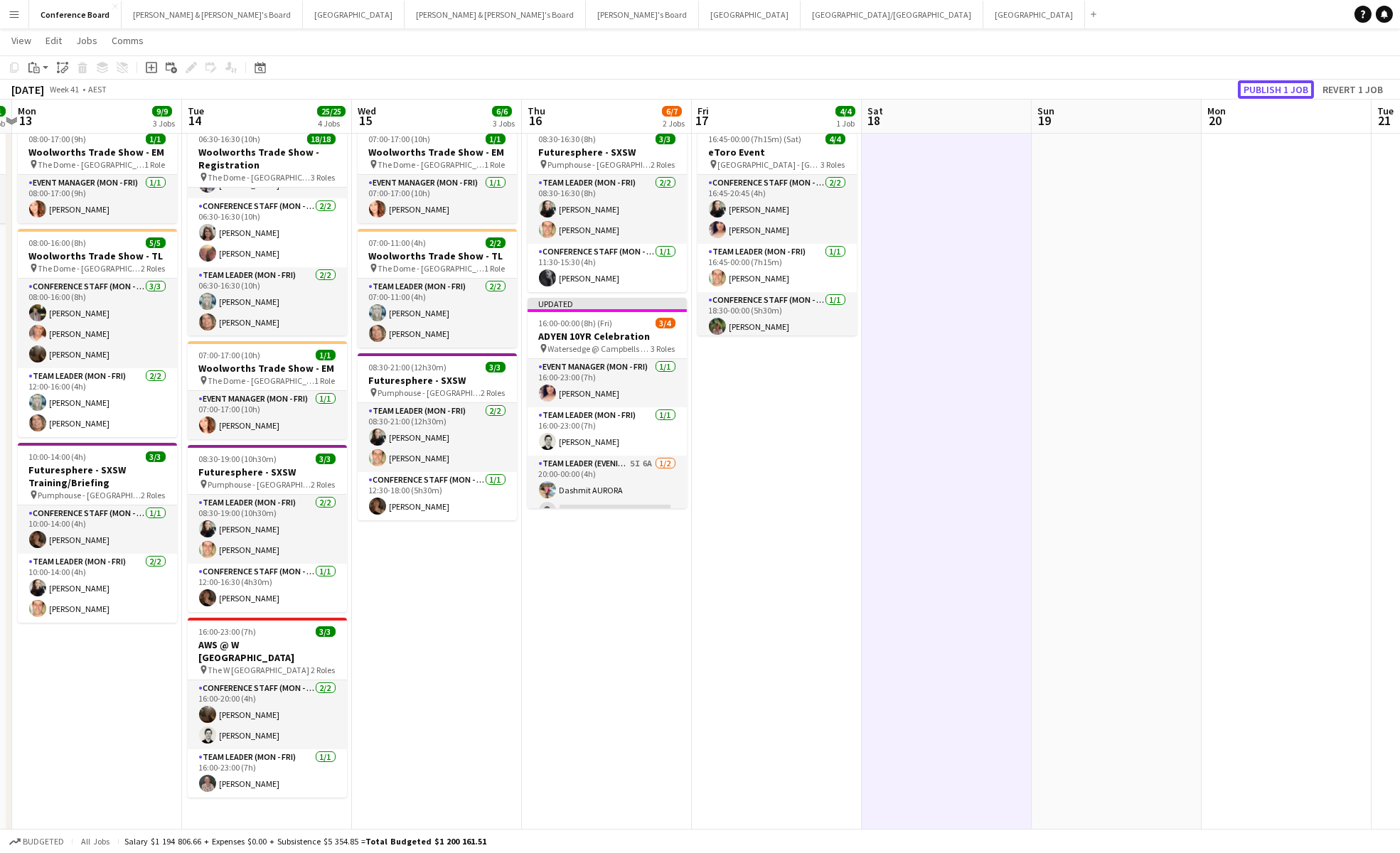
click at [1287, 86] on button "Publish 1 job" at bounding box center [1275, 89] width 76 height 18
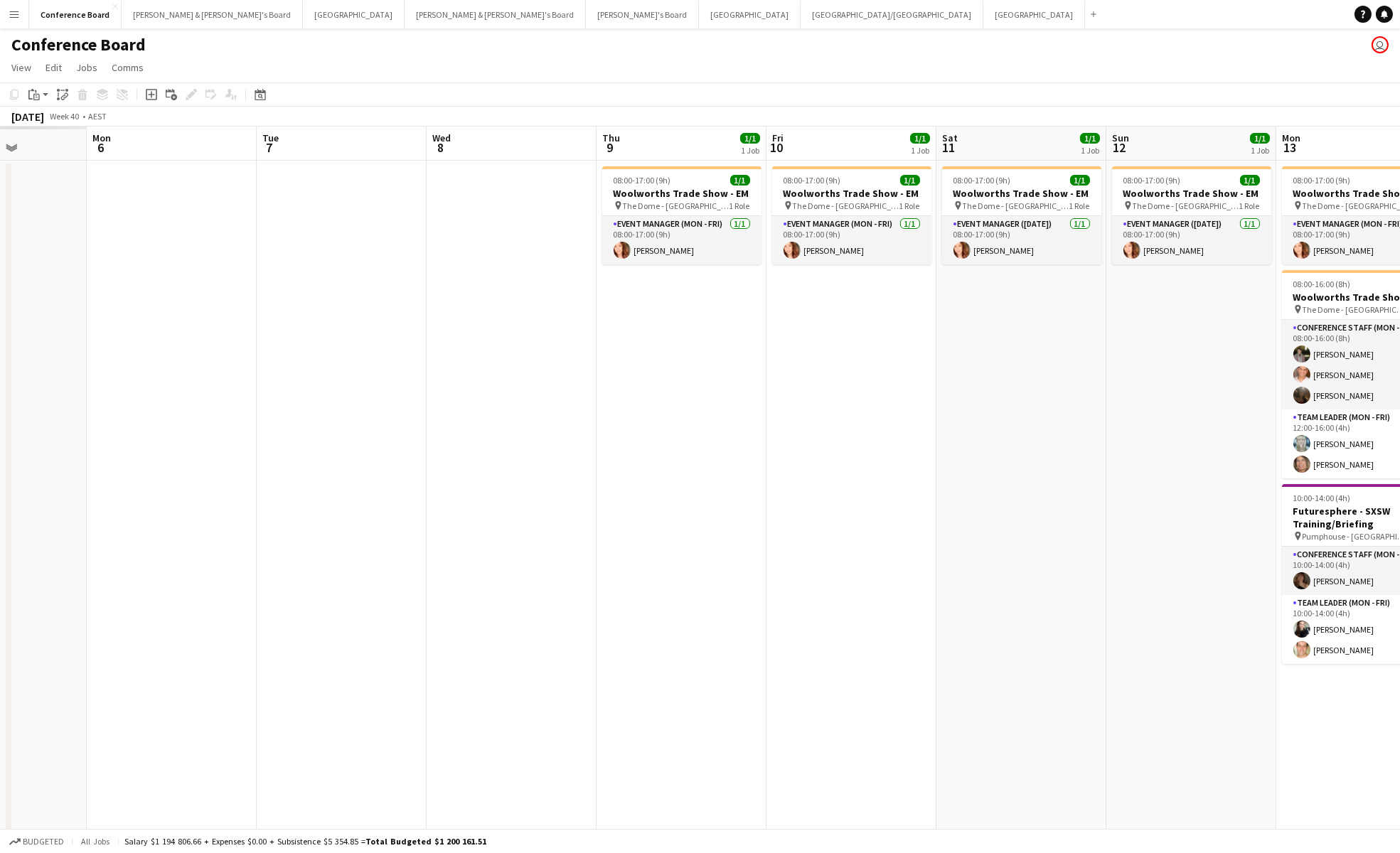
scroll to position [0, 419]
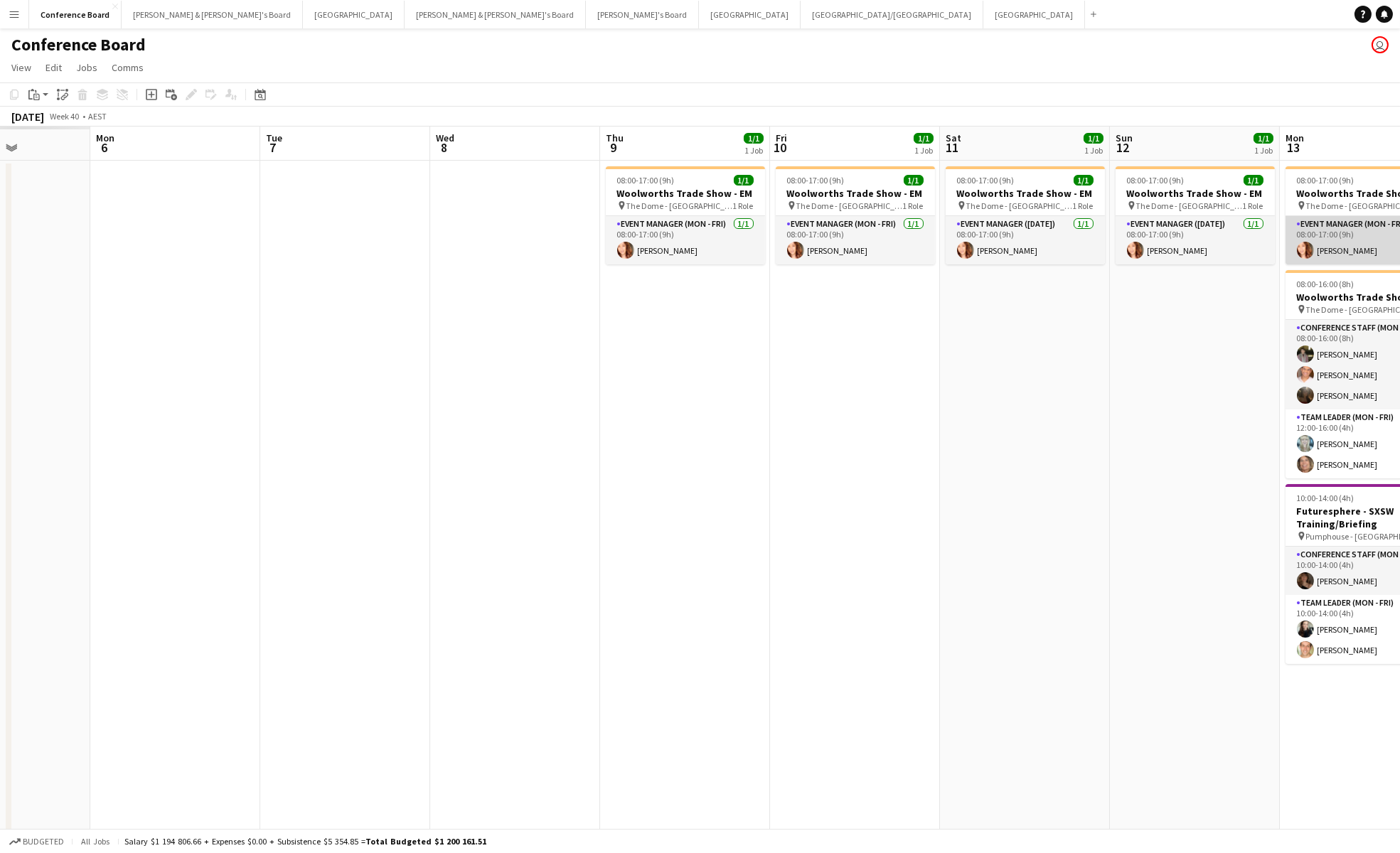
click at [1307, 250] on app-user-avatar at bounding box center [1305, 250] width 17 height 17
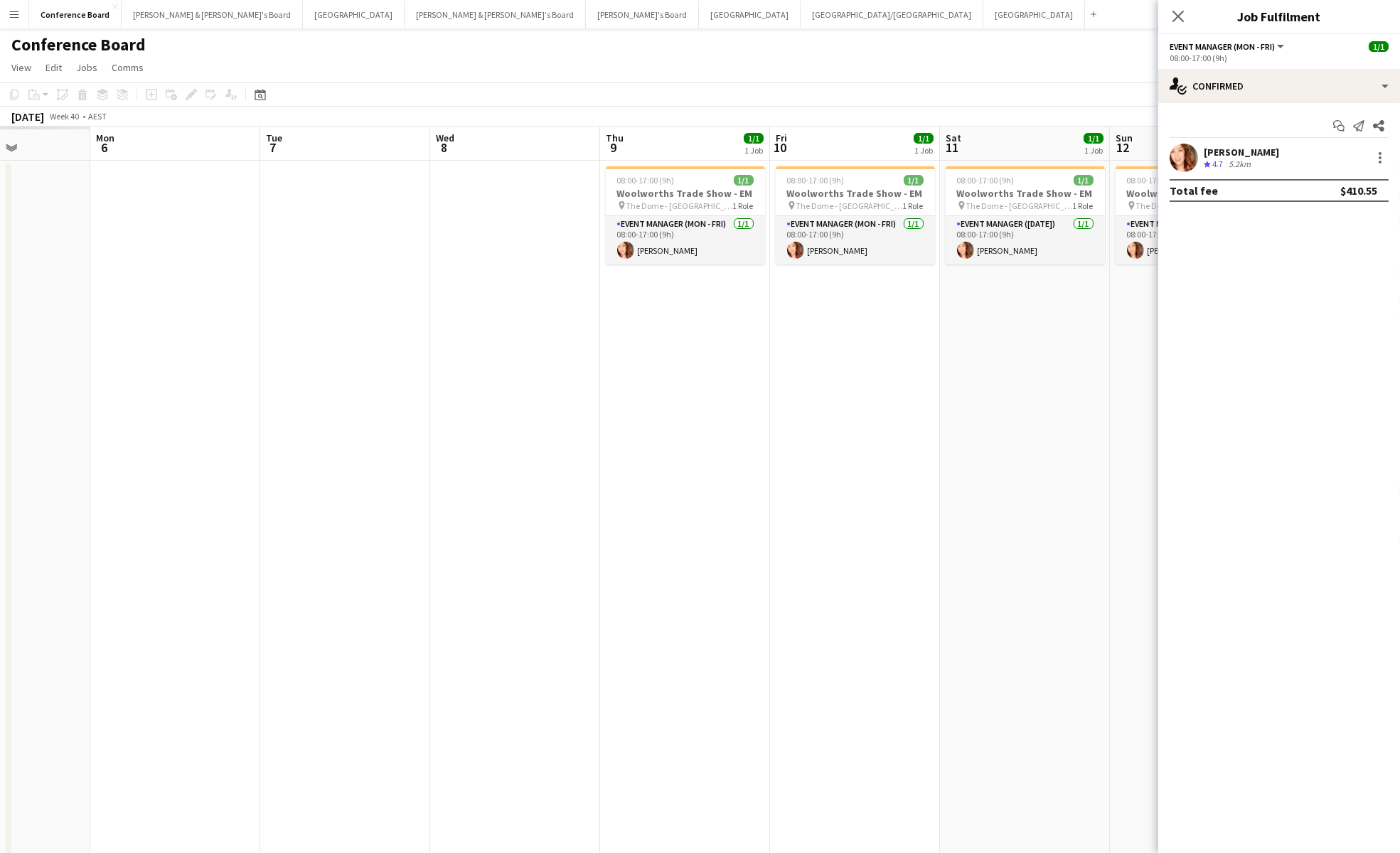
click at [1182, 156] on app-user-avatar at bounding box center [1184, 157] width 28 height 28
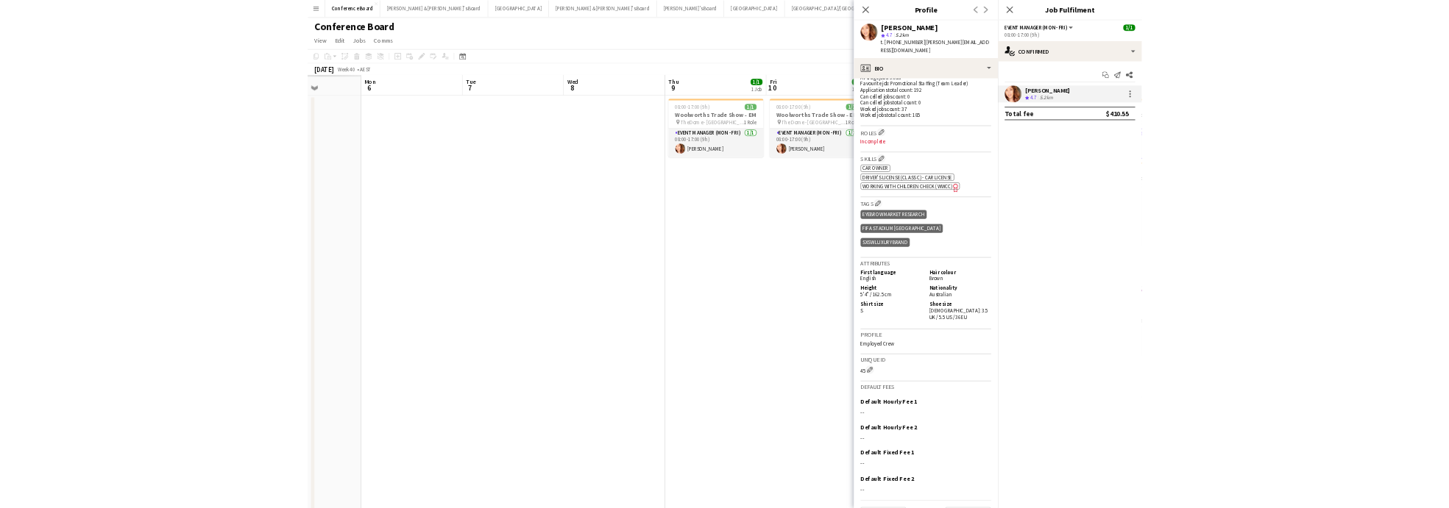
scroll to position [402, 0]
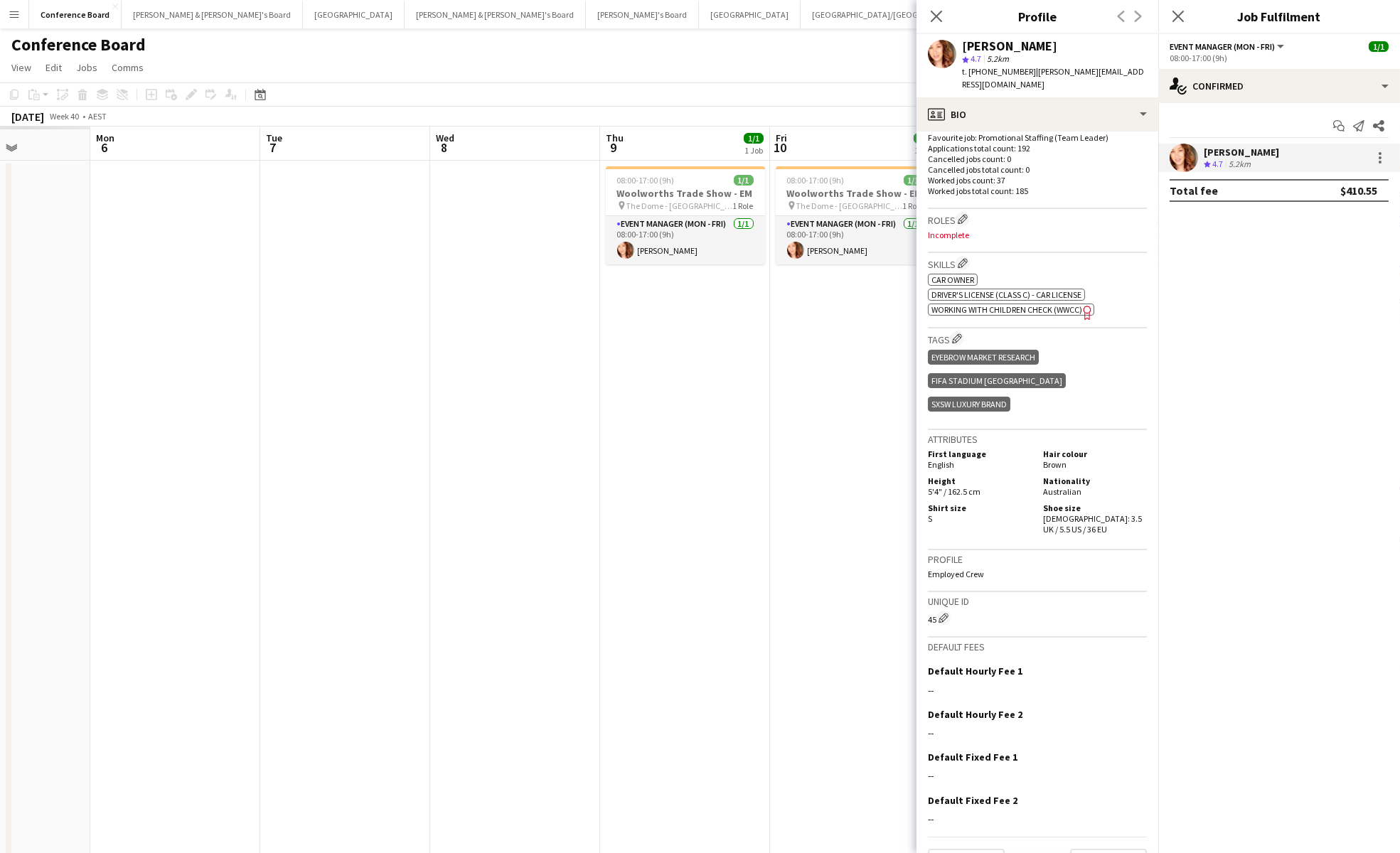
click at [830, 343] on app-date-cell "08:00-17:00 (9h) 1/1 Woolworths Trade Show - EM pin The Dome - [GEOGRAPHIC_DATA…" at bounding box center [855, 522] width 170 height 723
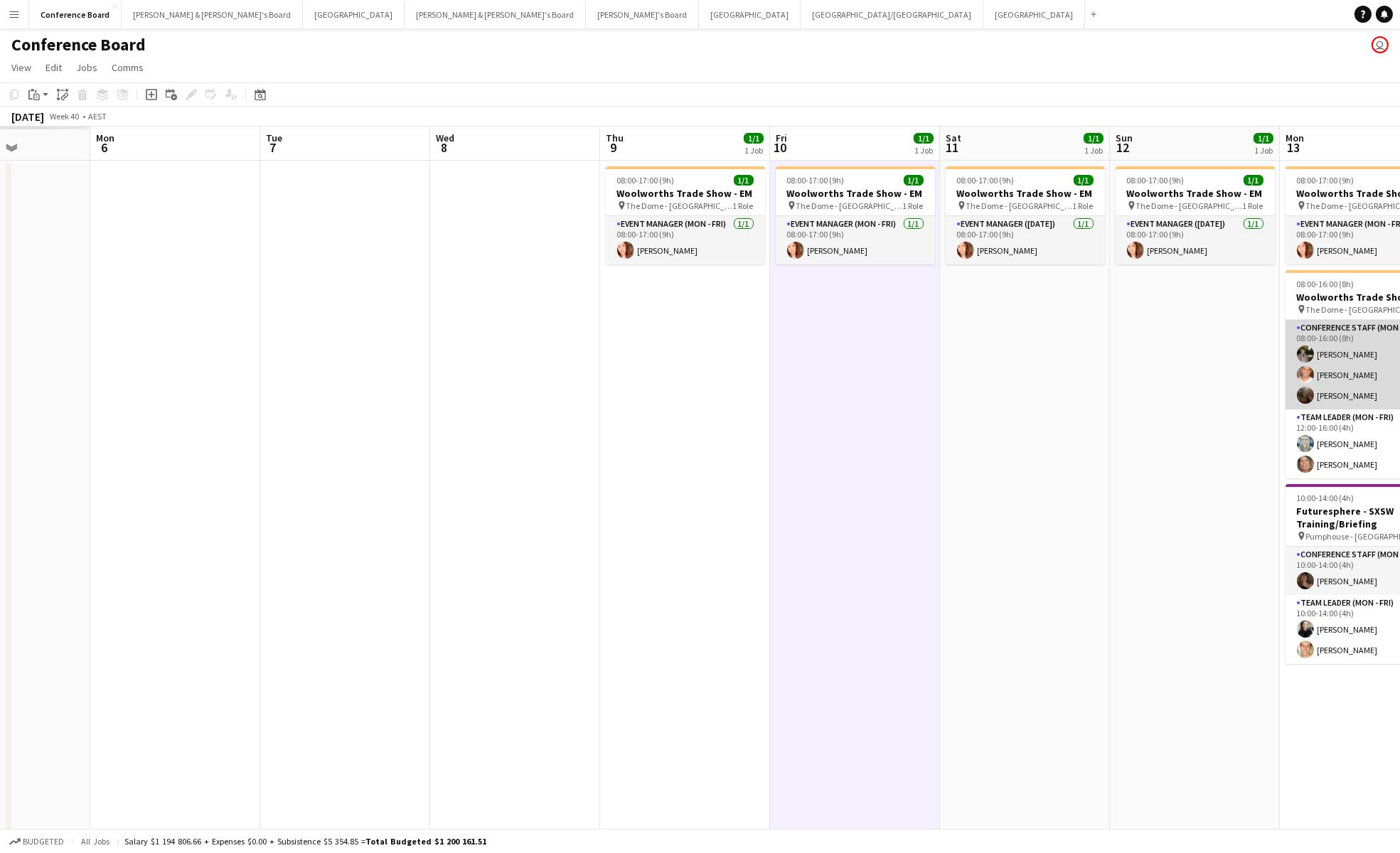
click at [1300, 356] on app-user-avatar at bounding box center [1305, 355] width 17 height 17
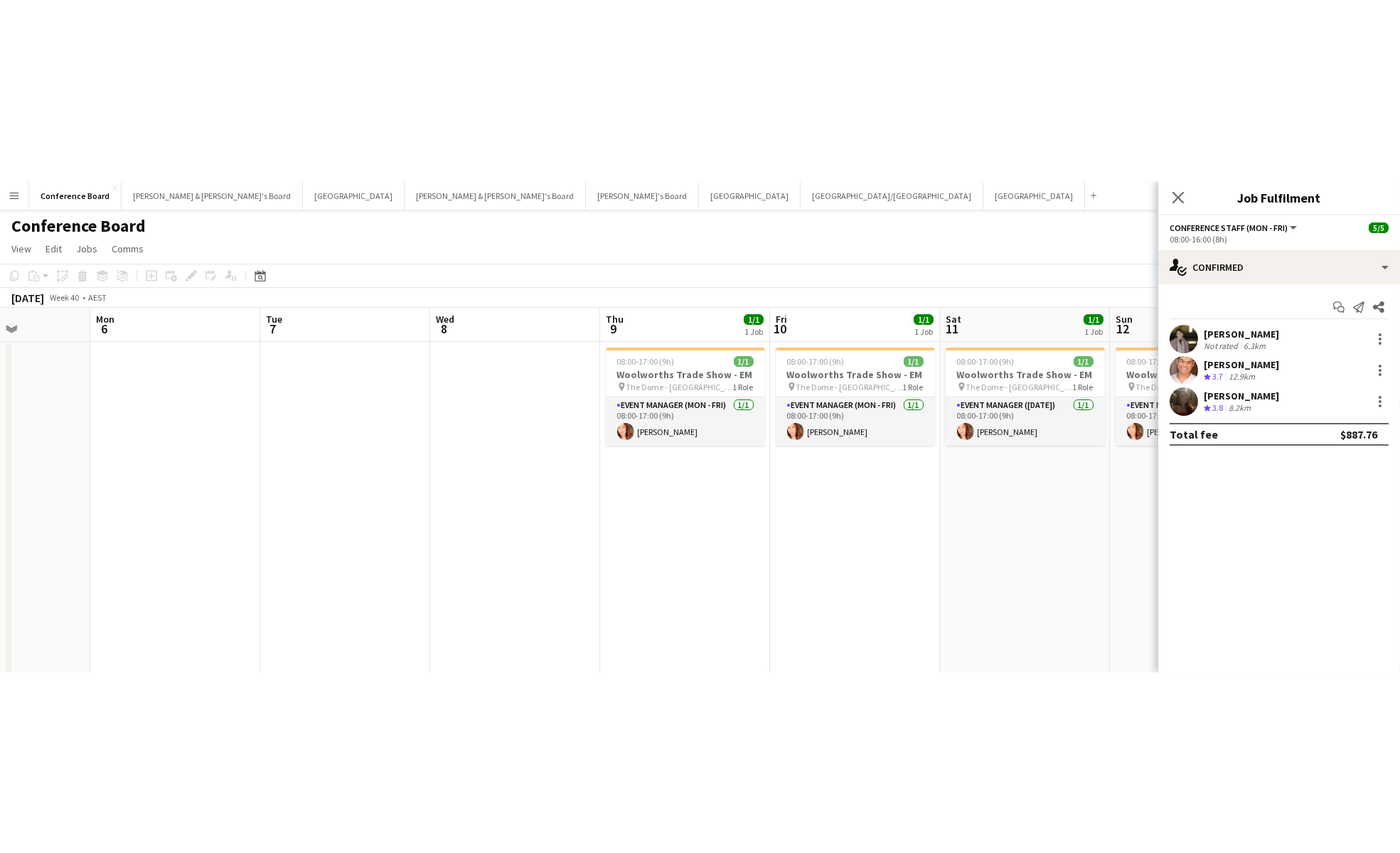
scroll to position [0, 419]
